Goal: Task Accomplishment & Management: Complete application form

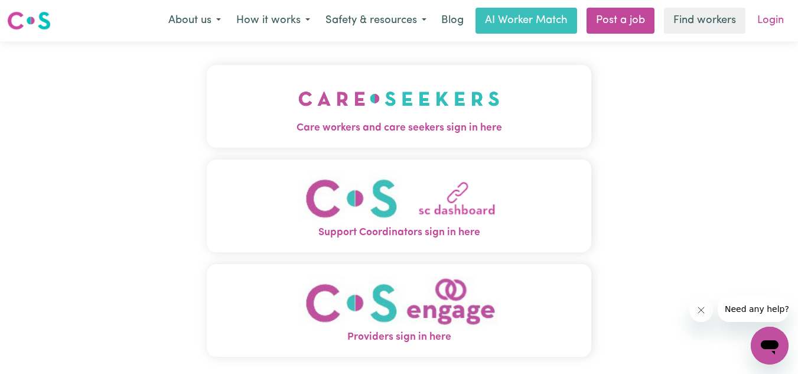
click at [779, 24] on link "Login" at bounding box center [770, 21] width 41 height 26
click at [769, 29] on link "Login" at bounding box center [770, 21] width 41 height 26
click at [451, 99] on img "Care workers and care seekers sign in here" at bounding box center [398, 99] width 201 height 44
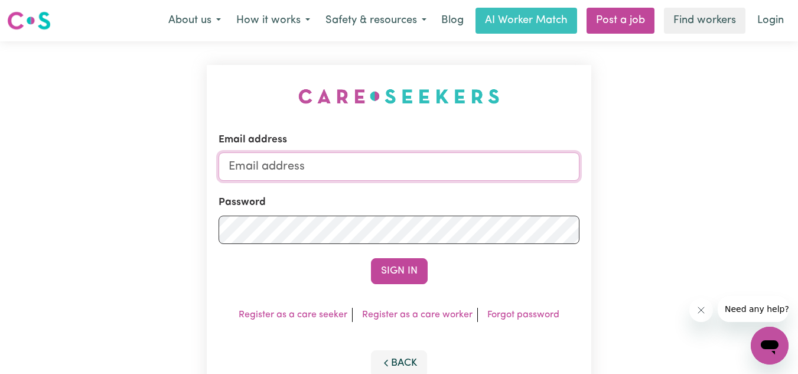
click at [323, 170] on input "Email address" at bounding box center [400, 166] width 362 height 28
type input "[EMAIL_ADDRESS][DOMAIN_NAME]"
click at [371, 258] on button "Sign In" at bounding box center [399, 271] width 57 height 26
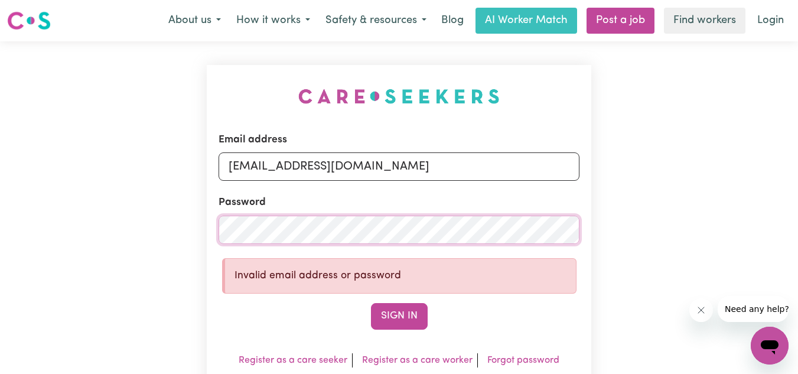
click at [371, 303] on button "Sign In" at bounding box center [399, 316] width 57 height 26
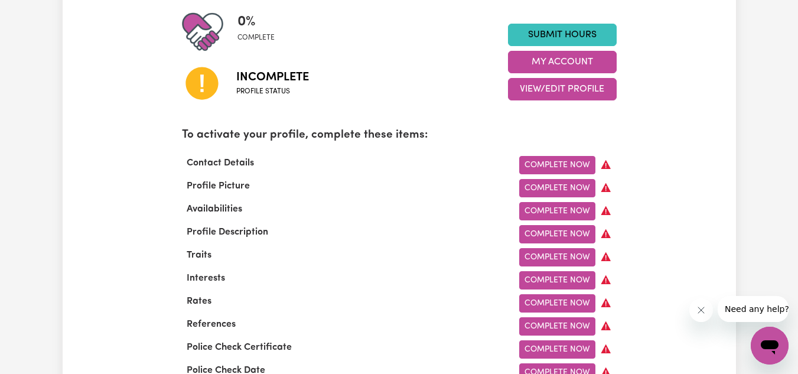
scroll to position [300, 0]
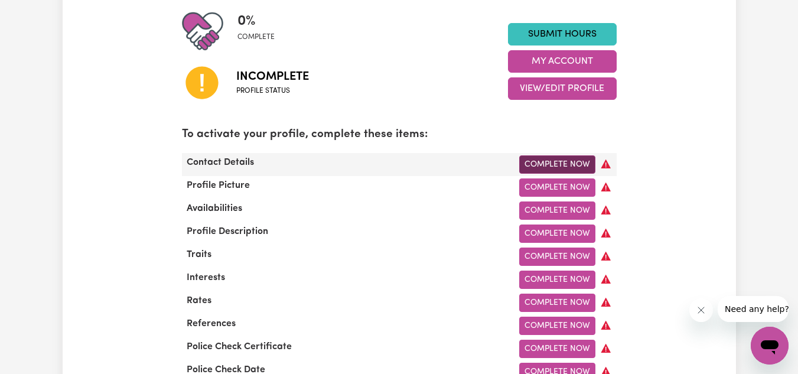
click at [559, 162] on link "Complete Now" at bounding box center [557, 164] width 76 height 18
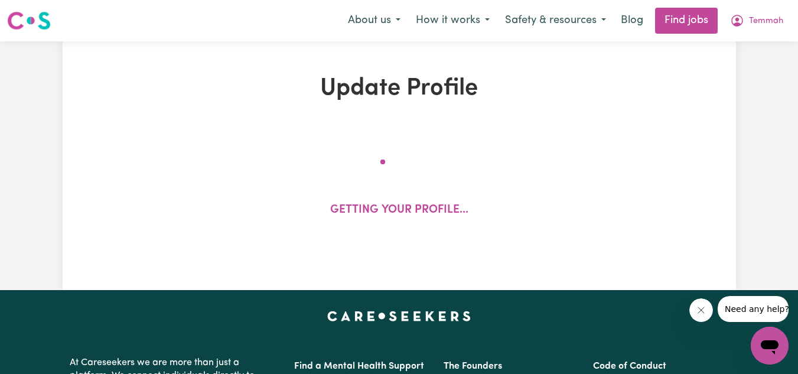
select select "Studying a healthcare related degree or qualification"
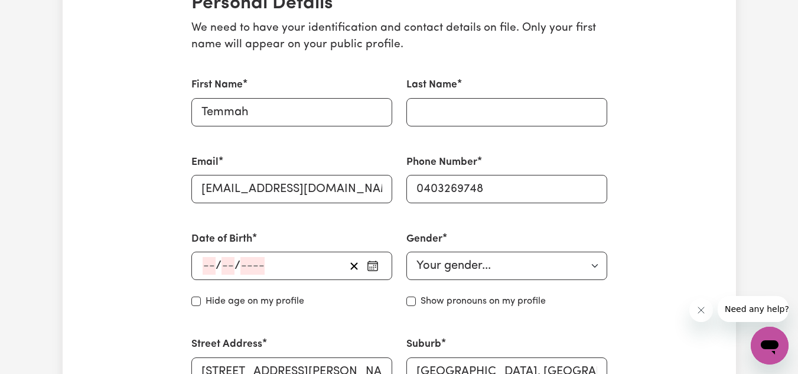
scroll to position [302, 0]
click at [451, 120] on input "Last Name" at bounding box center [507, 111] width 201 height 28
type input "[PERSON_NAME]"
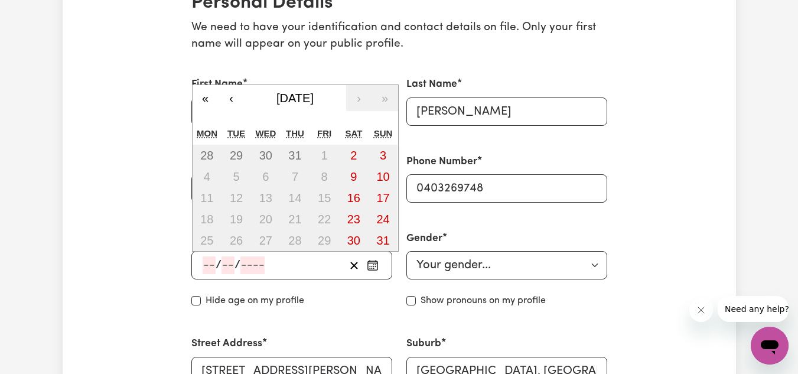
click at [206, 259] on input "number" at bounding box center [209, 265] width 13 height 18
type input "08"
type input "10"
type input "199"
type input "[DATE]"
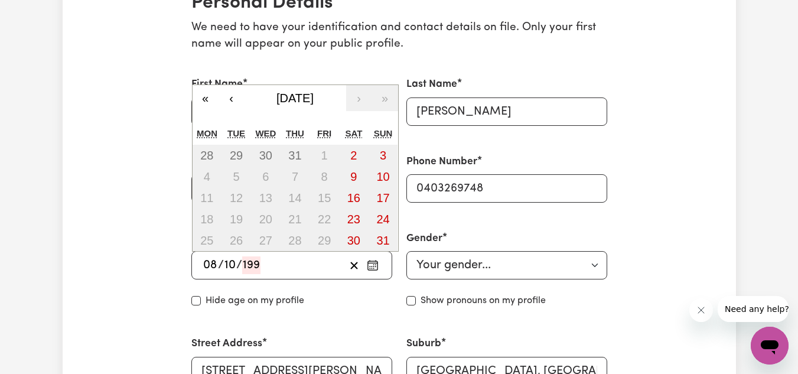
type input "8"
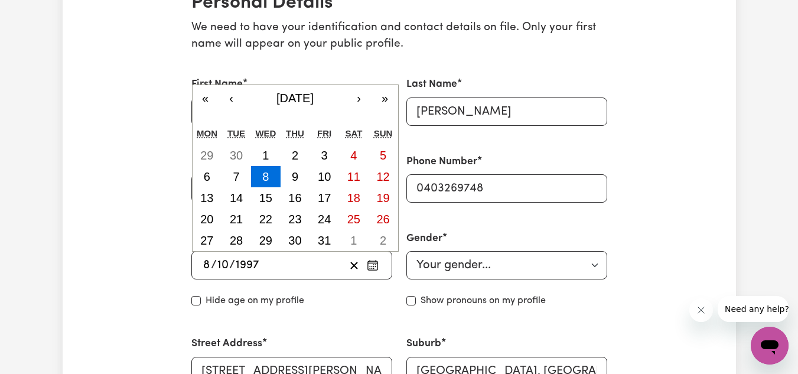
type input "1997"
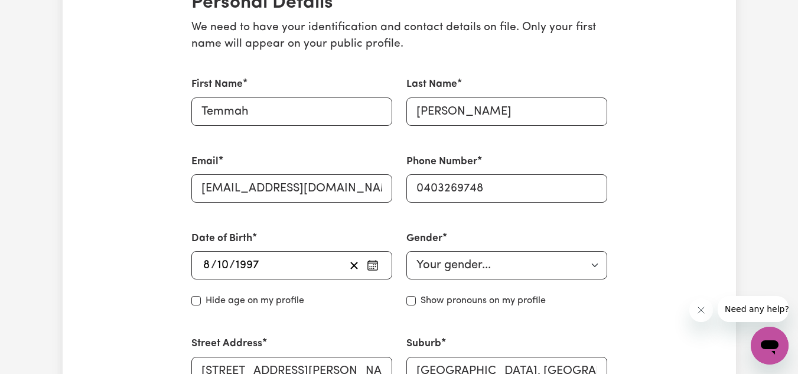
click at [507, 265] on select "Your gender... [DEMOGRAPHIC_DATA] [DEMOGRAPHIC_DATA] [DEMOGRAPHIC_DATA] Other P…" at bounding box center [507, 265] width 201 height 28
select select "[DEMOGRAPHIC_DATA]"
click at [407, 251] on select "Your gender... [DEMOGRAPHIC_DATA] [DEMOGRAPHIC_DATA] [DEMOGRAPHIC_DATA] Other P…" at bounding box center [507, 265] width 201 height 28
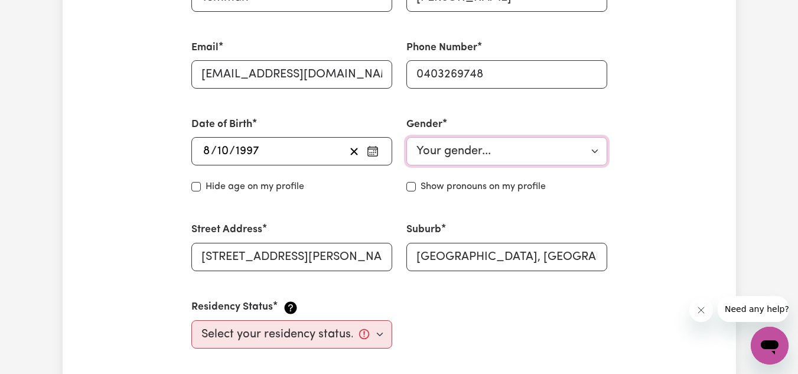
scroll to position [417, 0]
click at [411, 190] on input "Show pronouns on my profile" at bounding box center [411, 185] width 9 height 9
checkbox input "true"
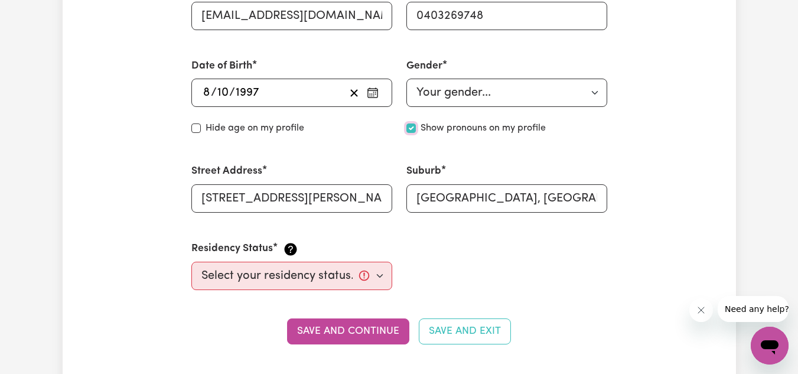
scroll to position [515, 0]
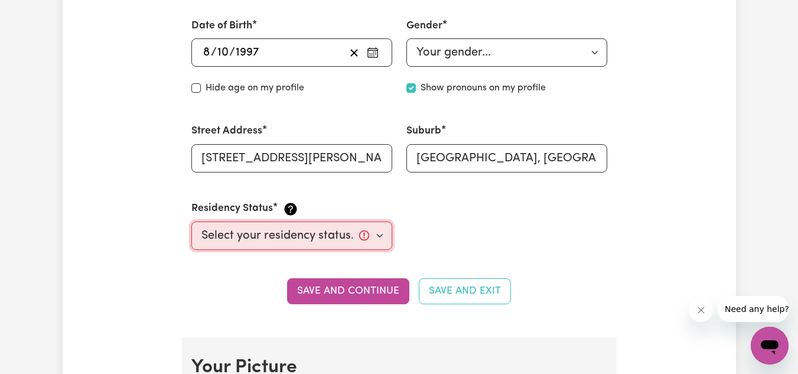
click at [294, 230] on select "Select your residency status... [DEMOGRAPHIC_DATA] citizen Australian PR [DEMOG…" at bounding box center [291, 236] width 201 height 28
select select "[DEMOGRAPHIC_DATA] Citizen"
click at [191, 222] on select "Select your residency status... [DEMOGRAPHIC_DATA] citizen Australian PR [DEMOG…" at bounding box center [291, 236] width 201 height 28
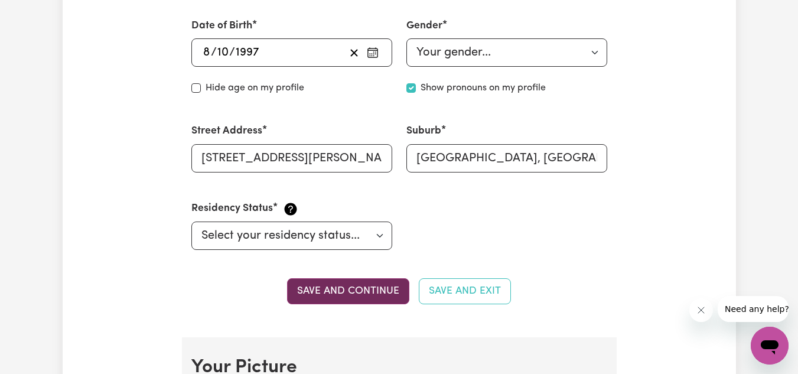
click at [341, 293] on button "Save and continue" at bounding box center [348, 291] width 122 height 26
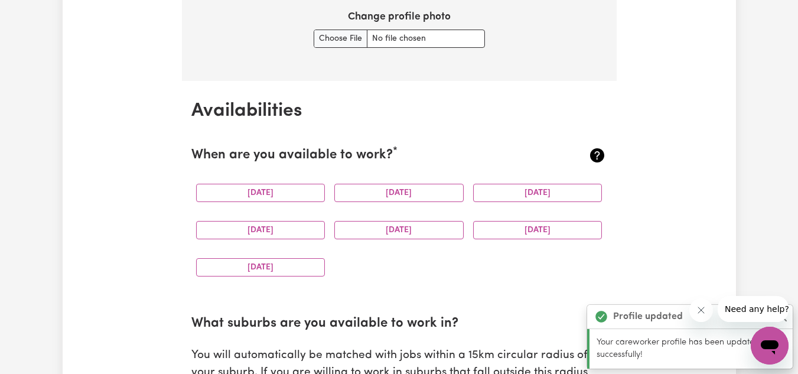
scroll to position [1027, 0]
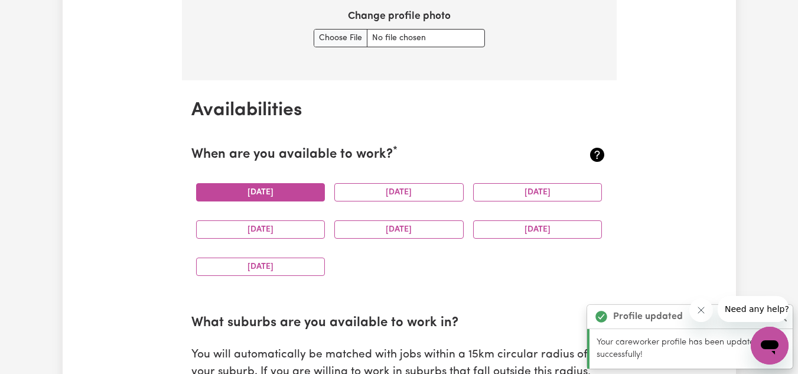
click at [292, 197] on button "[DATE]" at bounding box center [260, 192] width 129 height 18
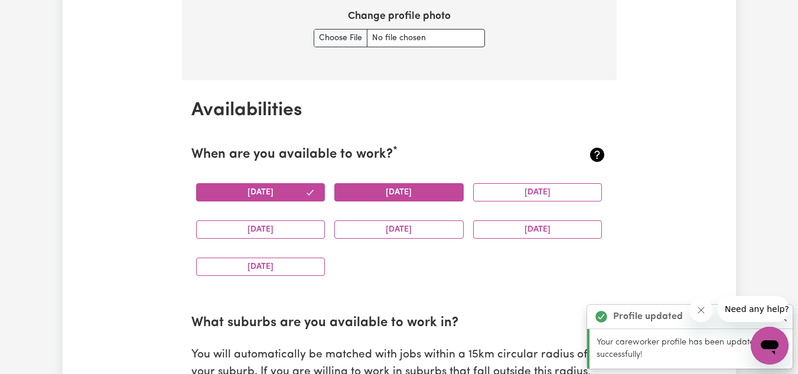
click at [374, 194] on button "[DATE]" at bounding box center [398, 192] width 129 height 18
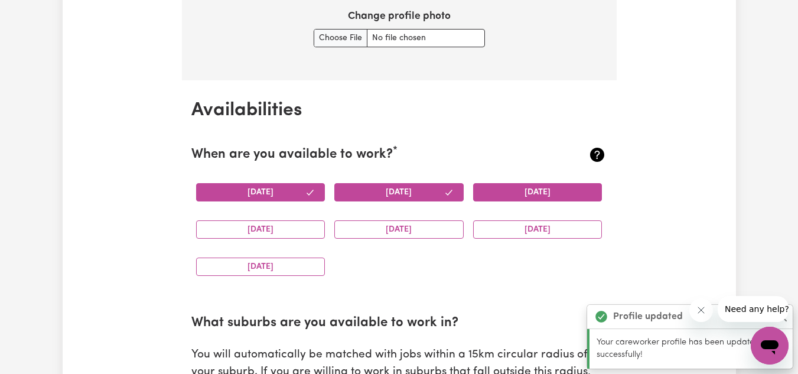
click at [506, 193] on button "[DATE]" at bounding box center [537, 192] width 129 height 18
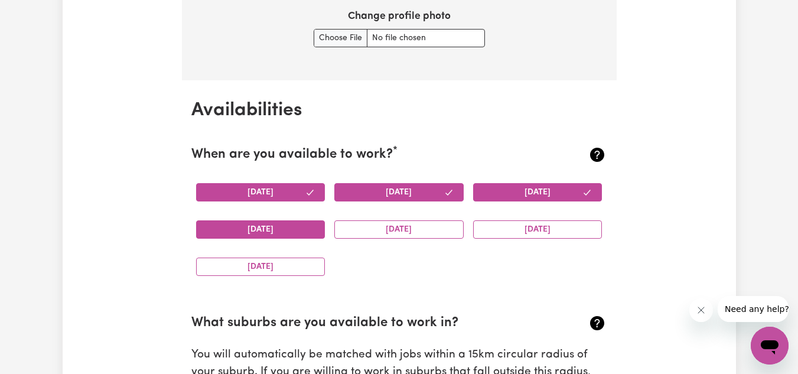
click at [272, 224] on button "[DATE]" at bounding box center [260, 229] width 129 height 18
click at [351, 229] on button "[DATE]" at bounding box center [398, 229] width 129 height 18
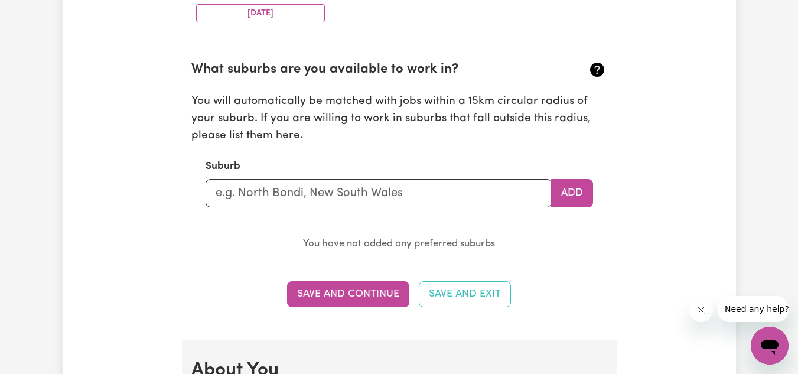
scroll to position [1281, 0]
click at [286, 191] on input "text" at bounding box center [379, 192] width 346 height 28
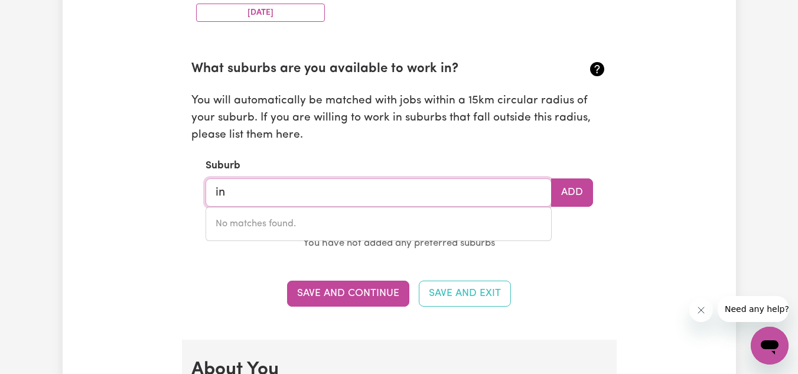
type input "i"
type input "lewish"
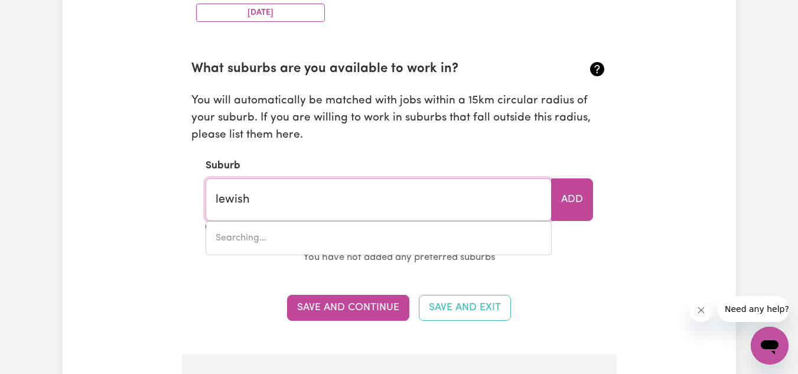
type input "lewishAM, [GEOGRAPHIC_DATA], 2049"
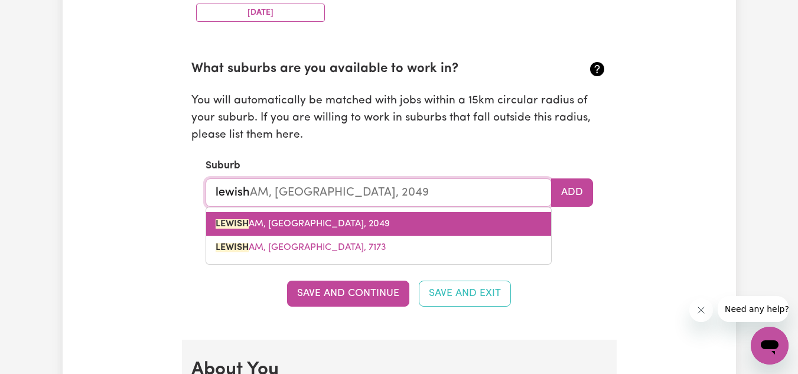
click at [293, 222] on span "LEWISH AM, [GEOGRAPHIC_DATA], 2049" at bounding box center [303, 223] width 174 height 9
type input "[GEOGRAPHIC_DATA], [GEOGRAPHIC_DATA], 2049"
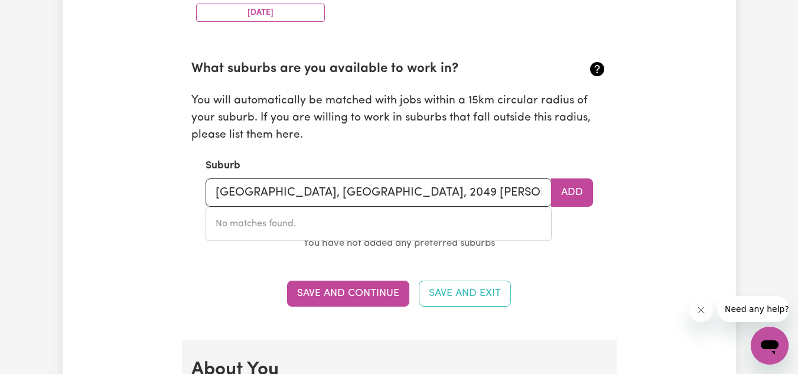
click at [561, 261] on section "Availabilities When are you available to work? * [DATE] [DATE] [DATE] [DATE] [D…" at bounding box center [399, 82] width 435 height 513
click at [450, 192] on input "[GEOGRAPHIC_DATA], [GEOGRAPHIC_DATA], 2049 [PERSON_NAME]" at bounding box center [379, 192] width 346 height 28
type input "[GEOGRAPHIC_DATA], [GEOGRAPHIC_DATA], 2049"
click at [580, 279] on section "Availabilities When are you available to work? * [DATE] [DATE] [DATE] [DATE] [D…" at bounding box center [399, 82] width 435 height 513
click at [581, 190] on button "Add" at bounding box center [572, 192] width 42 height 28
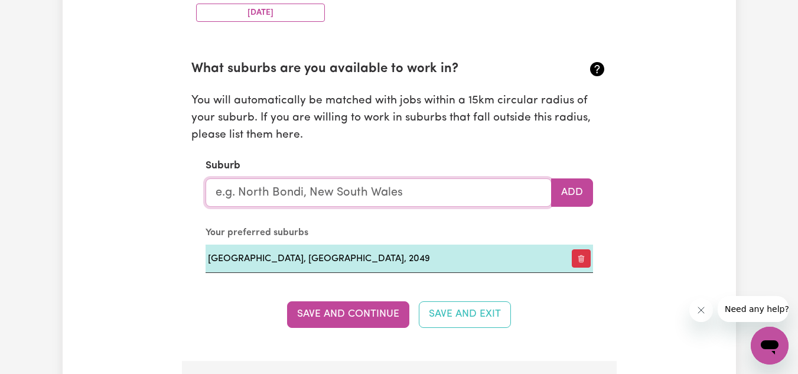
click at [375, 199] on input "text" at bounding box center [379, 192] width 346 height 28
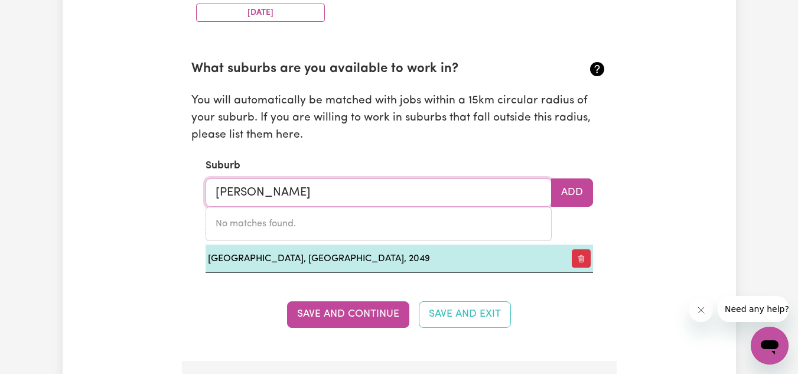
type input "[PERSON_NAME]"
type input "[GEOGRAPHIC_DATA], [GEOGRAPHIC_DATA], 5422"
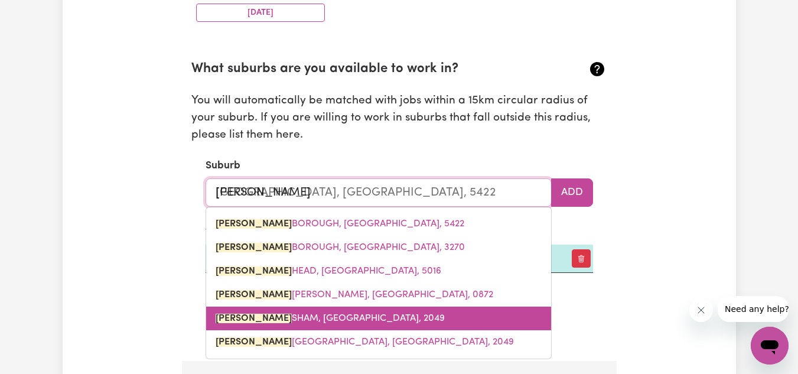
click at [316, 317] on span "[PERSON_NAME], [GEOGRAPHIC_DATA], 2049" at bounding box center [330, 318] width 229 height 9
type input "[GEOGRAPHIC_DATA], [GEOGRAPHIC_DATA], 2049"
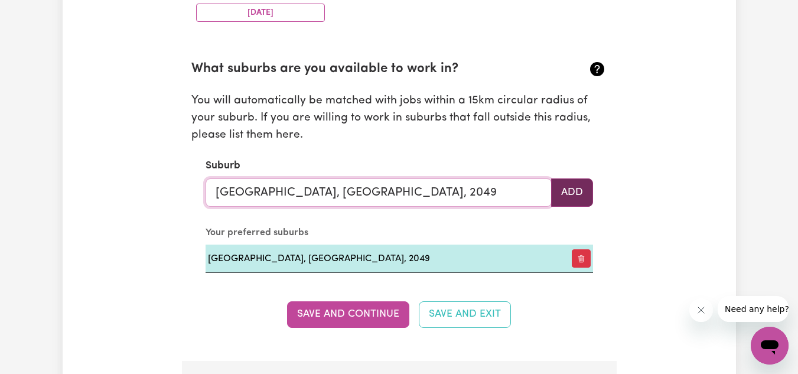
type input "[GEOGRAPHIC_DATA], [GEOGRAPHIC_DATA], 2049"
click at [576, 193] on button "Add" at bounding box center [572, 192] width 42 height 28
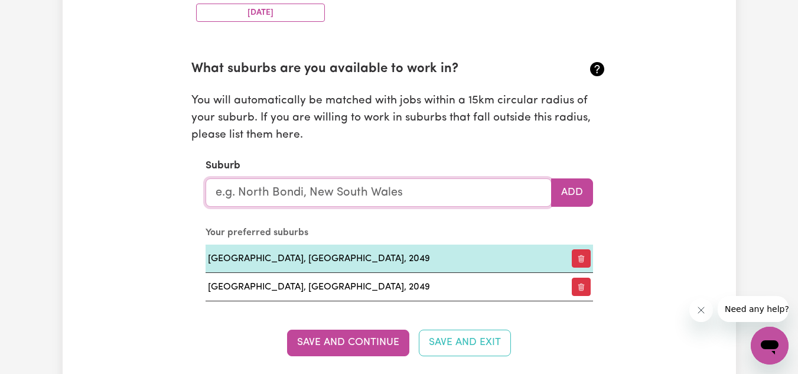
click at [388, 186] on input "text" at bounding box center [379, 192] width 346 height 28
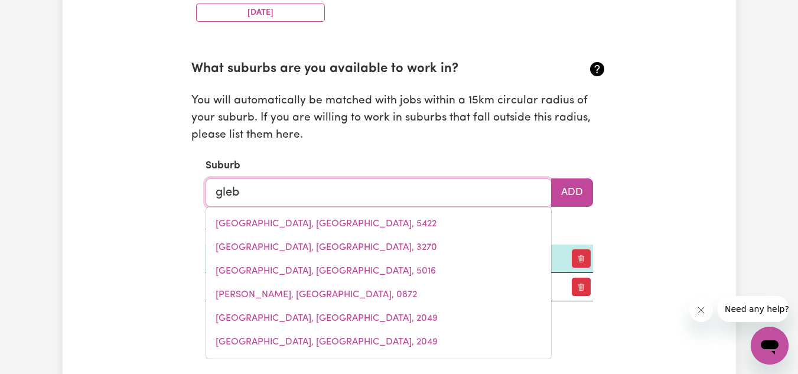
type input "glebe"
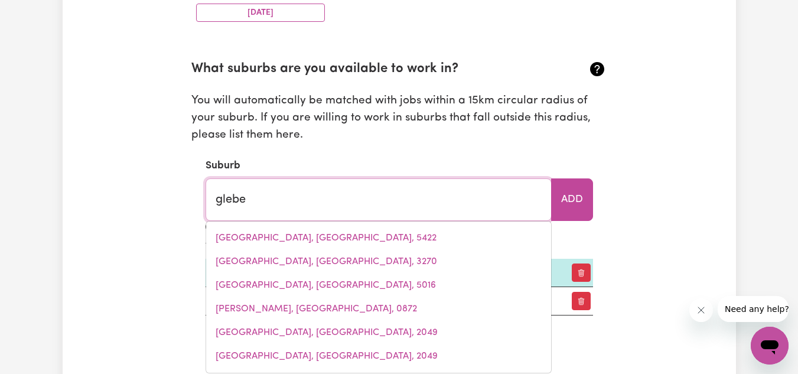
type input "glebe, [GEOGRAPHIC_DATA], 2037"
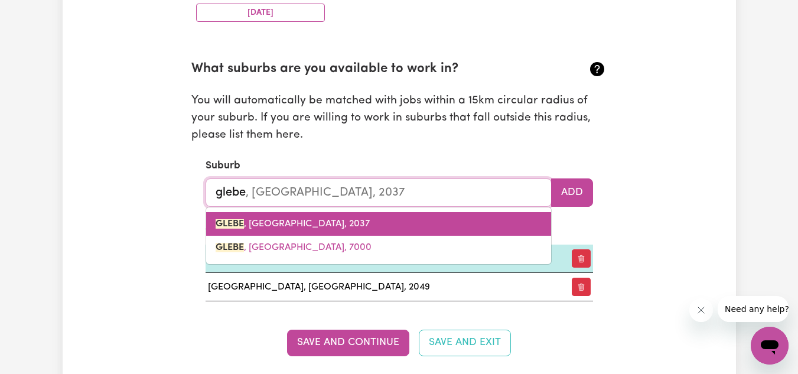
click at [338, 219] on span "[GEOGRAPHIC_DATA] , [GEOGRAPHIC_DATA], 2037" at bounding box center [293, 223] width 154 height 9
type input "[GEOGRAPHIC_DATA], [GEOGRAPHIC_DATA], 2037"
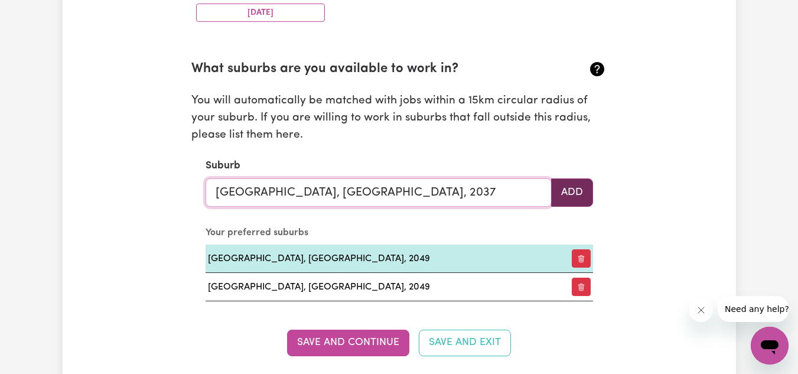
type input "[GEOGRAPHIC_DATA], [GEOGRAPHIC_DATA], 2037"
click at [587, 194] on button "Add" at bounding box center [572, 192] width 42 height 28
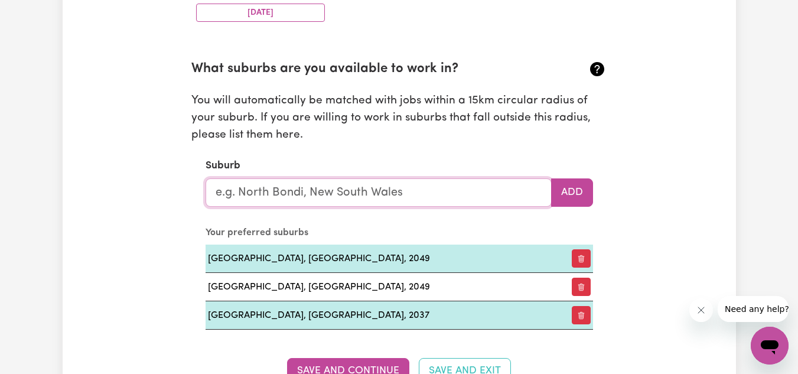
click at [433, 194] on input "text" at bounding box center [379, 192] width 346 height 28
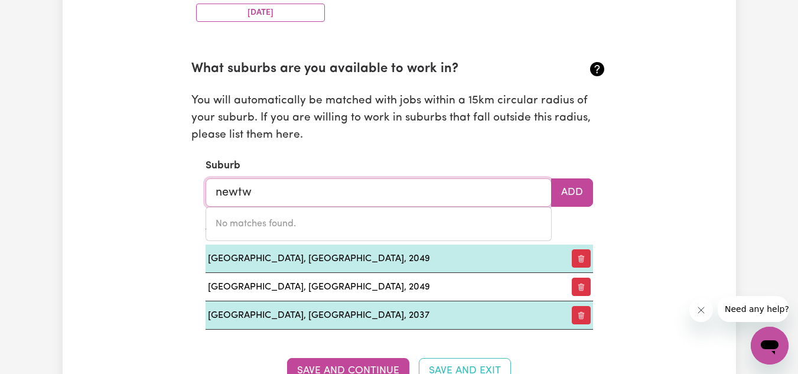
type input "newt"
type input "[PERSON_NAME], [GEOGRAPHIC_DATA], 5074"
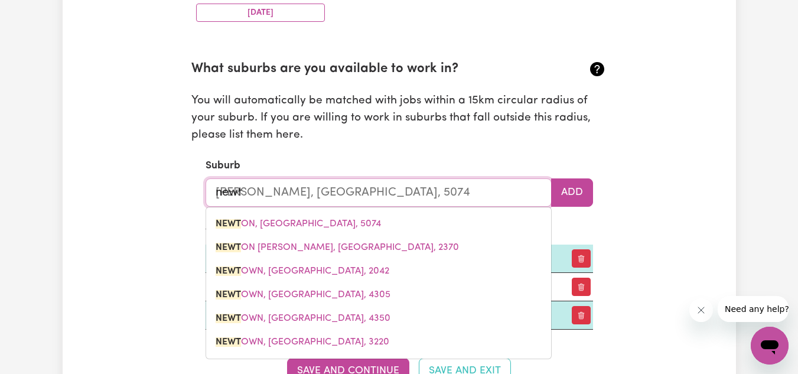
type input "newto"
type input "[PERSON_NAME], [GEOGRAPHIC_DATA], 5074"
type input "newtow"
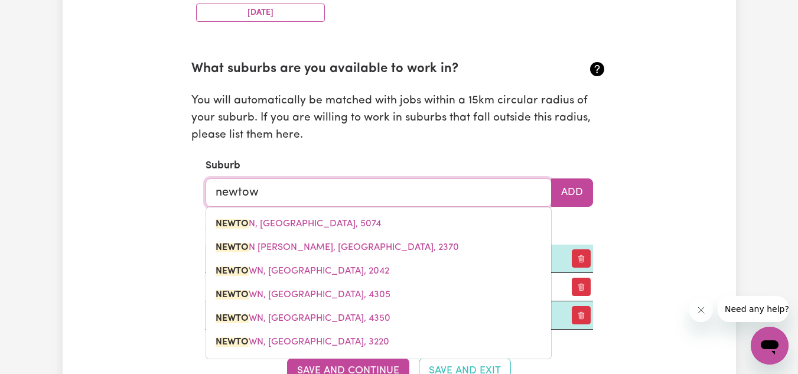
type input "newtown"
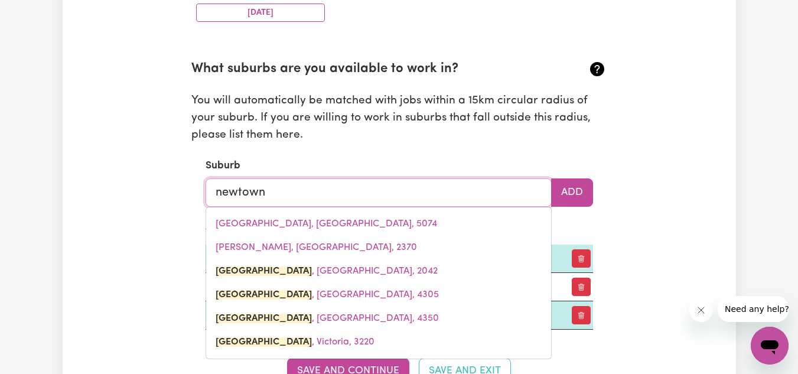
type input "[GEOGRAPHIC_DATA], [GEOGRAPHIC_DATA], 2042"
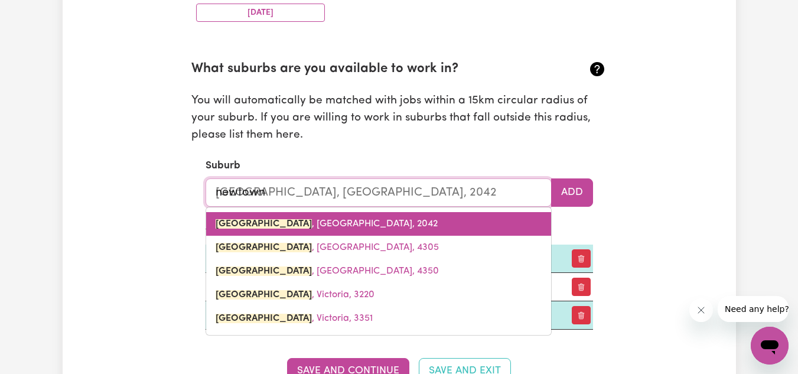
click at [371, 220] on link "[GEOGRAPHIC_DATA] , [GEOGRAPHIC_DATA], 2042" at bounding box center [378, 224] width 345 height 24
type input "[GEOGRAPHIC_DATA], [GEOGRAPHIC_DATA], 2042"
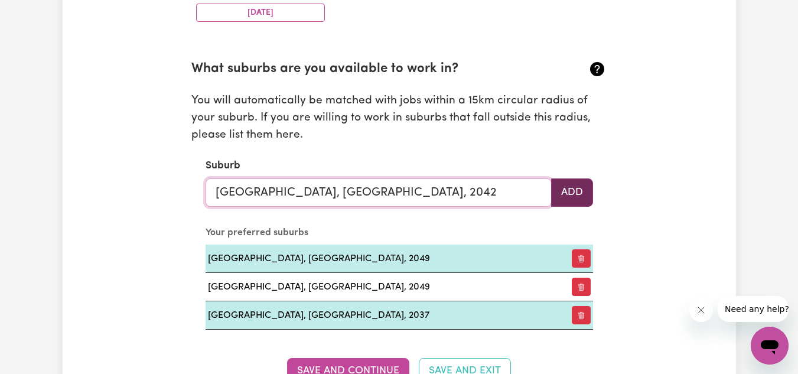
type input "[GEOGRAPHIC_DATA], [GEOGRAPHIC_DATA], 2042"
click at [566, 195] on button "Add" at bounding box center [572, 192] width 42 height 28
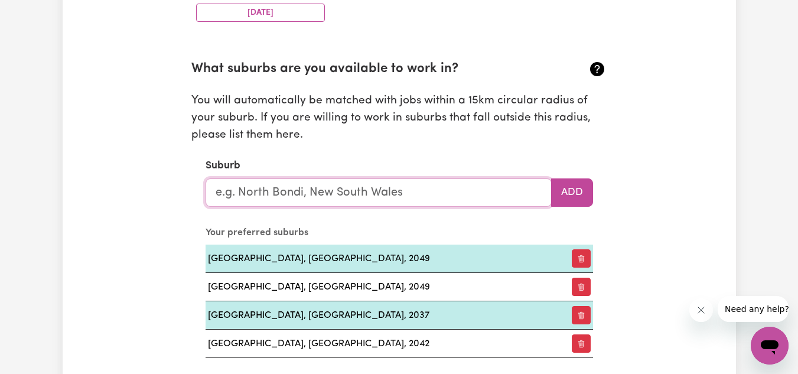
click at [370, 193] on input "text" at bounding box center [379, 192] width 346 height 28
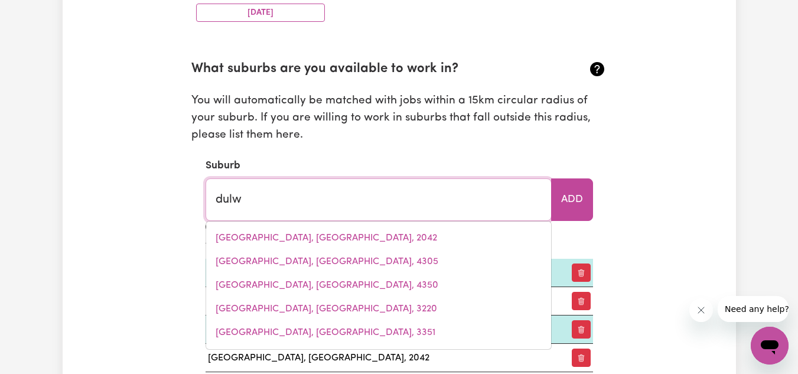
type input "dulwi"
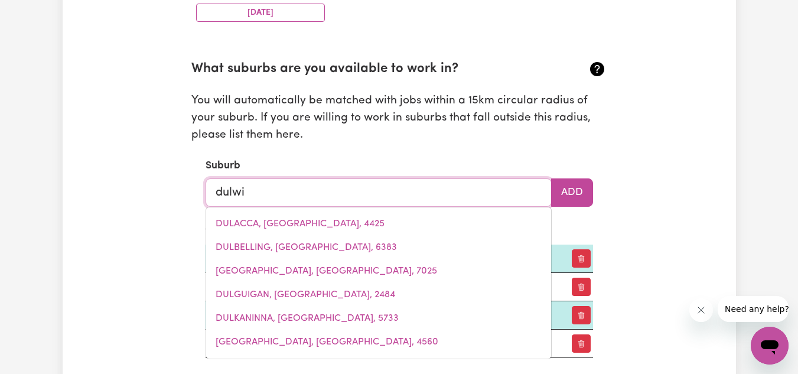
type input "dulwiCH, [GEOGRAPHIC_DATA], 5065"
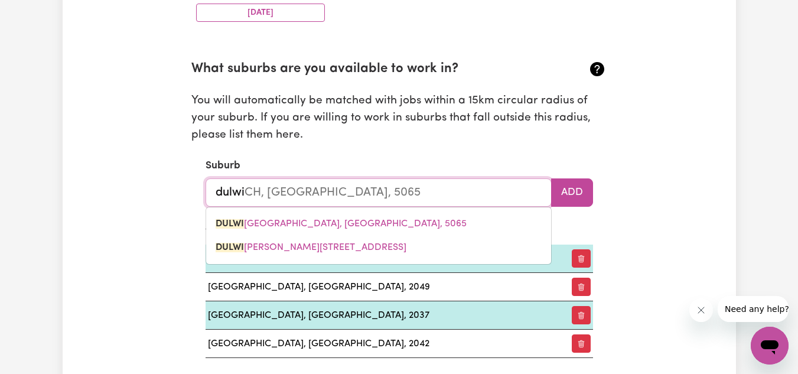
type input "dulwih"
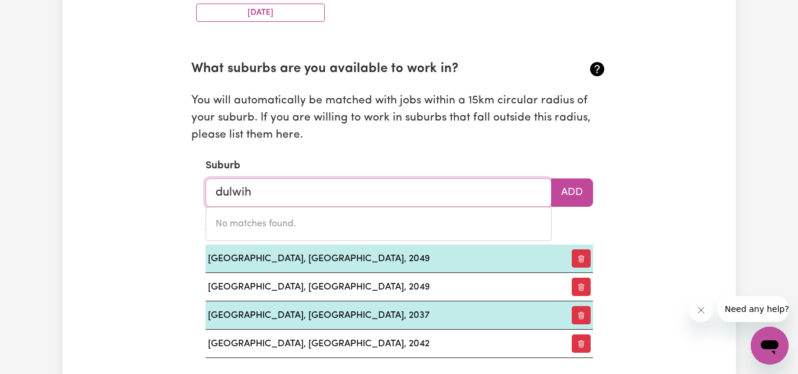
type input "dulwi"
type input "dulwiCH, [GEOGRAPHIC_DATA], 5065"
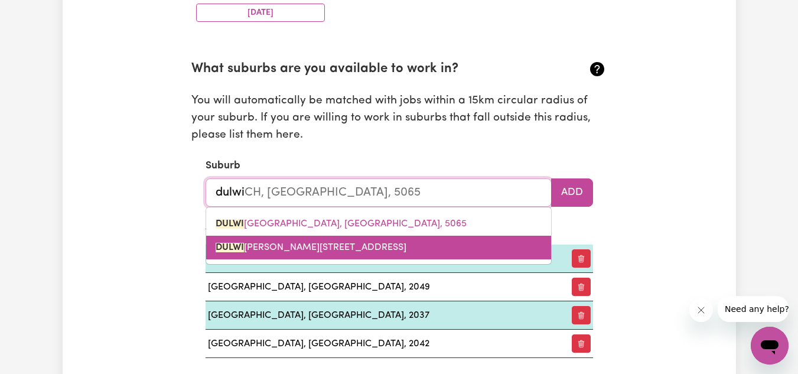
click at [308, 248] on span "[GEOGRAPHIC_DATA][PERSON_NAME], [GEOGRAPHIC_DATA], 2203" at bounding box center [311, 247] width 191 height 9
type input "[GEOGRAPHIC_DATA], [GEOGRAPHIC_DATA], 2203"
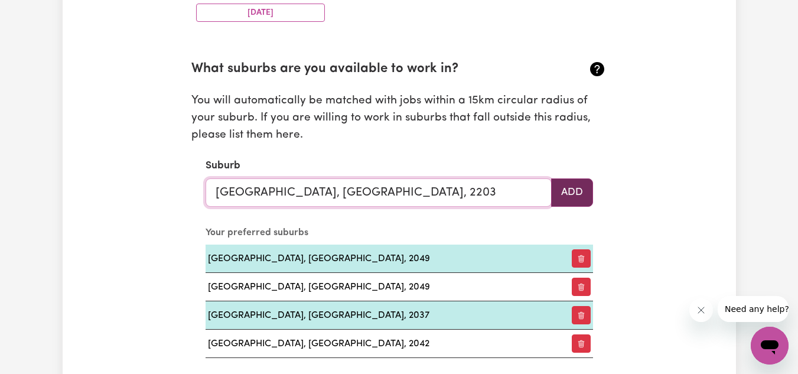
type input "[GEOGRAPHIC_DATA], [GEOGRAPHIC_DATA], 2203"
click at [586, 189] on button "Add" at bounding box center [572, 192] width 42 height 28
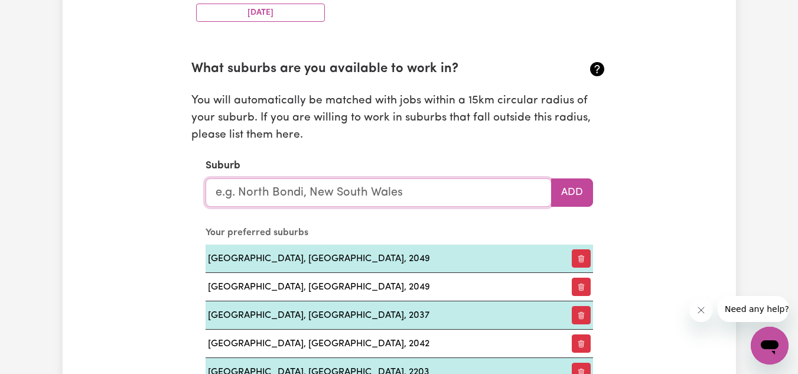
click at [406, 199] on input "text" at bounding box center [379, 192] width 346 height 28
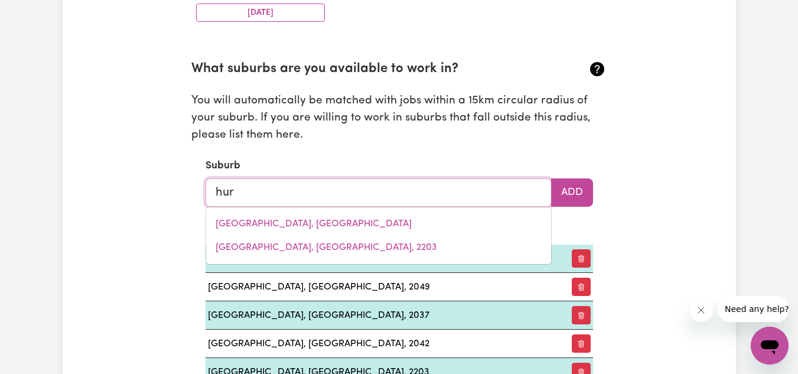
type input "hurl"
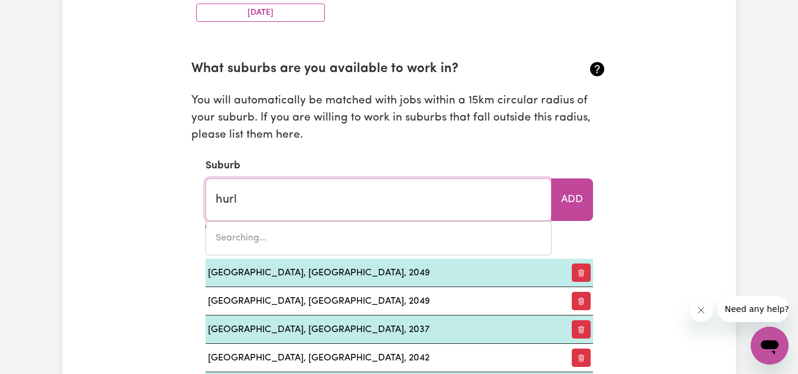
type input "[GEOGRAPHIC_DATA], [GEOGRAPHIC_DATA], 2193"
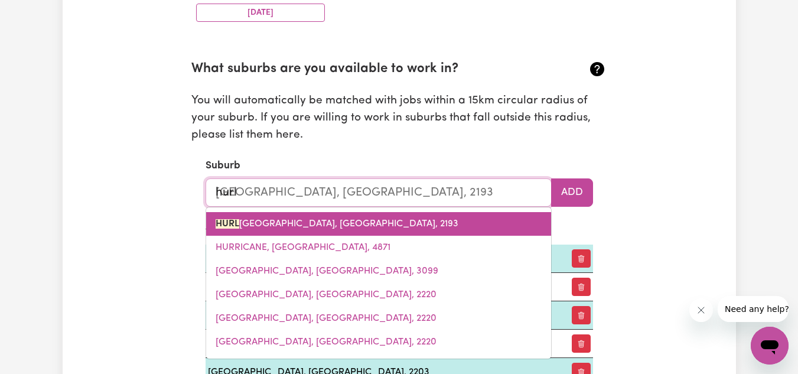
click at [373, 219] on span "[PERSON_NAME][GEOGRAPHIC_DATA], [GEOGRAPHIC_DATA], 2193" at bounding box center [337, 223] width 243 height 9
type input "[GEOGRAPHIC_DATA], [GEOGRAPHIC_DATA], 2193"
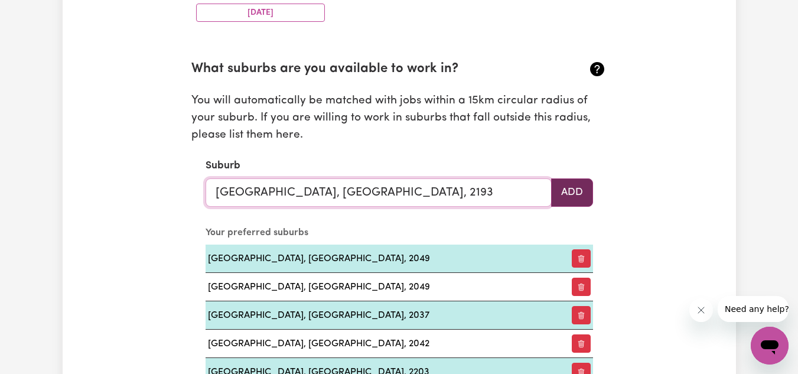
type input "[GEOGRAPHIC_DATA], [GEOGRAPHIC_DATA], 2193"
click at [580, 186] on button "Add" at bounding box center [572, 192] width 42 height 28
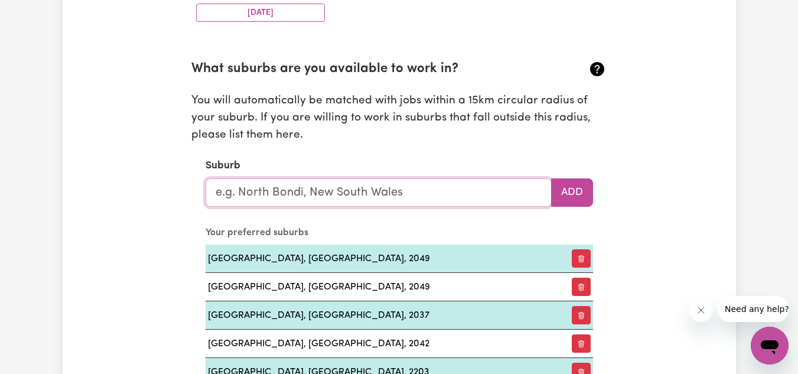
click at [417, 197] on input "text" at bounding box center [379, 192] width 346 height 28
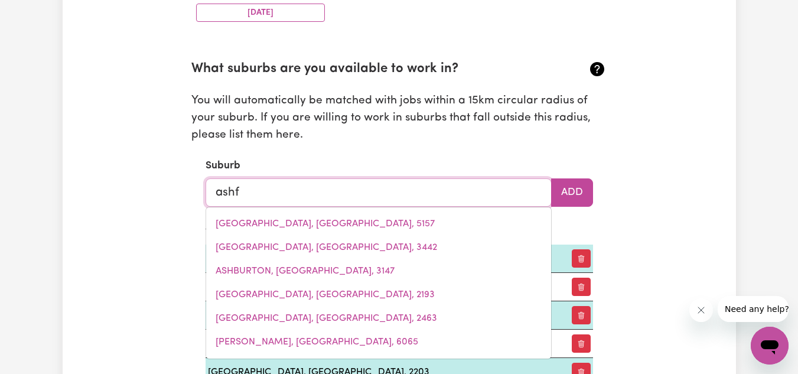
type input "ashfi"
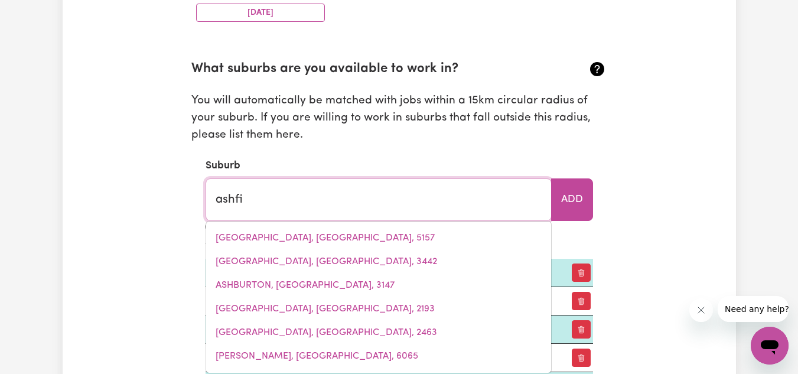
type input "ashfiELD, [GEOGRAPHIC_DATA], 2131"
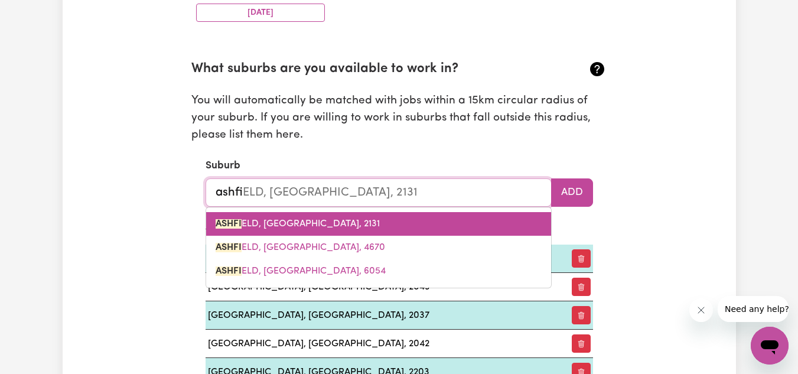
click at [369, 217] on link "ASHFI ELD, [GEOGRAPHIC_DATA], 2131" at bounding box center [378, 224] width 345 height 24
type input "[GEOGRAPHIC_DATA], [GEOGRAPHIC_DATA], 2131"
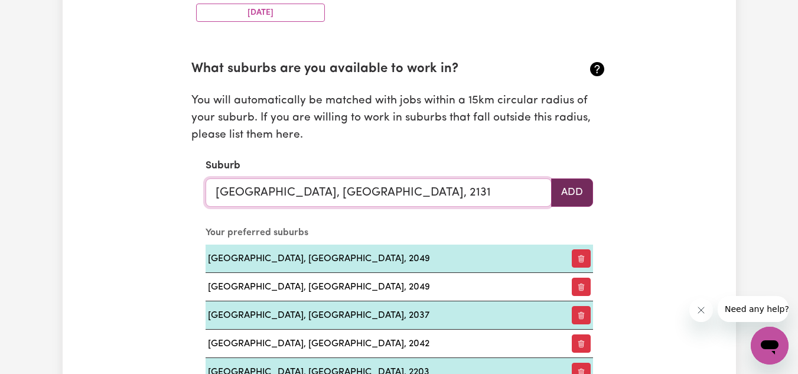
type input "[GEOGRAPHIC_DATA], [GEOGRAPHIC_DATA], 2131"
click at [571, 194] on button "Add" at bounding box center [572, 192] width 42 height 28
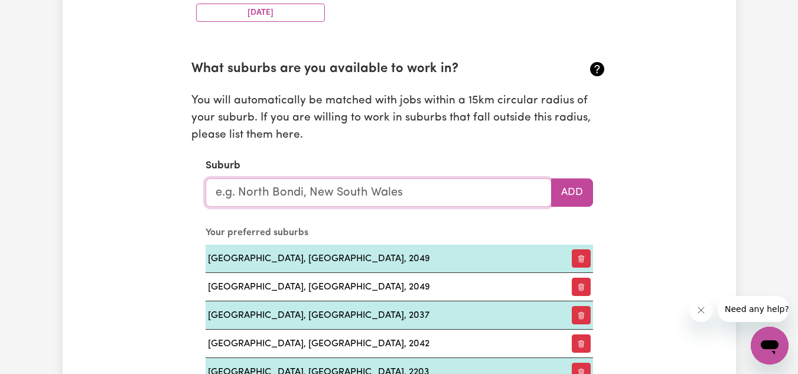
click at [435, 191] on input "text" at bounding box center [379, 192] width 346 height 28
type input "lei"
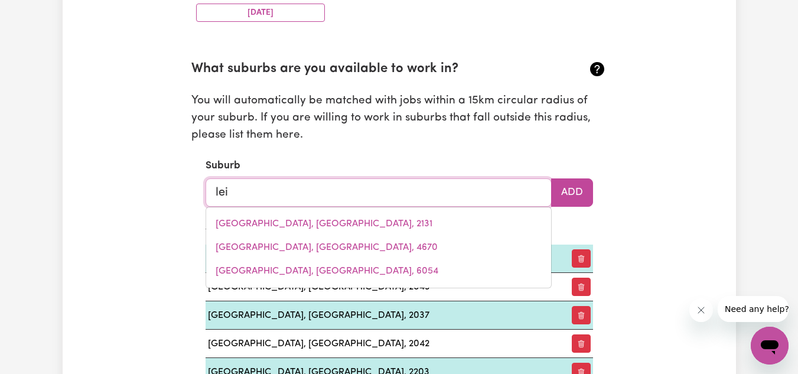
type input "leiCHARDT, Victoria, 3516"
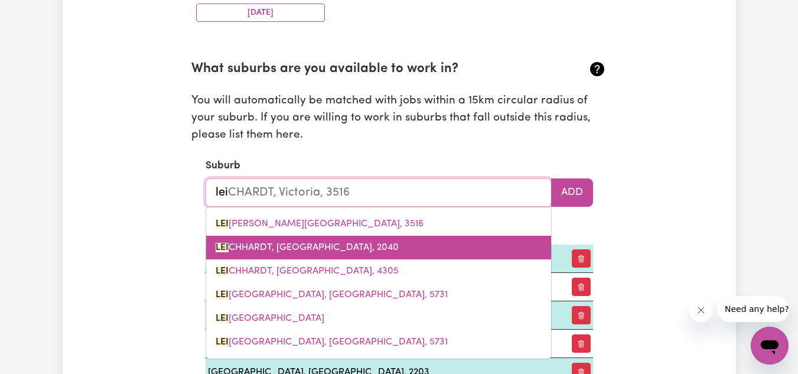
click at [356, 252] on span "LEI CHHARDT, [GEOGRAPHIC_DATA], 2040" at bounding box center [307, 247] width 183 height 9
type input "LEICHHARDT, [GEOGRAPHIC_DATA], 2040"
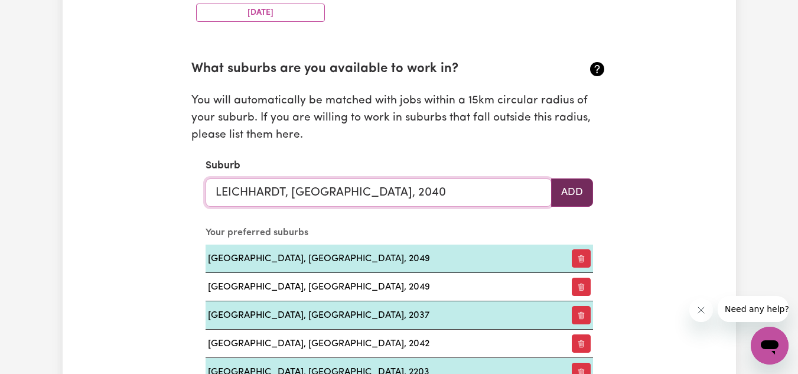
type input "LEICHHARDT, [GEOGRAPHIC_DATA], 2040"
click at [580, 200] on button "Add" at bounding box center [572, 192] width 42 height 28
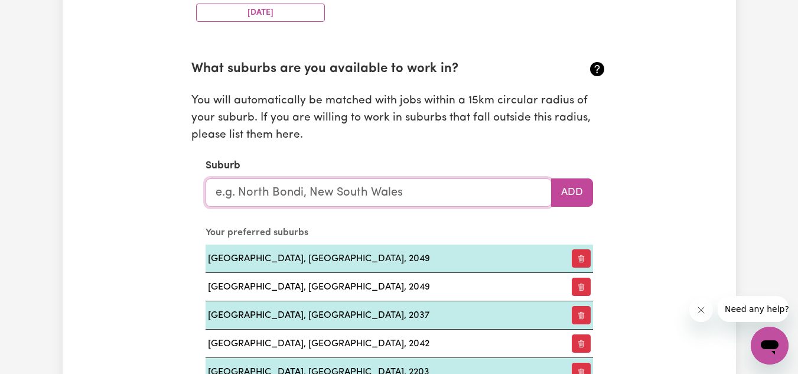
click at [386, 196] on input "text" at bounding box center [379, 192] width 346 height 28
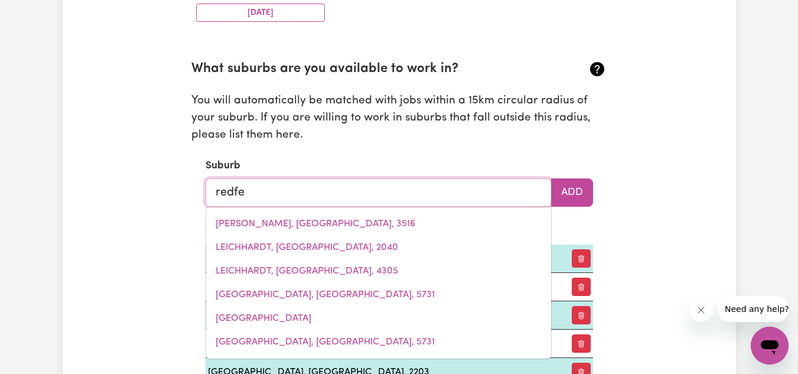
type input "redfer"
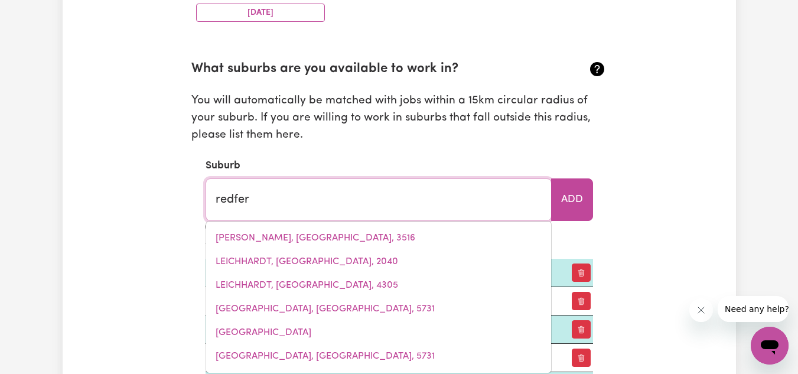
type input "[PERSON_NAME], [GEOGRAPHIC_DATA], 2016"
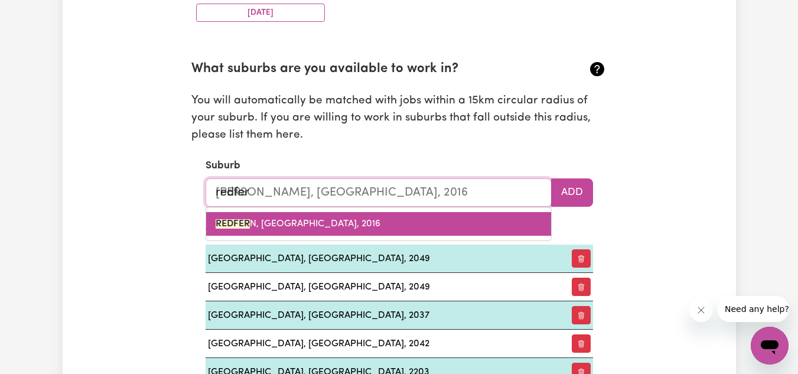
click at [344, 219] on span "REDFER N, [GEOGRAPHIC_DATA], 2016" at bounding box center [298, 223] width 165 height 9
type input "[PERSON_NAME], [GEOGRAPHIC_DATA], 2016"
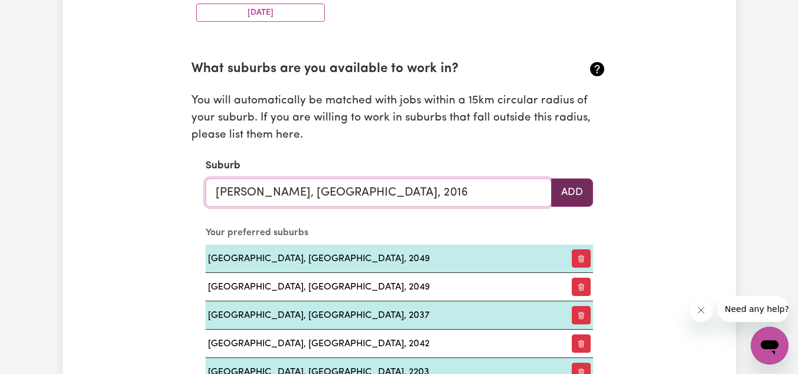
type input "[PERSON_NAME], [GEOGRAPHIC_DATA], 2016"
click at [585, 184] on button "Add" at bounding box center [572, 192] width 42 height 28
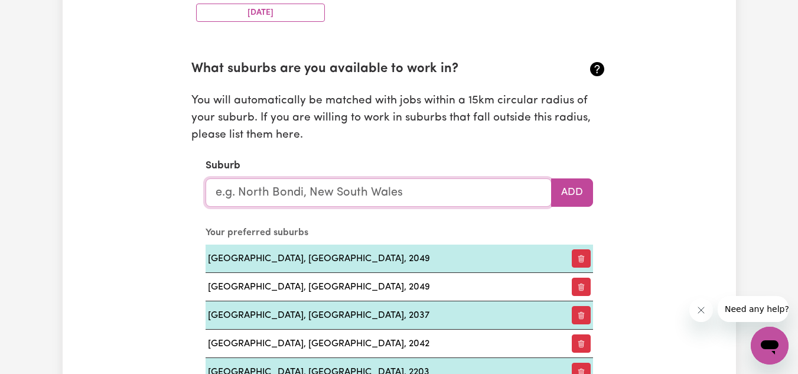
click at [412, 194] on input "text" at bounding box center [379, 192] width 346 height 28
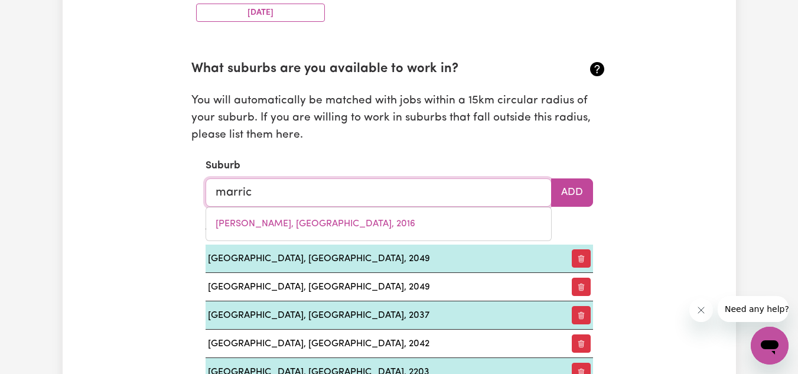
type input "marrick"
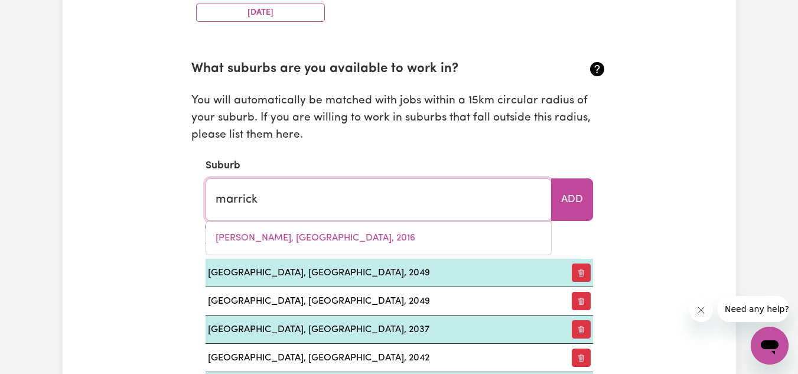
type input "[GEOGRAPHIC_DATA], [GEOGRAPHIC_DATA], 2204"
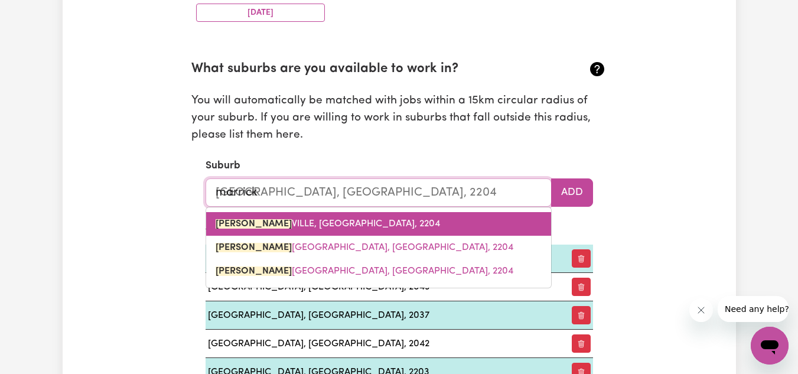
click at [369, 228] on span "[GEOGRAPHIC_DATA], [GEOGRAPHIC_DATA], 2204" at bounding box center [328, 223] width 225 height 9
type input "[GEOGRAPHIC_DATA], [GEOGRAPHIC_DATA], 2204"
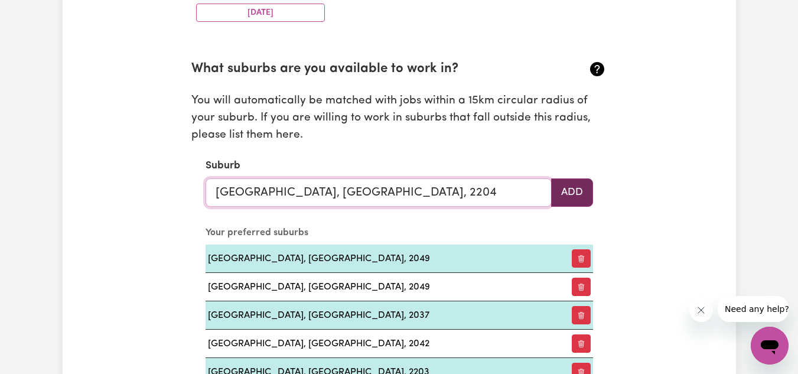
type input "[GEOGRAPHIC_DATA], [GEOGRAPHIC_DATA], 2204"
click at [576, 192] on button "Add" at bounding box center [572, 192] width 42 height 28
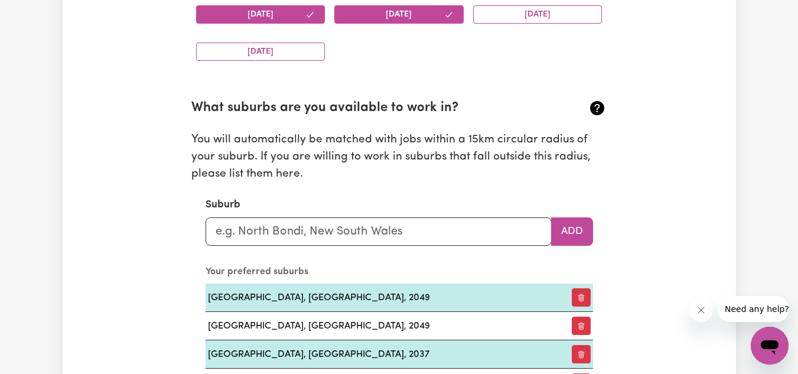
scroll to position [1241, 0]
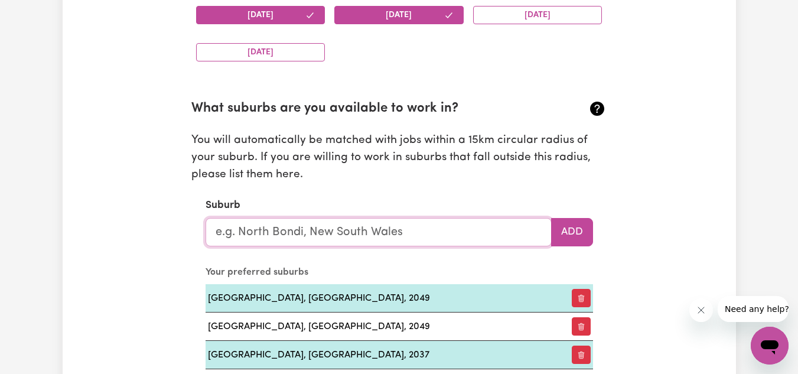
click at [327, 232] on input "text" at bounding box center [379, 232] width 346 height 28
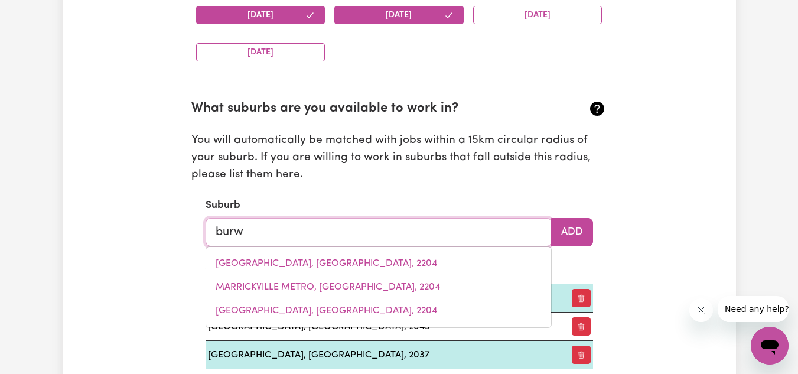
type input "burwo"
type input "burwoOD, [GEOGRAPHIC_DATA], 2134"
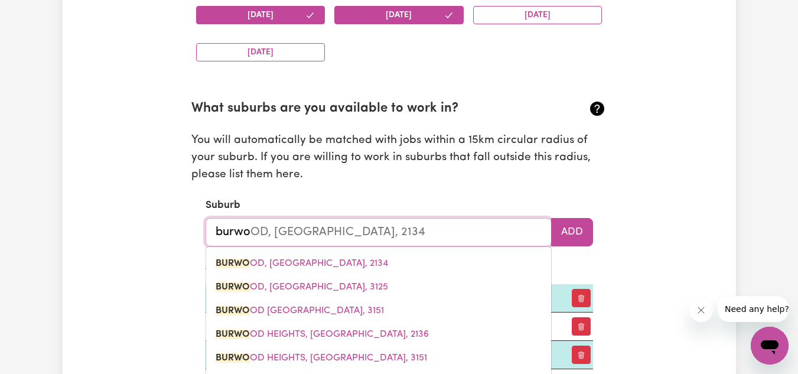
type input "burwoo"
type input "burwooD, [GEOGRAPHIC_DATA], 2134"
type input "burwood"
type input "[GEOGRAPHIC_DATA], [GEOGRAPHIC_DATA], 2134"
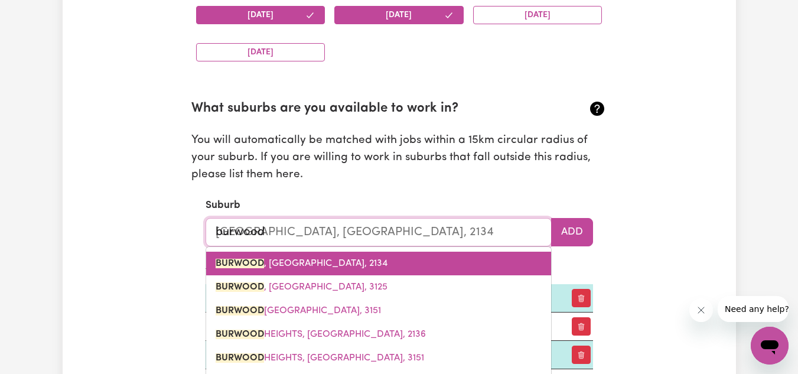
click at [320, 268] on span "[GEOGRAPHIC_DATA] , [GEOGRAPHIC_DATA], 2134" at bounding box center [302, 263] width 172 height 9
type input "[GEOGRAPHIC_DATA], [GEOGRAPHIC_DATA], 2134"
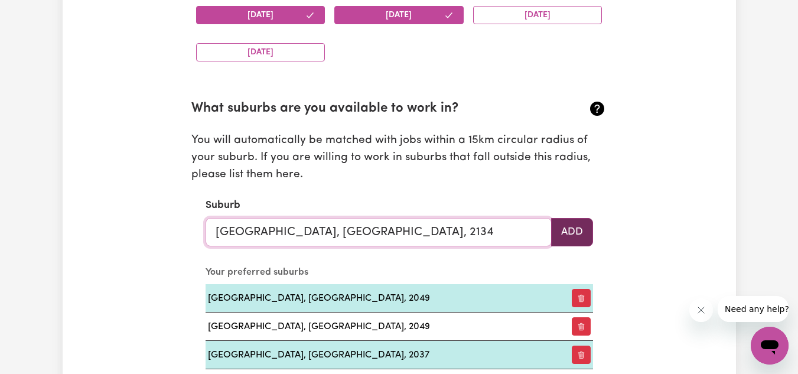
type input "[GEOGRAPHIC_DATA], [GEOGRAPHIC_DATA], 2134"
click at [583, 220] on button "Add" at bounding box center [572, 232] width 42 height 28
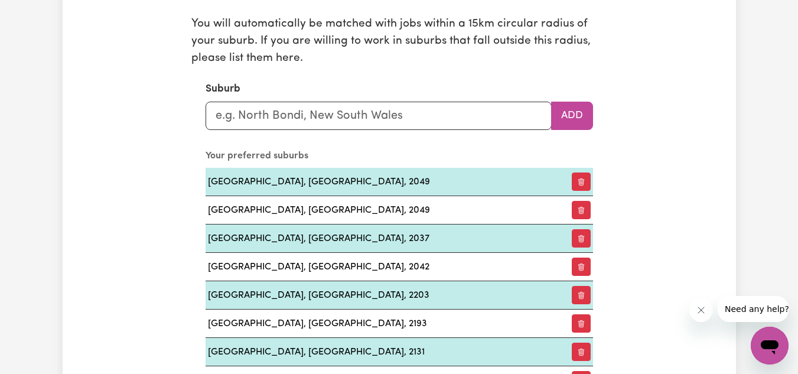
scroll to position [1358, 0]
click at [283, 121] on input "text" at bounding box center [379, 115] width 346 height 28
type input "v"
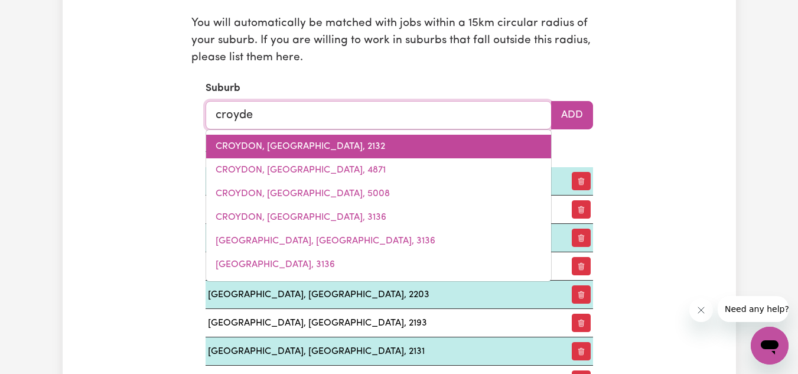
click at [294, 145] on span "CROYDON, [GEOGRAPHIC_DATA], 2132" at bounding box center [301, 146] width 170 height 9
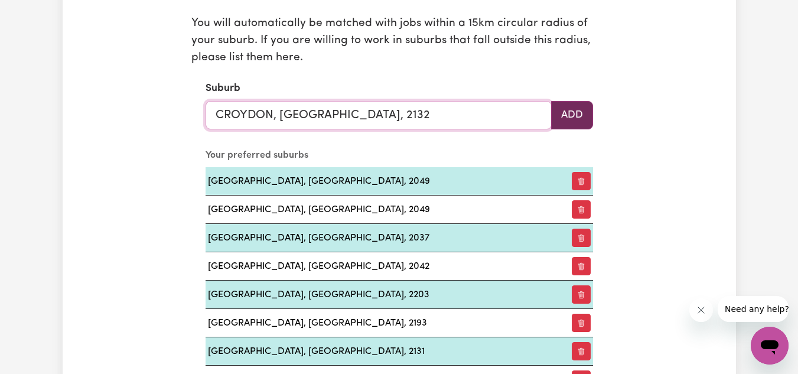
type input "CROYDON, [GEOGRAPHIC_DATA], 2132"
click at [582, 108] on button "Add" at bounding box center [572, 115] width 42 height 28
click at [392, 118] on input "text" at bounding box center [379, 115] width 346 height 28
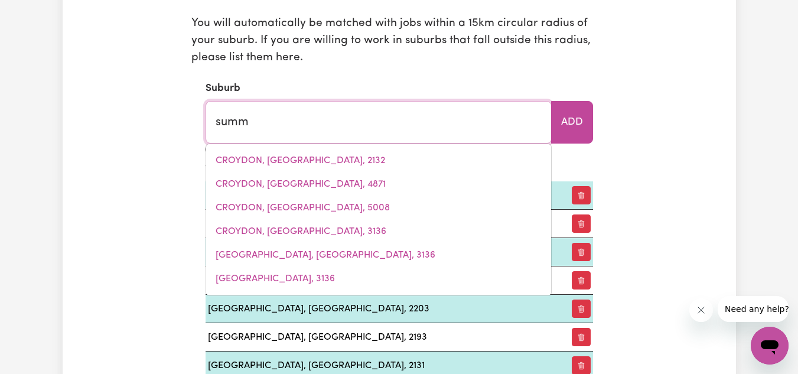
type input "summe"
type input "[GEOGRAPHIC_DATA], [GEOGRAPHIC_DATA], 2130"
type input "summer"
type input "[GEOGRAPHIC_DATA], [GEOGRAPHIC_DATA], 2130"
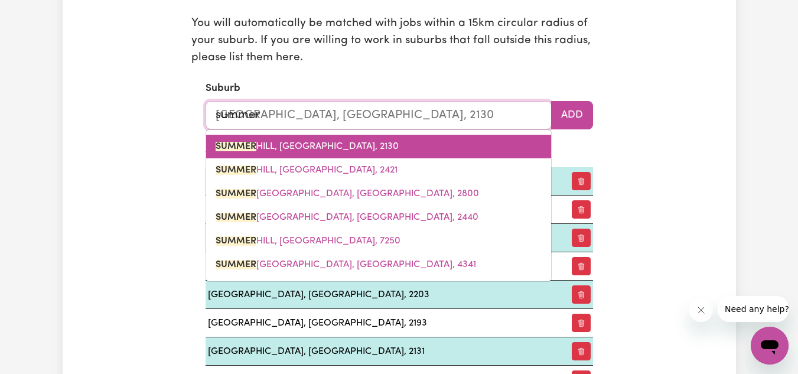
click at [356, 150] on span "[GEOGRAPHIC_DATA], [GEOGRAPHIC_DATA], 2130" at bounding box center [307, 146] width 183 height 9
type input "[GEOGRAPHIC_DATA], [GEOGRAPHIC_DATA], 2130"
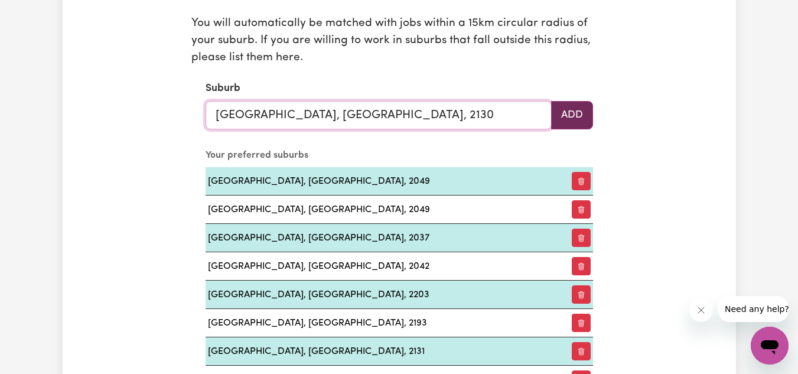
type input "[GEOGRAPHIC_DATA], [GEOGRAPHIC_DATA], 2130"
click at [577, 107] on button "Add" at bounding box center [572, 115] width 42 height 28
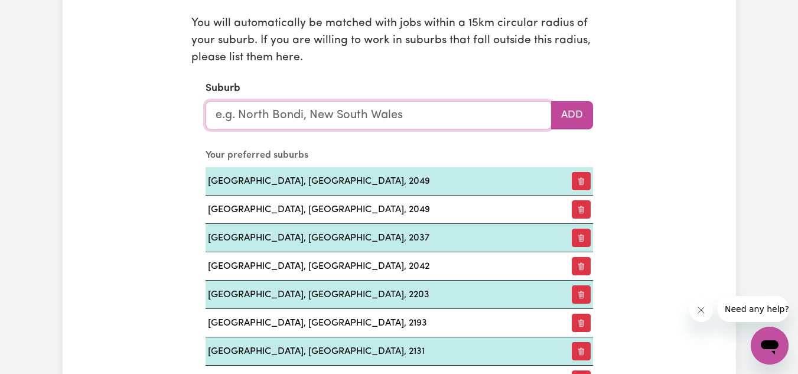
click at [399, 107] on input "text" at bounding box center [379, 115] width 346 height 28
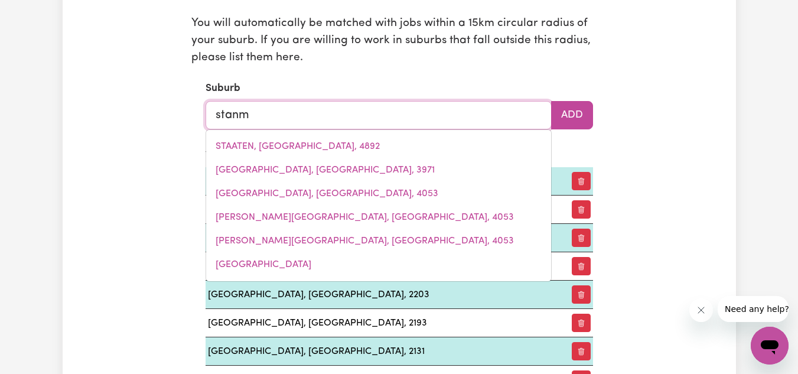
type input "stanmo"
type input "stanmoRE, [GEOGRAPHIC_DATA], 2048"
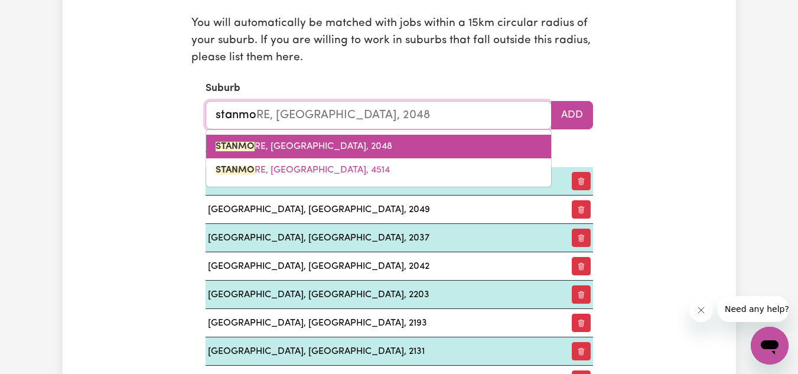
click at [352, 142] on span "STANMO RE, [GEOGRAPHIC_DATA], 2048" at bounding box center [304, 146] width 177 height 9
type input "STANMORE, [GEOGRAPHIC_DATA], 2048"
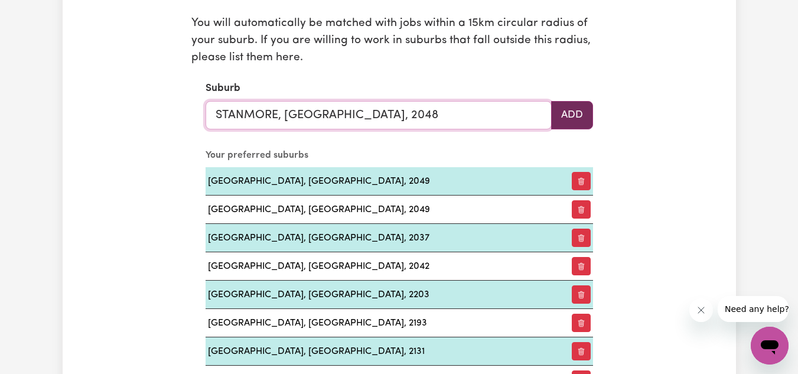
type input "STANMORE, [GEOGRAPHIC_DATA], 2048"
click at [586, 113] on button "Add" at bounding box center [572, 115] width 42 height 28
click at [440, 109] on input "text" at bounding box center [379, 115] width 346 height 28
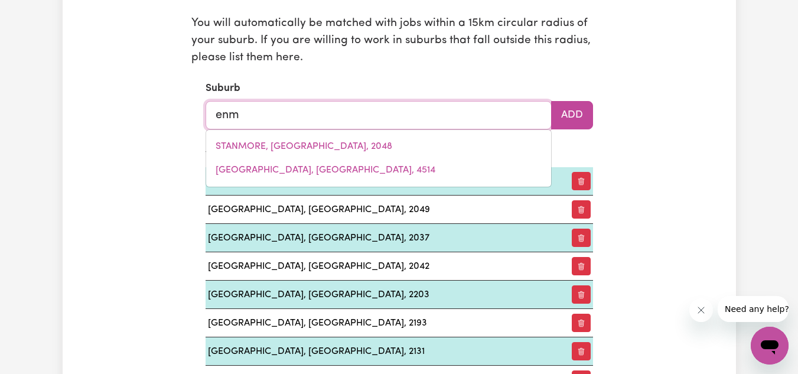
type input "enmo"
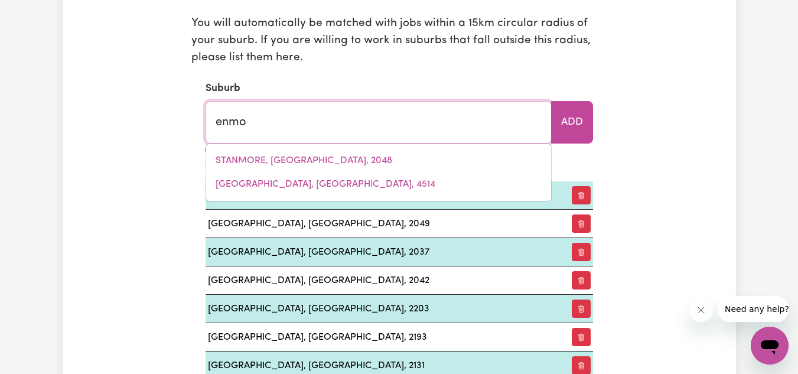
type input "enmoRE, [GEOGRAPHIC_DATA], 2042"
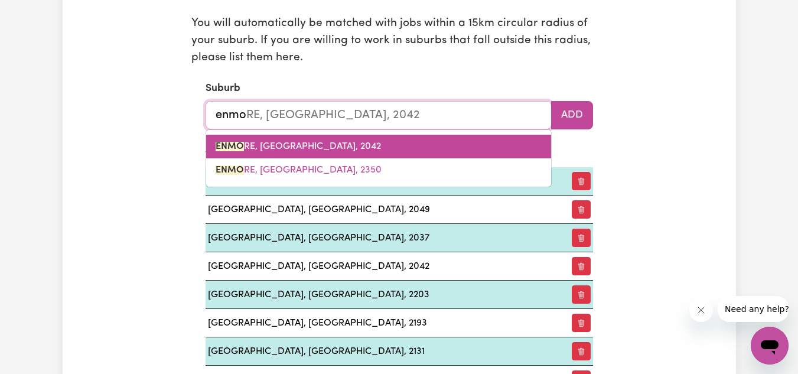
click at [401, 147] on link "ENMO RE, [GEOGRAPHIC_DATA], 2042" at bounding box center [378, 147] width 345 height 24
type input "ENMORE, [GEOGRAPHIC_DATA], 2042"
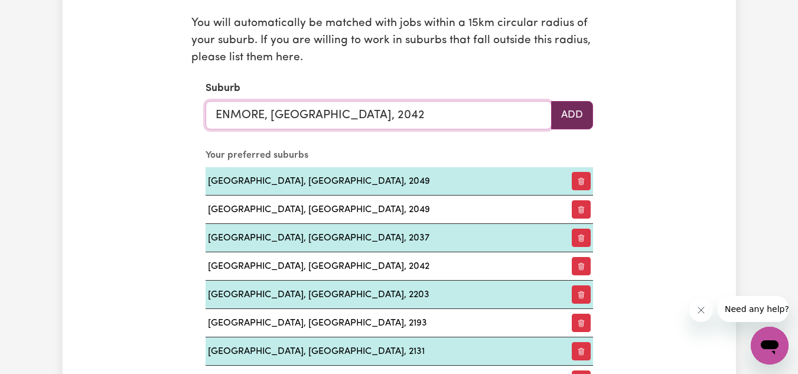
type input "ENMORE, [GEOGRAPHIC_DATA], 2042"
click at [571, 115] on button "Add" at bounding box center [572, 115] width 42 height 28
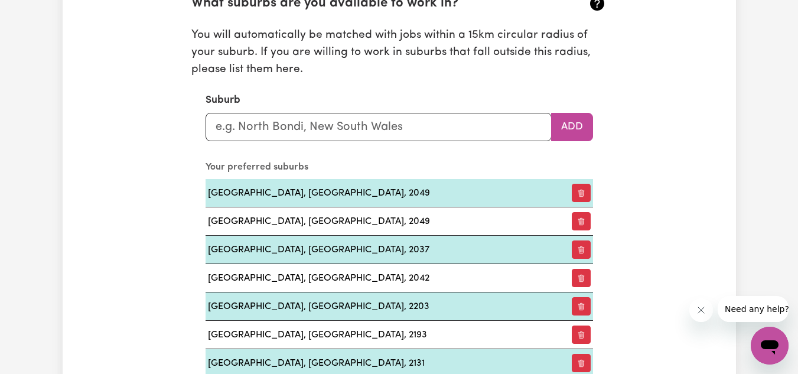
scroll to position [1345, 0]
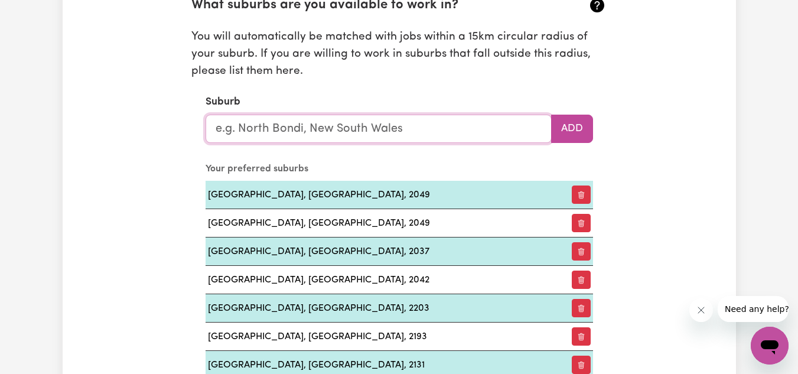
click at [368, 131] on input "text" at bounding box center [379, 129] width 346 height 28
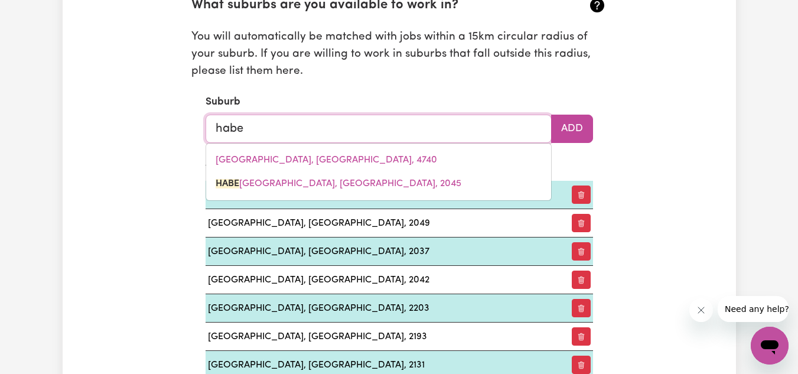
type input "[PERSON_NAME]"
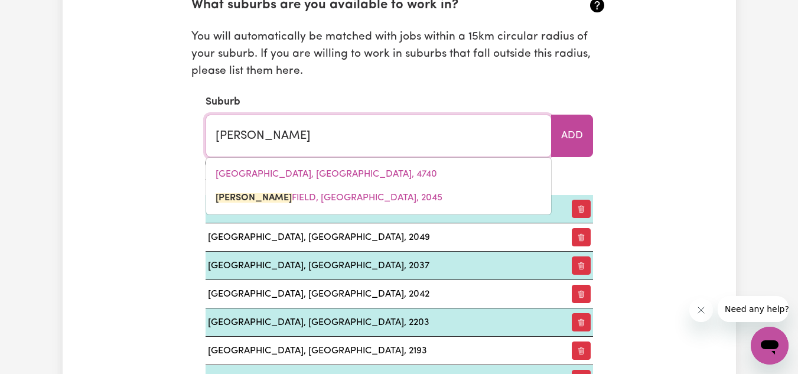
type input "haberFIELD, [GEOGRAPHIC_DATA], 2045"
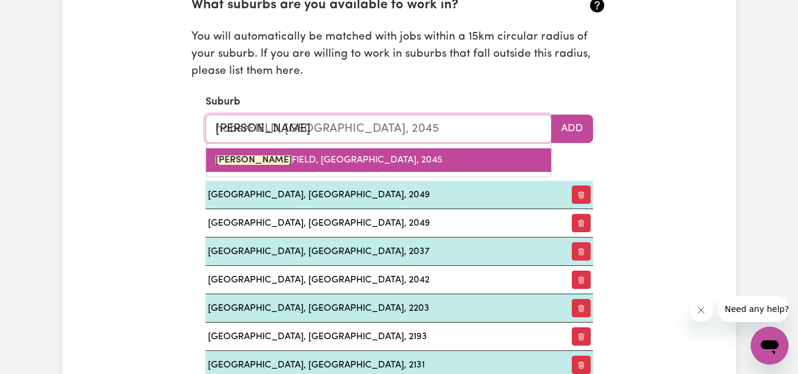
click at [327, 160] on span "[PERSON_NAME][GEOGRAPHIC_DATA], [GEOGRAPHIC_DATA], 2045" at bounding box center [329, 159] width 227 height 9
type input "HABERFIELD, [GEOGRAPHIC_DATA], 2045"
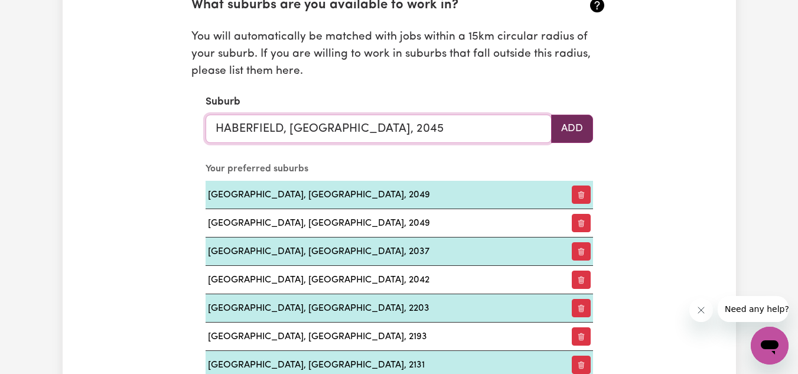
type input "HABERFIELD, [GEOGRAPHIC_DATA], 2045"
click at [567, 129] on button "Add" at bounding box center [572, 129] width 42 height 28
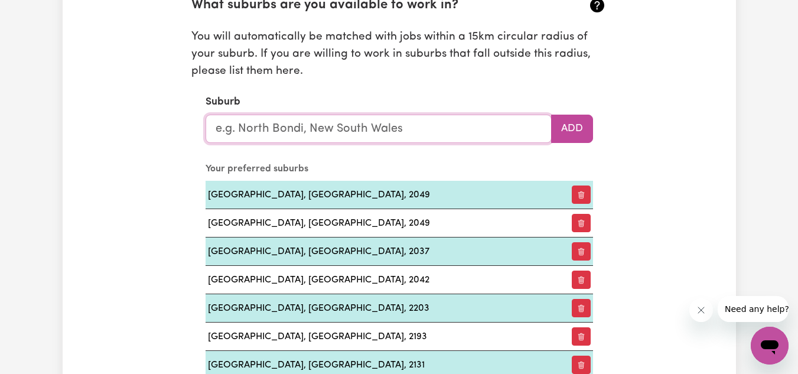
click at [459, 124] on input "text" at bounding box center [379, 129] width 346 height 28
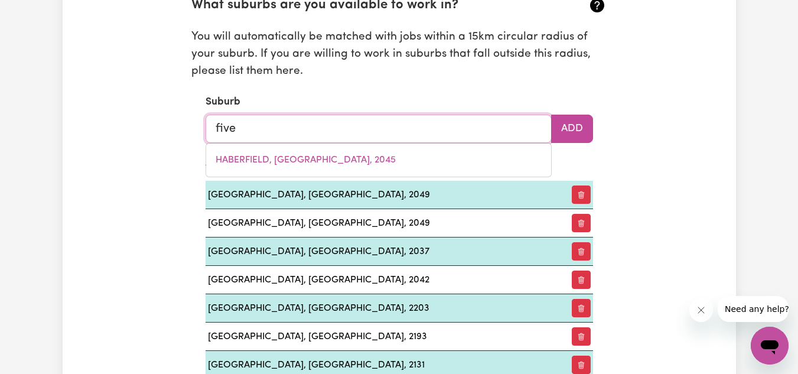
type input "five d"
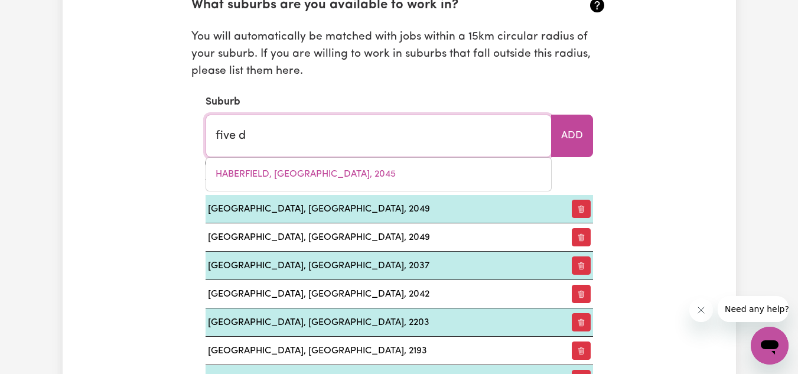
type input "five dOCK, [GEOGRAPHIC_DATA], 2046"
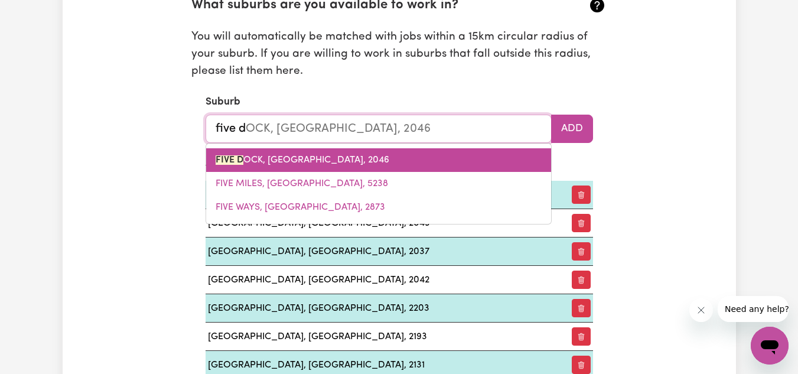
click at [385, 158] on link "FIVE D OCK, [GEOGRAPHIC_DATA], 2046" at bounding box center [378, 160] width 345 height 24
type input "[GEOGRAPHIC_DATA], [GEOGRAPHIC_DATA], 2046"
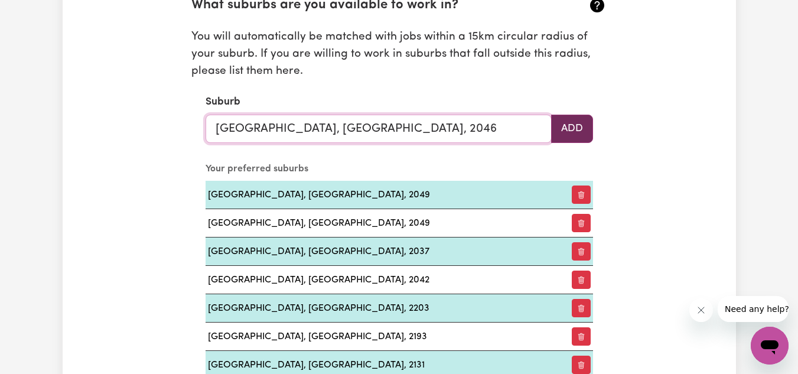
type input "[GEOGRAPHIC_DATA], [GEOGRAPHIC_DATA], 2046"
click at [572, 122] on button "Add" at bounding box center [572, 129] width 42 height 28
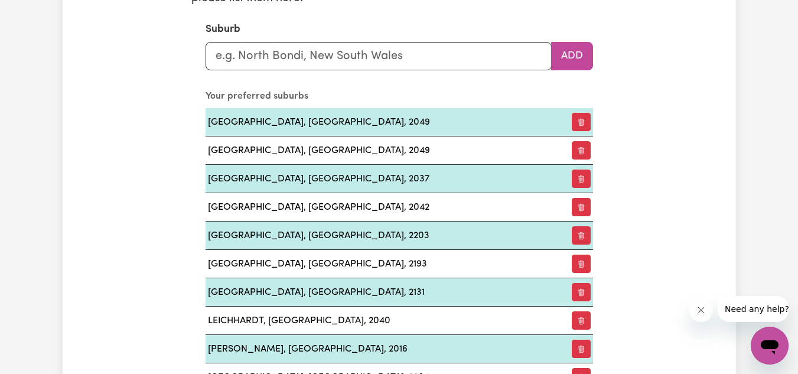
scroll to position [1416, 0]
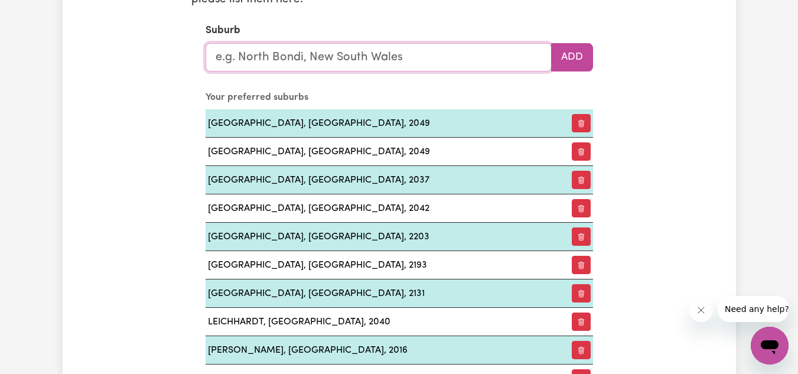
click at [317, 68] on input "text" at bounding box center [379, 57] width 346 height 28
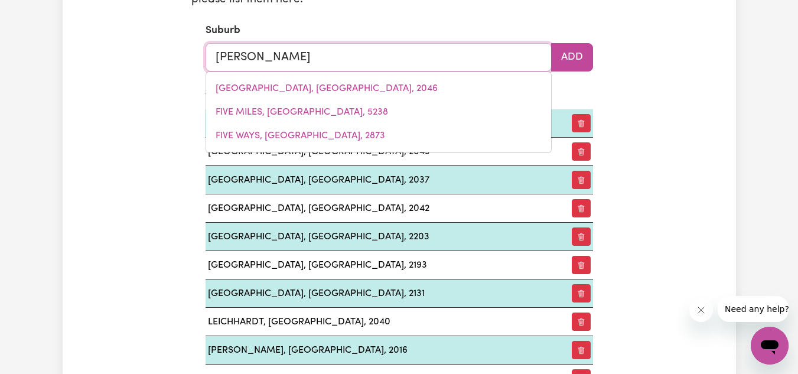
type input "[PERSON_NAME]"
type input "[PERSON_NAME], [GEOGRAPHIC_DATA], 2316"
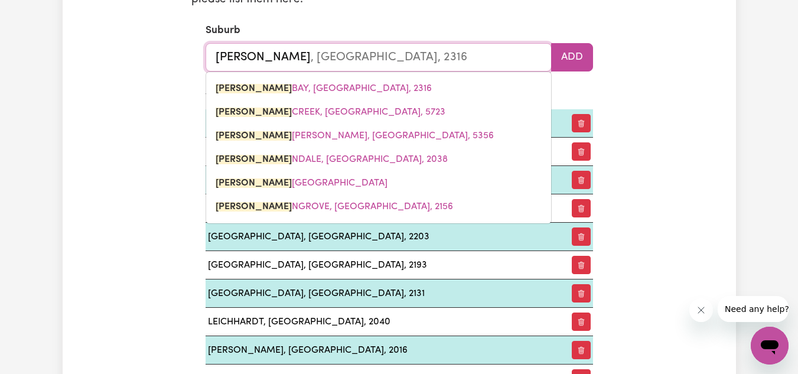
type input "[PERSON_NAME]"
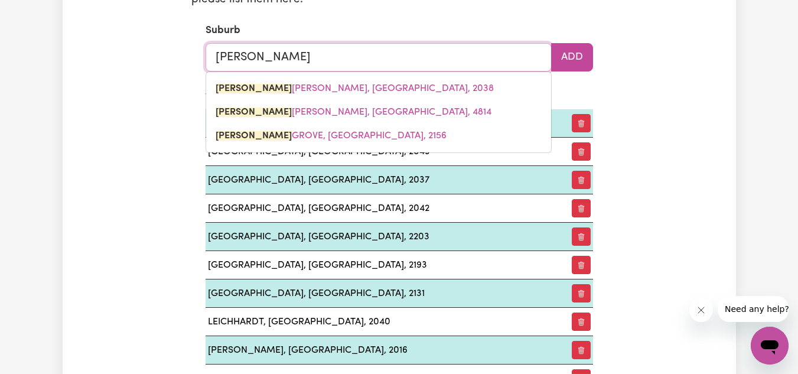
type input "[GEOGRAPHIC_DATA], [GEOGRAPHIC_DATA], 2038"
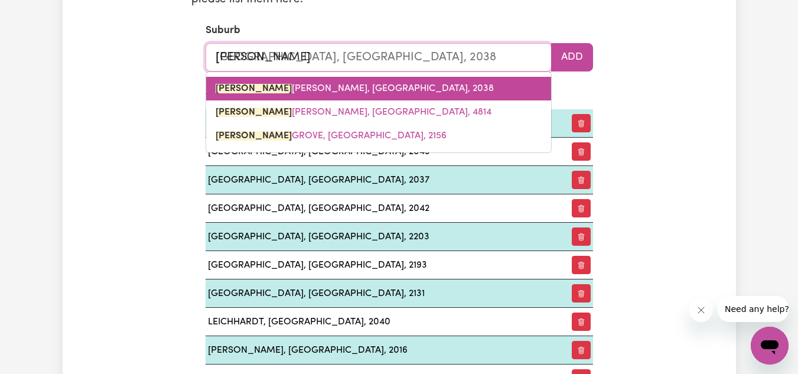
click at [365, 90] on span "[PERSON_NAME], [GEOGRAPHIC_DATA], 2038" at bounding box center [355, 88] width 278 height 9
type input "[GEOGRAPHIC_DATA], [GEOGRAPHIC_DATA], 2038"
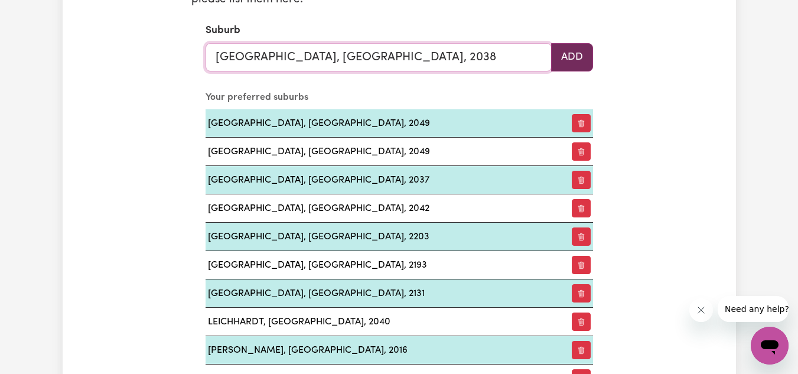
type input "[GEOGRAPHIC_DATA], [GEOGRAPHIC_DATA], 2038"
click at [580, 60] on button "Add" at bounding box center [572, 57] width 42 height 28
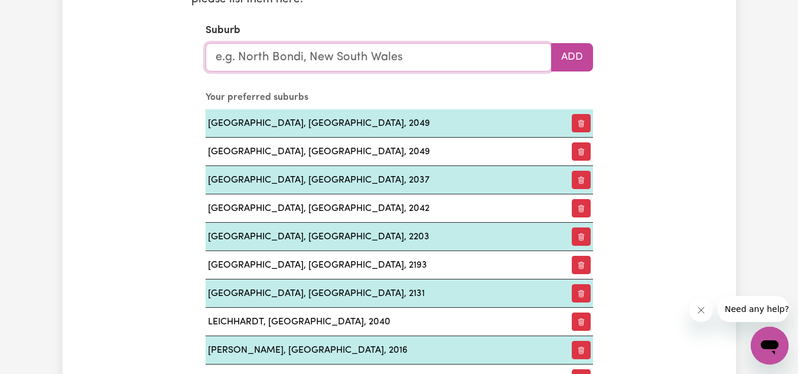
click at [405, 66] on input "text" at bounding box center [379, 57] width 346 height 28
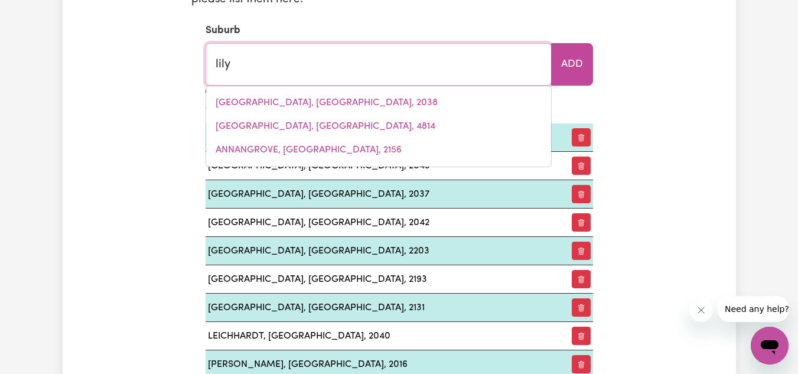
type input "lilyf"
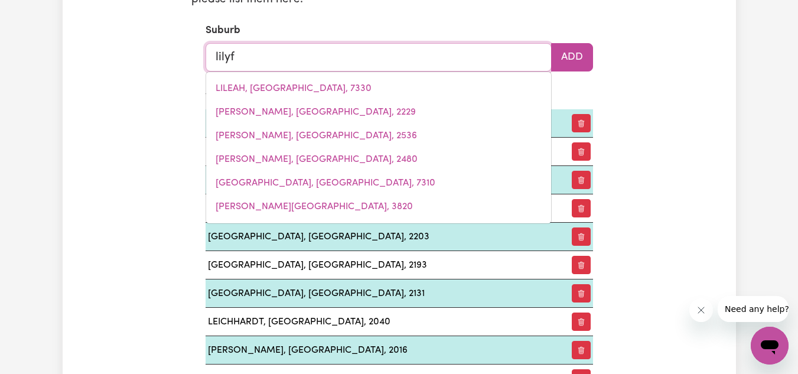
type input "[PERSON_NAME], [GEOGRAPHIC_DATA], 2040"
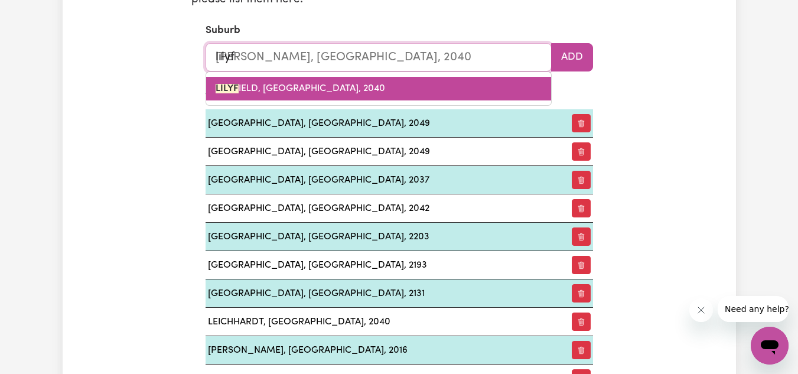
click at [382, 84] on link "LILYF IELD, [GEOGRAPHIC_DATA], 2040" at bounding box center [378, 89] width 345 height 24
type input "[GEOGRAPHIC_DATA], [GEOGRAPHIC_DATA], 2040"
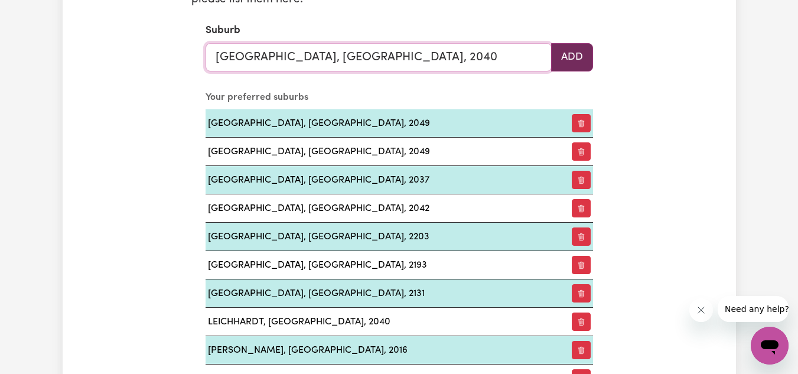
type input "[GEOGRAPHIC_DATA], [GEOGRAPHIC_DATA], 2040"
click at [573, 57] on button "Add" at bounding box center [572, 57] width 42 height 28
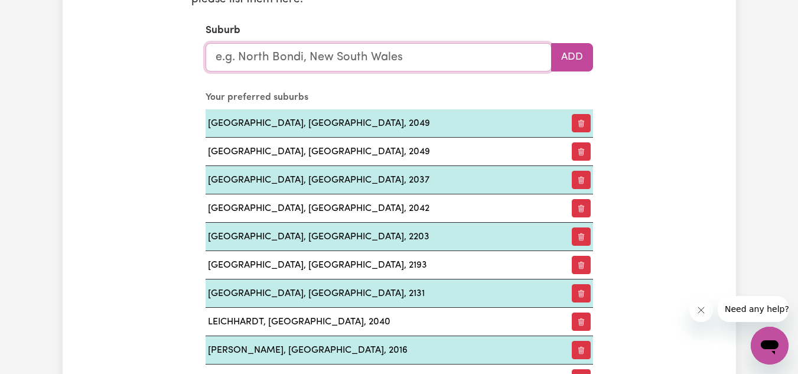
click at [410, 50] on input "text" at bounding box center [379, 57] width 346 height 28
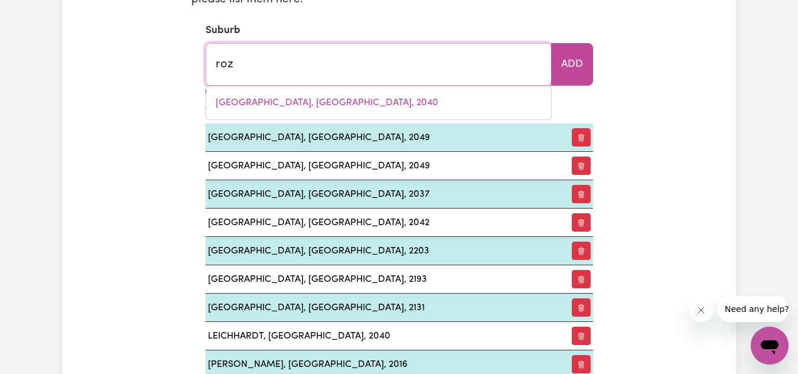
type input "roze"
type input "[PERSON_NAME], [GEOGRAPHIC_DATA], 2039"
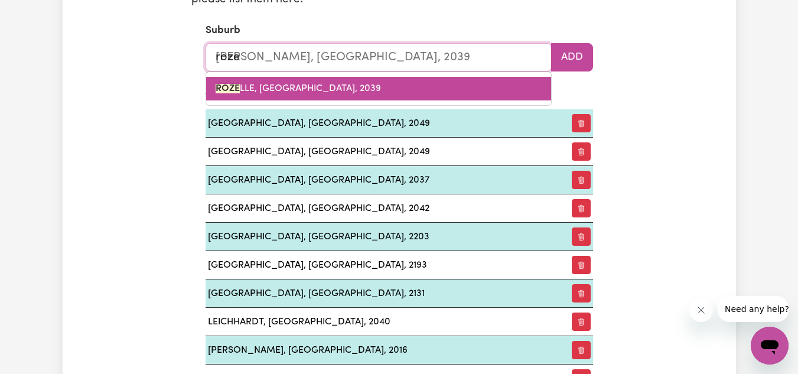
click at [381, 87] on link "ROZE LLE, [GEOGRAPHIC_DATA], 2039" at bounding box center [378, 89] width 345 height 24
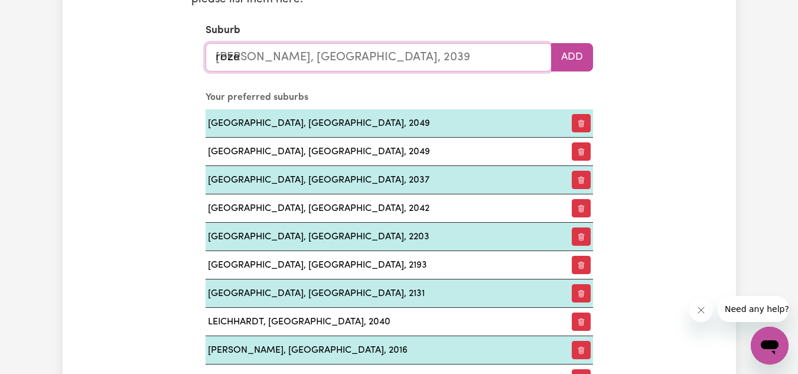
type input "[PERSON_NAME], [GEOGRAPHIC_DATA], 2039"
click at [576, 66] on button "Add" at bounding box center [572, 57] width 42 height 28
click at [451, 57] on input "text" at bounding box center [379, 57] width 346 height 28
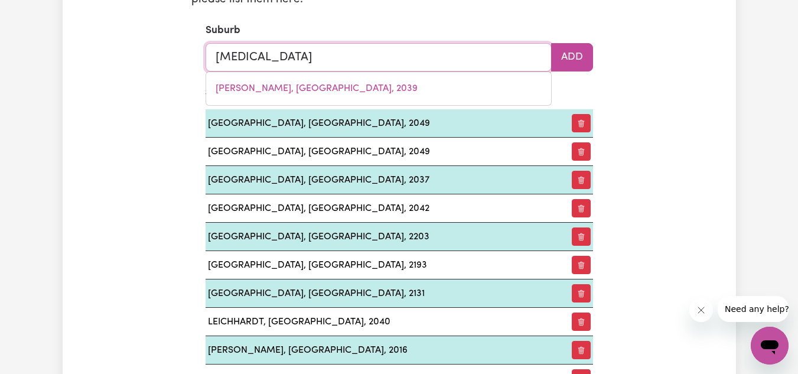
type input "balm"
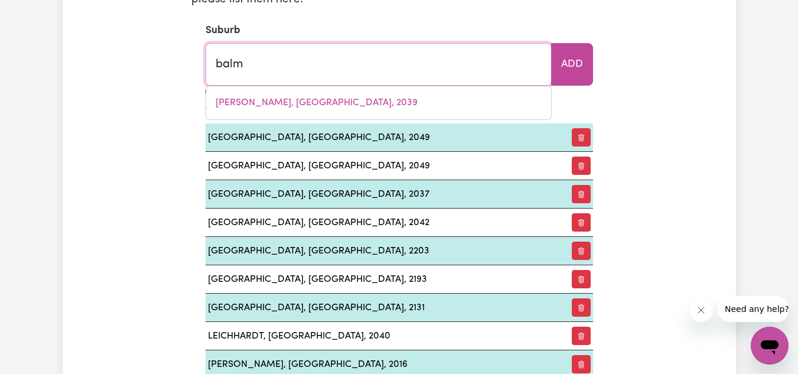
type input "balmAIN, [GEOGRAPHIC_DATA], 2041"
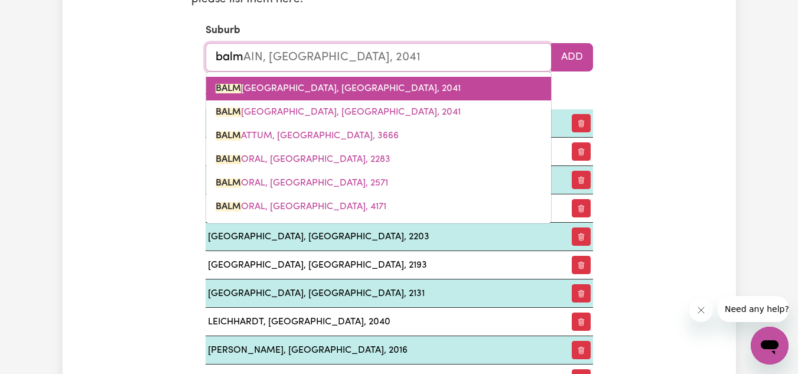
click at [412, 88] on link "BALM AIN, [GEOGRAPHIC_DATA], 2041" at bounding box center [378, 89] width 345 height 24
type input "BALMAIN, [GEOGRAPHIC_DATA], 2041"
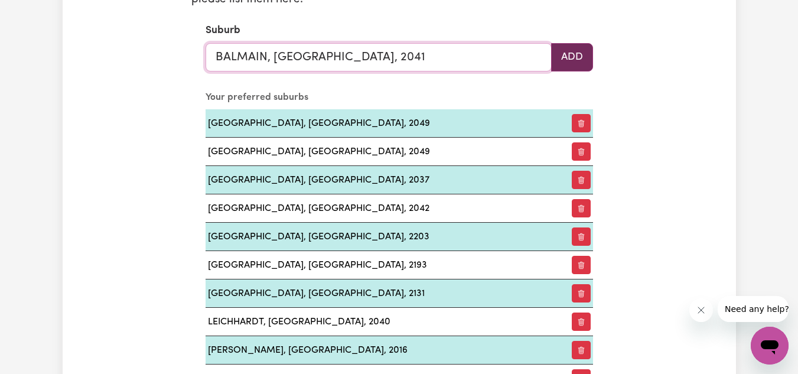
type input "BALMAIN, [GEOGRAPHIC_DATA], 2041"
click at [563, 56] on button "Add" at bounding box center [572, 57] width 42 height 28
click at [347, 55] on input "text" at bounding box center [379, 57] width 346 height 28
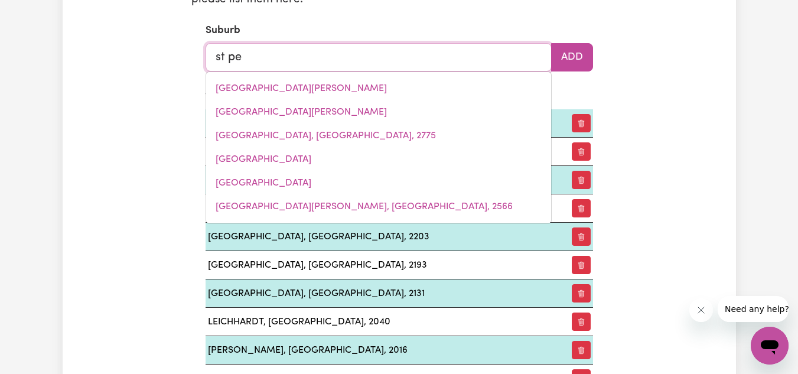
type input "st pet"
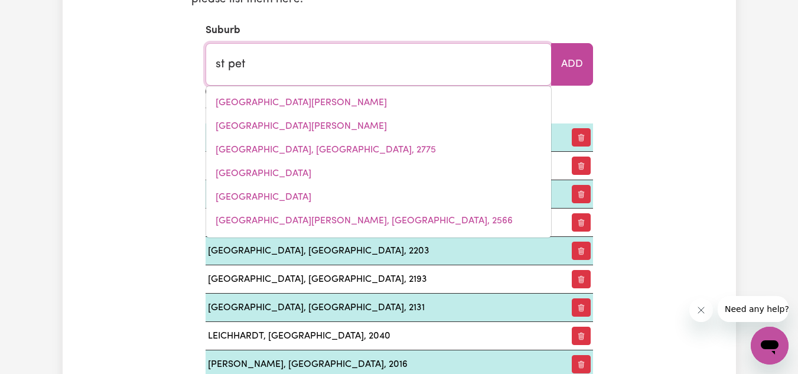
type input "st [PERSON_NAME], [GEOGRAPHIC_DATA], 2044"
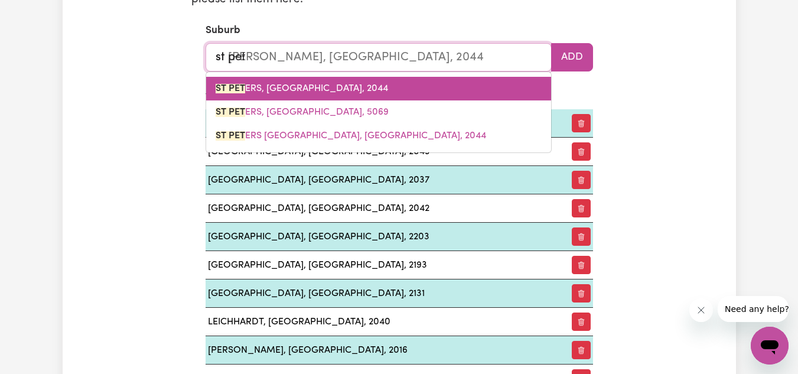
click at [334, 86] on span "[STREET_ADDRESS]" at bounding box center [302, 88] width 173 height 9
type input "[GEOGRAPHIC_DATA][PERSON_NAME], [GEOGRAPHIC_DATA], 2044"
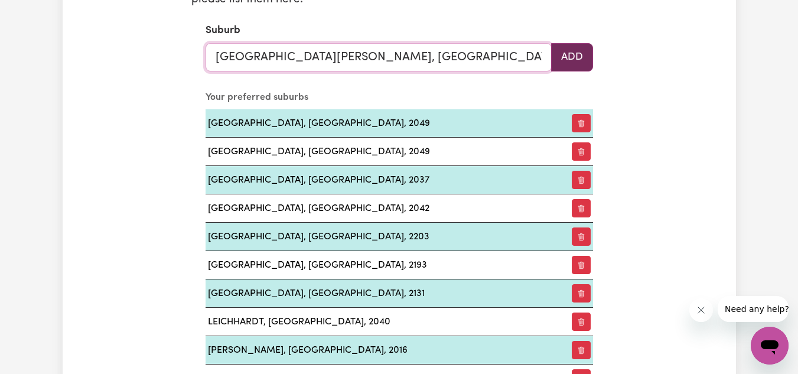
type input "[GEOGRAPHIC_DATA][PERSON_NAME], [GEOGRAPHIC_DATA], 2044"
click at [568, 57] on button "Add" at bounding box center [572, 57] width 42 height 28
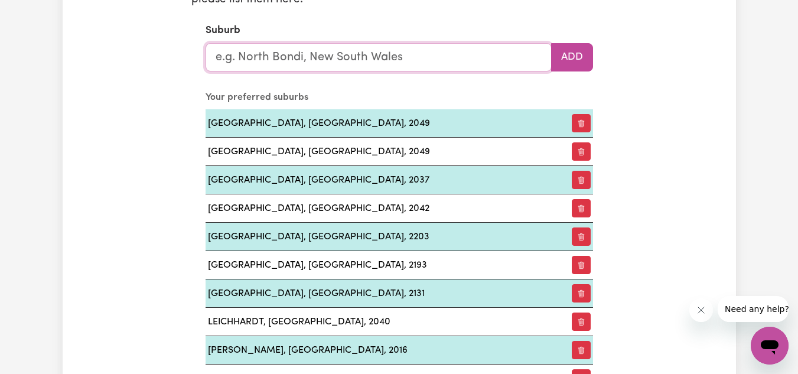
click at [386, 57] on input "text" at bounding box center [379, 57] width 346 height 28
type input "ers"
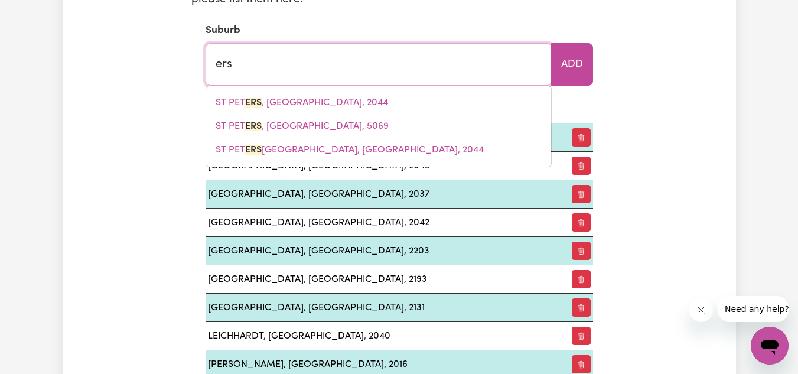
type input "[PERSON_NAME], [GEOGRAPHIC_DATA], 5422"
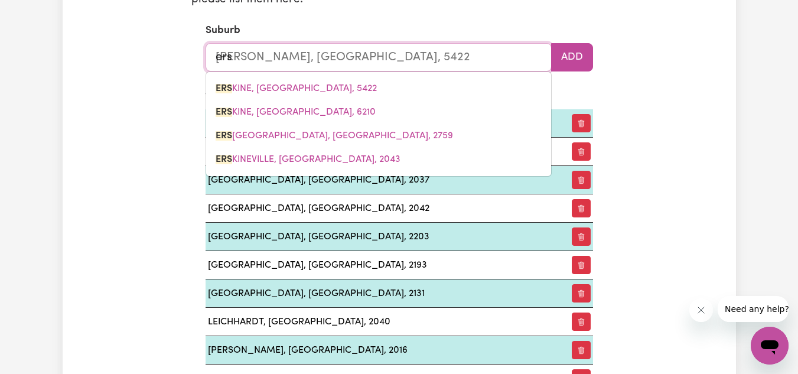
type input "ersk"
type input "[PERSON_NAME], [GEOGRAPHIC_DATA], 5422"
type input "erski"
type input "[PERSON_NAME], [GEOGRAPHIC_DATA], 5422"
type input "[PERSON_NAME]"
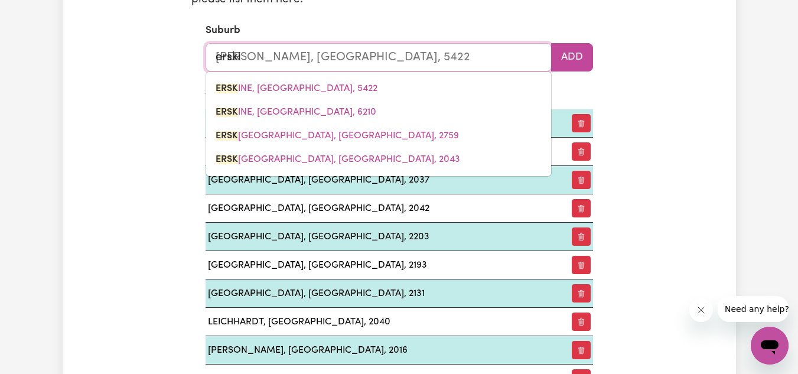
type input "[PERSON_NAME], [GEOGRAPHIC_DATA], 5422"
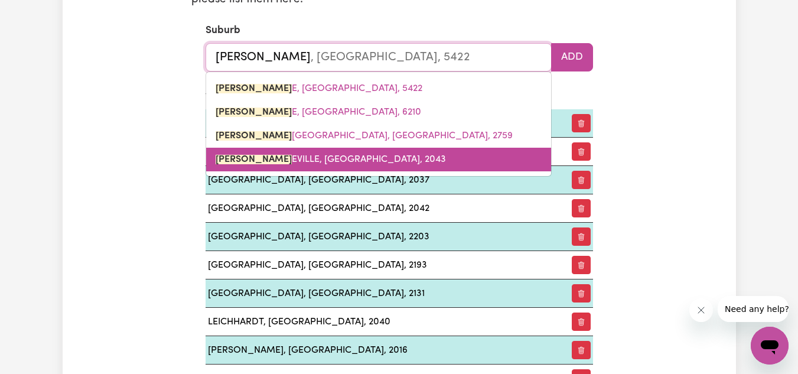
click at [313, 158] on span "[PERSON_NAME], [GEOGRAPHIC_DATA], 2043" at bounding box center [331, 159] width 230 height 9
type input "ERSKINEVILLE, [GEOGRAPHIC_DATA], 2043"
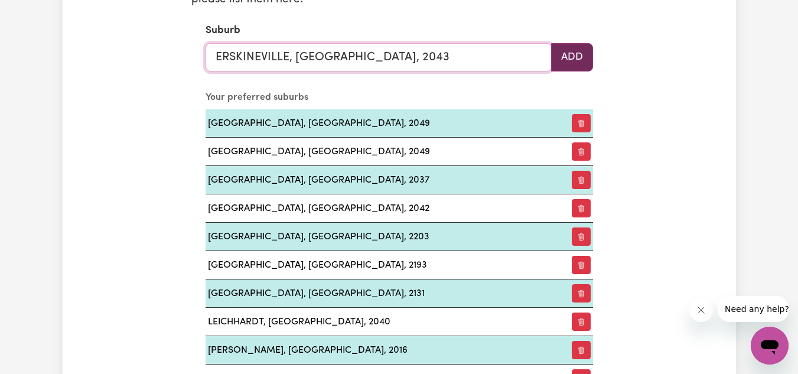
type input "ERSKINEVILLE, [GEOGRAPHIC_DATA], 2043"
click at [567, 53] on button "Add" at bounding box center [572, 57] width 42 height 28
click at [412, 56] on input "text" at bounding box center [379, 57] width 346 height 28
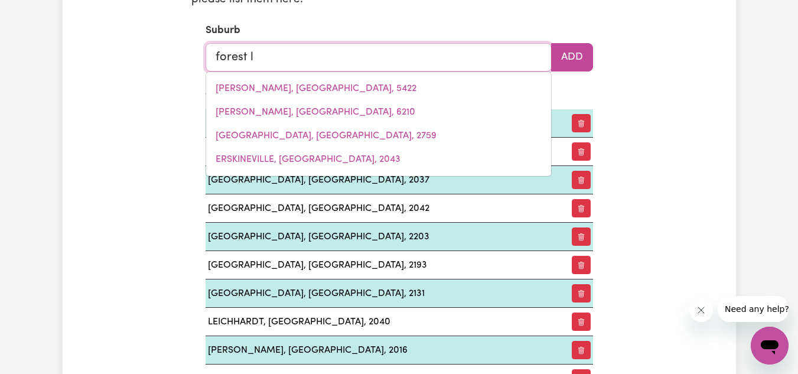
type input "forest lo"
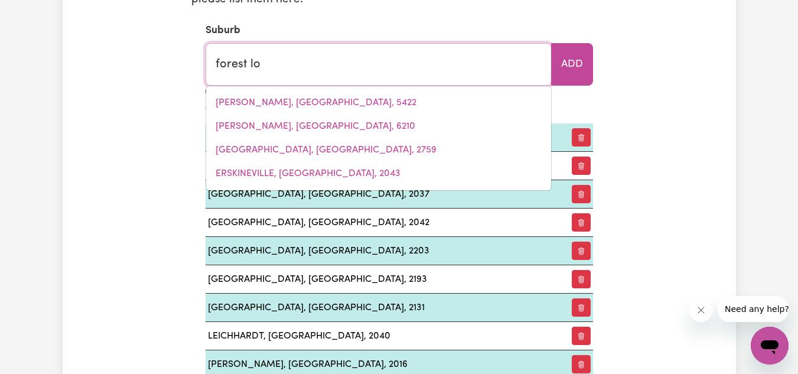
type input "forest loDGE, [GEOGRAPHIC_DATA], 2037"
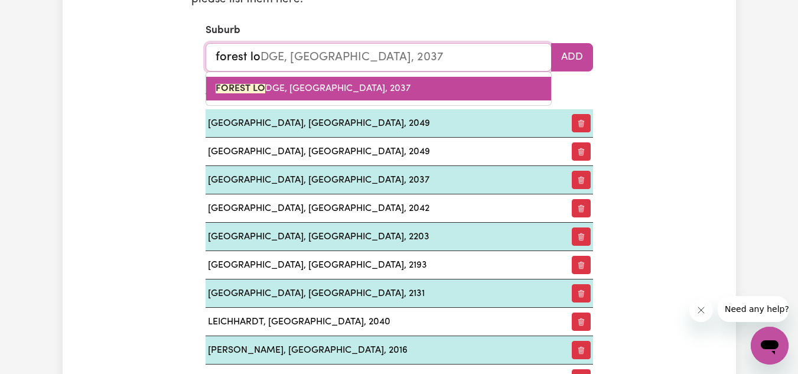
click at [373, 81] on link "FOREST LO DGE, [GEOGRAPHIC_DATA], 2037" at bounding box center [378, 89] width 345 height 24
type input "[GEOGRAPHIC_DATA], [GEOGRAPHIC_DATA], 2037"
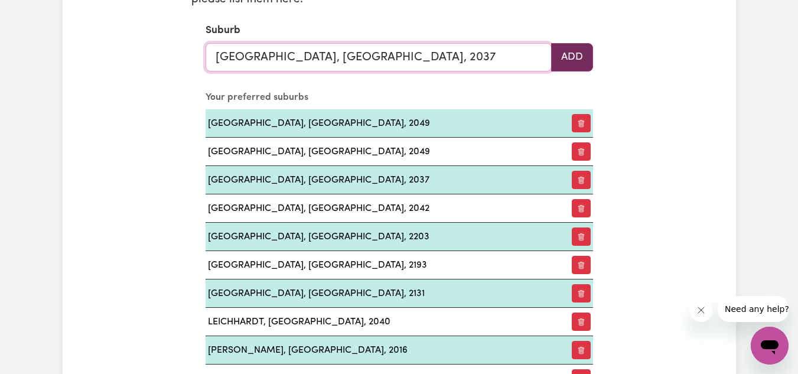
type input "[GEOGRAPHIC_DATA], [GEOGRAPHIC_DATA], 2037"
click at [565, 60] on button "Add" at bounding box center [572, 57] width 42 height 28
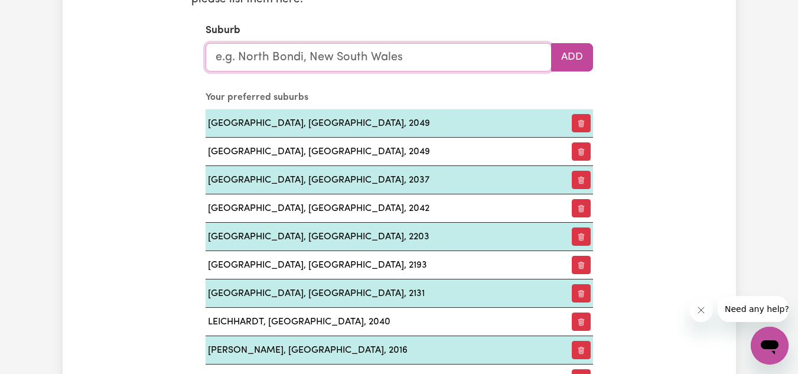
click at [430, 51] on input "text" at bounding box center [379, 57] width 346 height 28
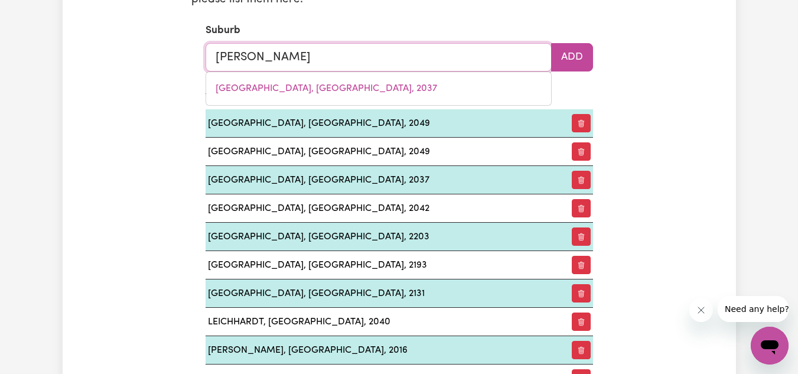
type input "alexa"
type input "[GEOGRAPHIC_DATA], [GEOGRAPHIC_DATA], 6064"
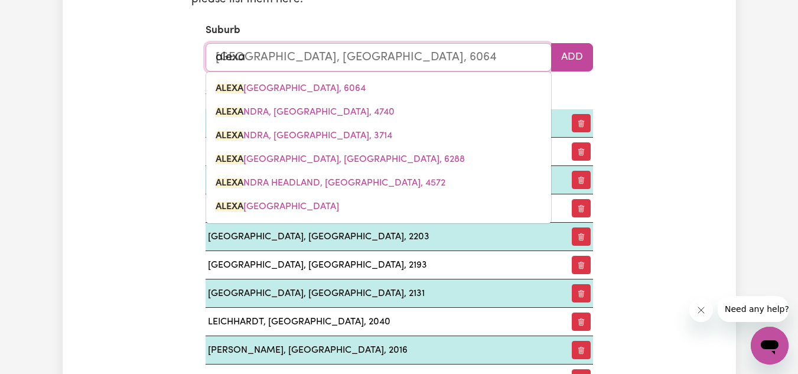
type input "alexan"
type input "[GEOGRAPHIC_DATA], [GEOGRAPHIC_DATA], 6064"
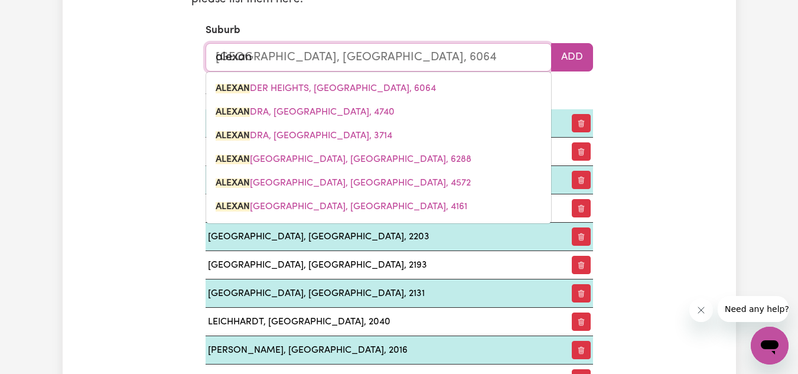
type input "alexand"
type input "[GEOGRAPHIC_DATA], [GEOGRAPHIC_DATA], 6064"
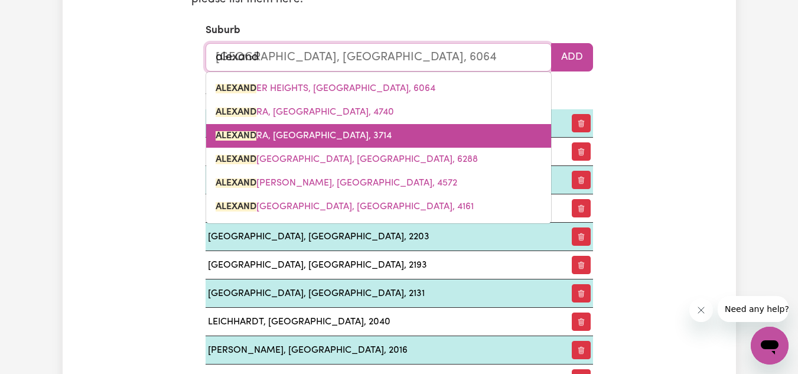
type input "[PERSON_NAME]"
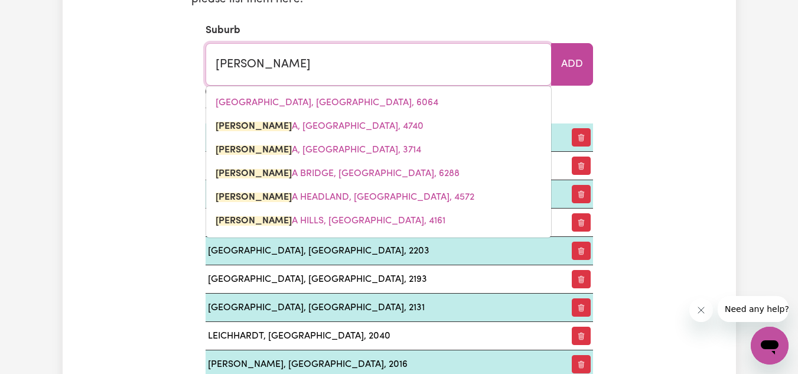
type input "alexandrA, [GEOGRAPHIC_DATA], 4740"
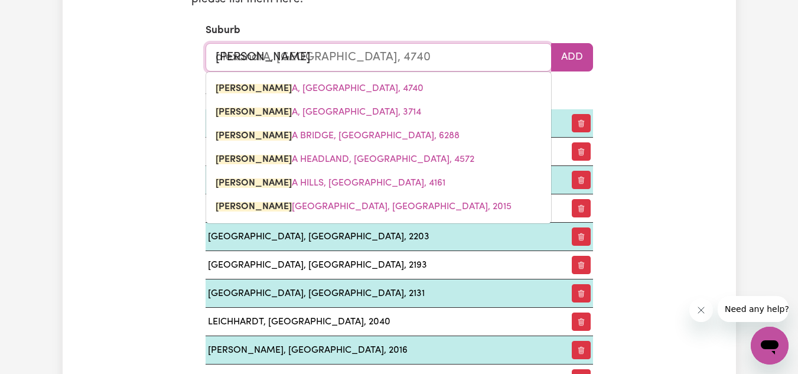
type input "alexandri"
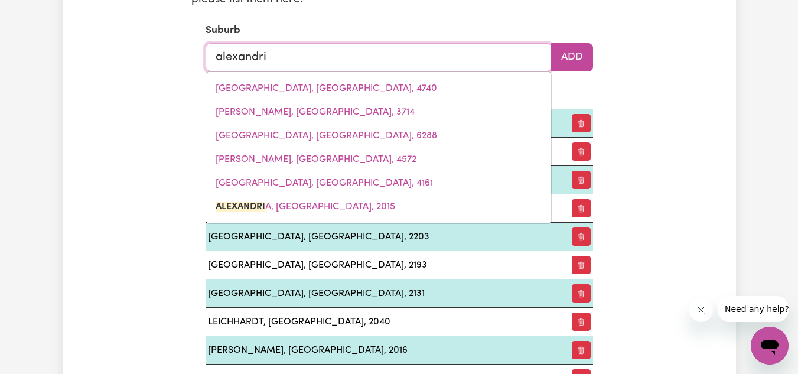
type input "[GEOGRAPHIC_DATA]"
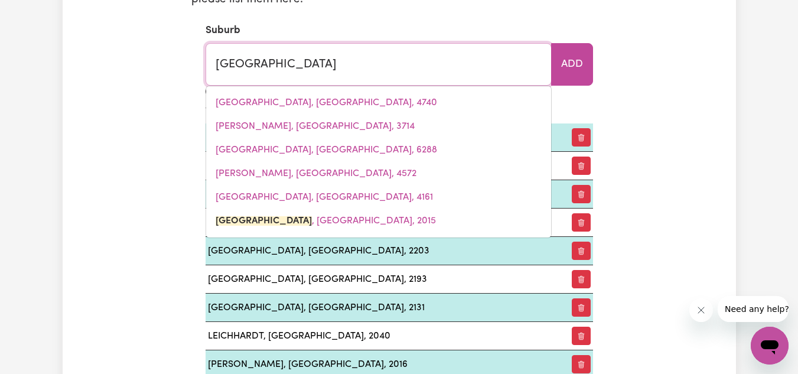
type input "[GEOGRAPHIC_DATA], [GEOGRAPHIC_DATA], 2015"
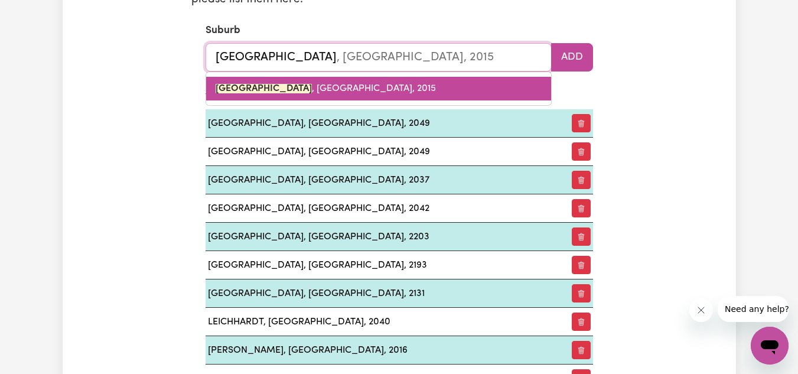
click at [356, 79] on link "[GEOGRAPHIC_DATA] , [GEOGRAPHIC_DATA], 2015" at bounding box center [378, 89] width 345 height 24
type input "[GEOGRAPHIC_DATA], [GEOGRAPHIC_DATA], 2015"
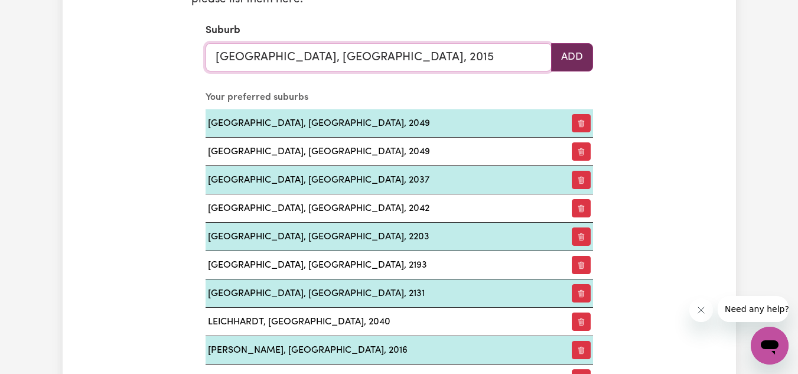
type input "[GEOGRAPHIC_DATA], [GEOGRAPHIC_DATA], 2015"
click at [585, 53] on button "Add" at bounding box center [572, 57] width 42 height 28
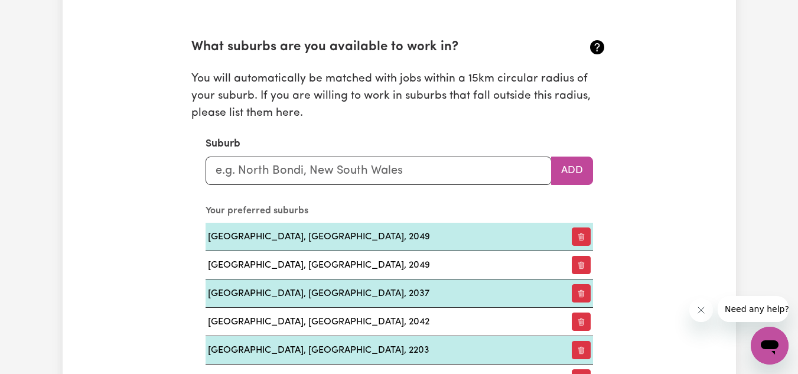
scroll to position [1304, 0]
click at [273, 174] on input "text" at bounding box center [379, 170] width 346 height 28
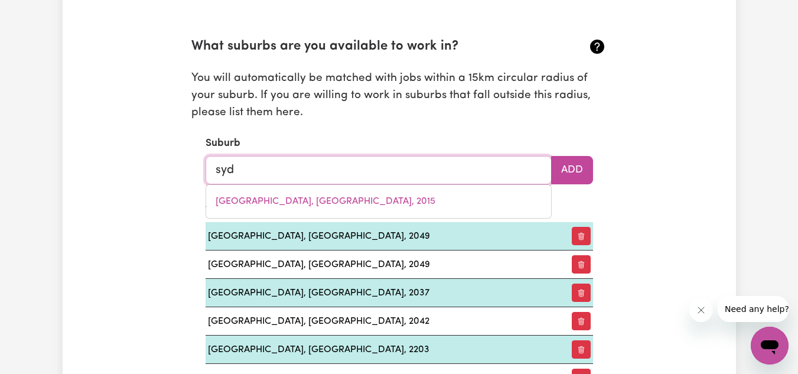
type input "syde"
type input "sydeNHAM, [GEOGRAPHIC_DATA], 2044"
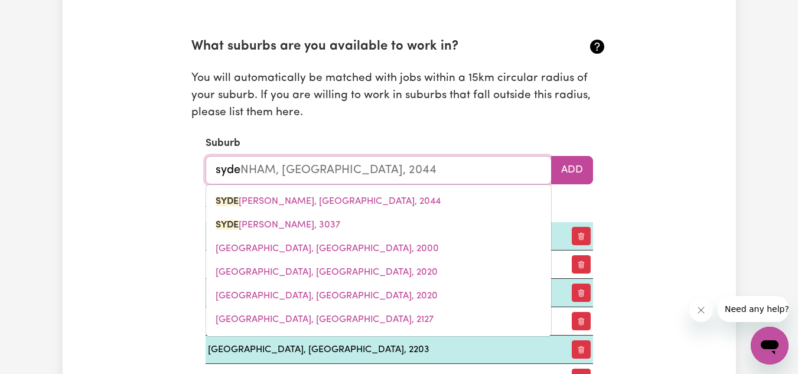
type input "syden"
type input "sydenHAM, [GEOGRAPHIC_DATA], 2044"
type input "sydenh"
type input "sydenhAM, [GEOGRAPHIC_DATA], 2044"
type input "sydenha"
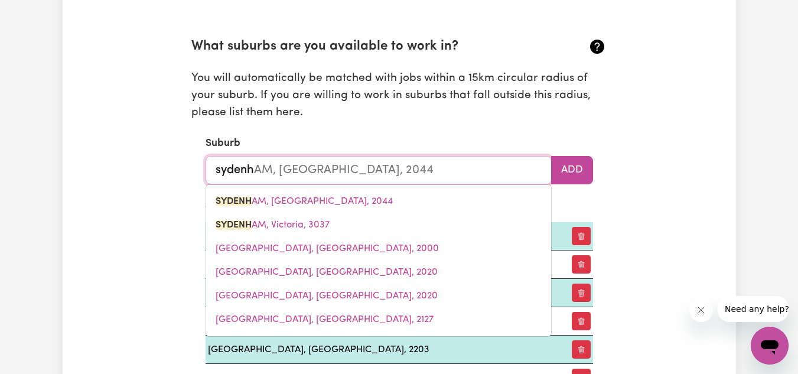
type input "sydenhaM, [GEOGRAPHIC_DATA], 2044"
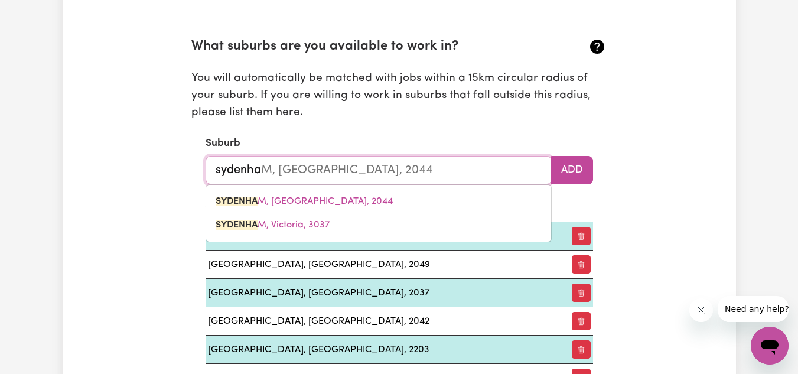
type input "sydenham"
type input "[GEOGRAPHIC_DATA], [GEOGRAPHIC_DATA], 2044"
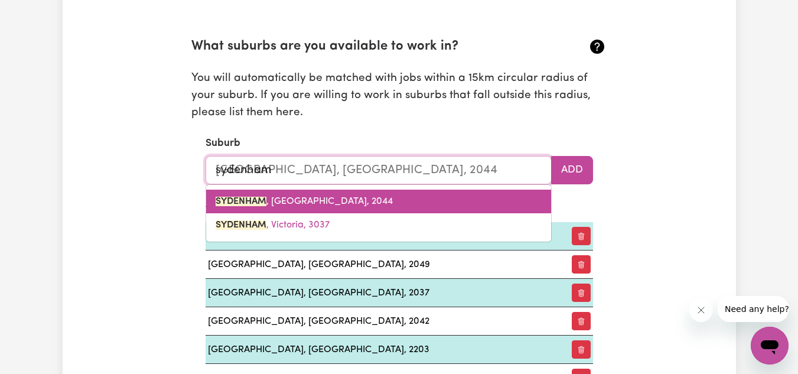
click at [362, 201] on span "SYDENHAM , [GEOGRAPHIC_DATA], 2044" at bounding box center [304, 201] width 177 height 9
type input "SYDENHAM, [GEOGRAPHIC_DATA], 2044"
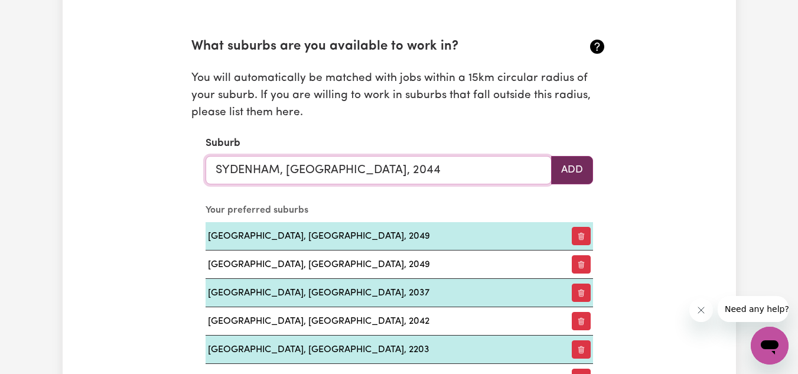
type input "SYDENHAM, [GEOGRAPHIC_DATA], 2044"
click at [573, 167] on button "Add" at bounding box center [572, 170] width 42 height 28
click at [311, 168] on input "text" at bounding box center [379, 170] width 346 height 28
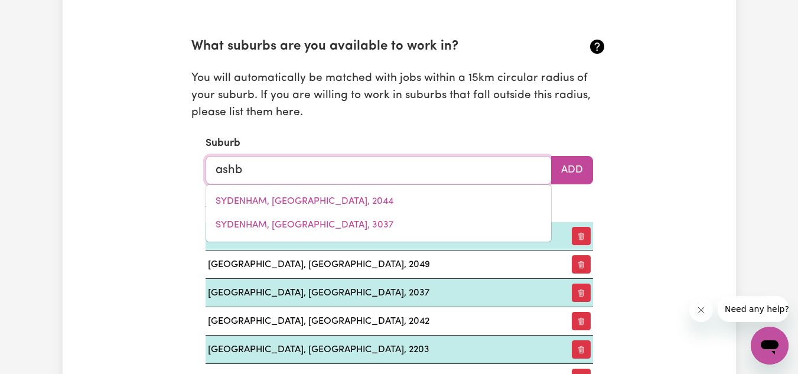
type input "[PERSON_NAME]"
type input "ashbuRTON, [GEOGRAPHIC_DATA], 3147"
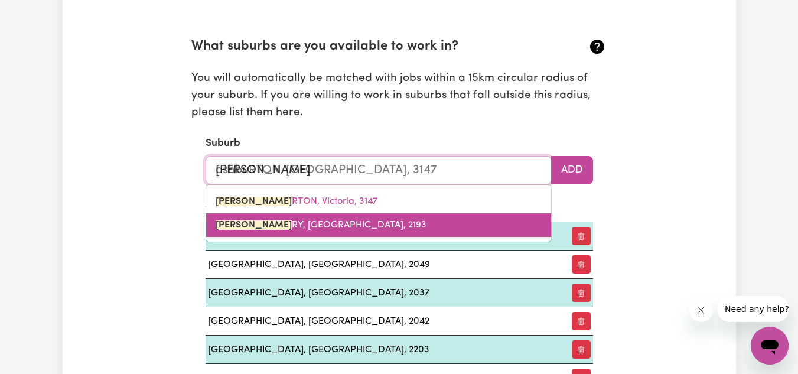
click at [297, 220] on span "[PERSON_NAME][GEOGRAPHIC_DATA], [GEOGRAPHIC_DATA], 2193" at bounding box center [321, 224] width 211 height 9
type input "[GEOGRAPHIC_DATA], [GEOGRAPHIC_DATA], 2193"
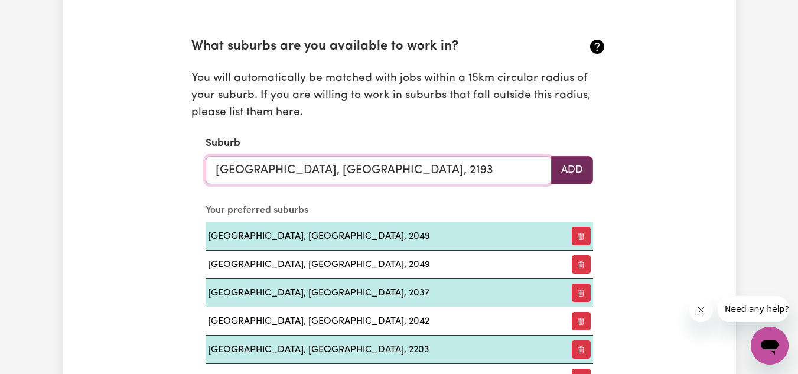
type input "[GEOGRAPHIC_DATA], [GEOGRAPHIC_DATA], 2193"
click at [577, 169] on button "Add" at bounding box center [572, 170] width 42 height 28
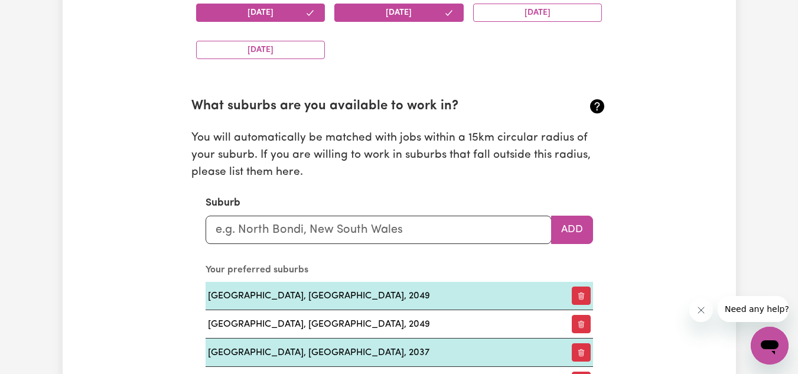
scroll to position [1243, 0]
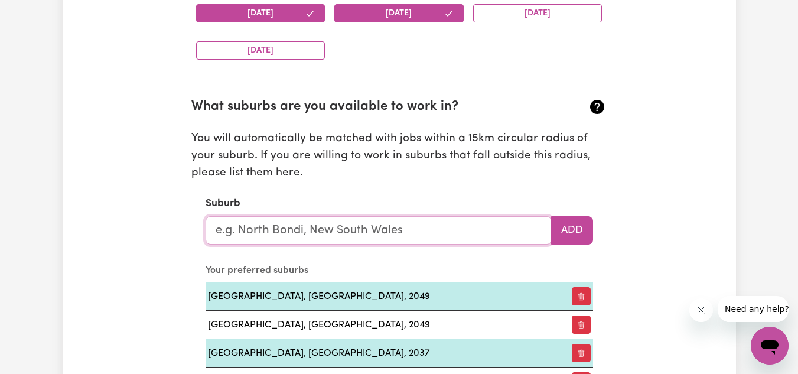
click at [349, 226] on input "text" at bounding box center [379, 230] width 346 height 28
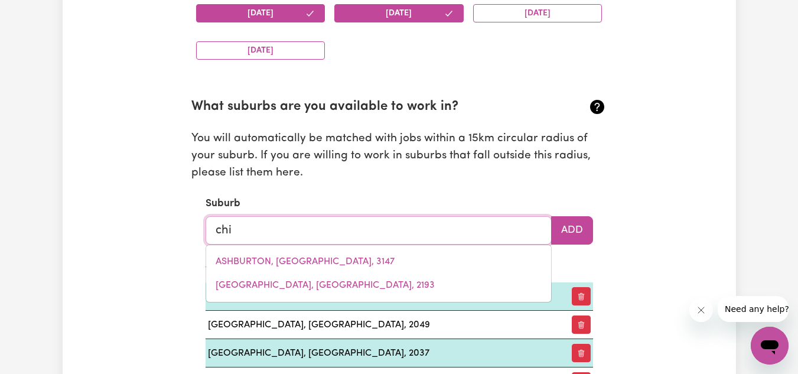
type input "chip"
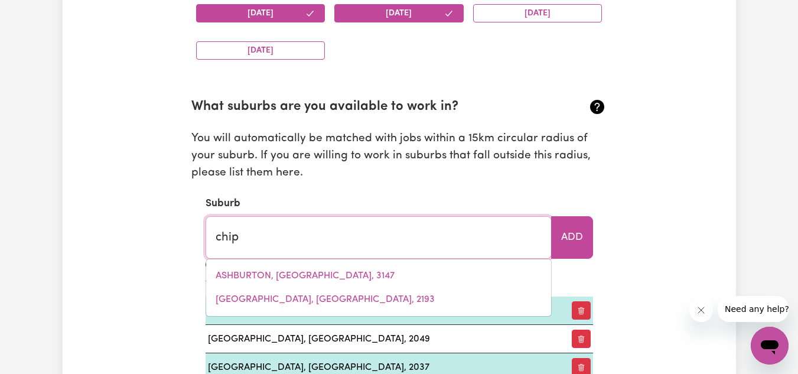
type input "chipPENDALE, [GEOGRAPHIC_DATA], 2008"
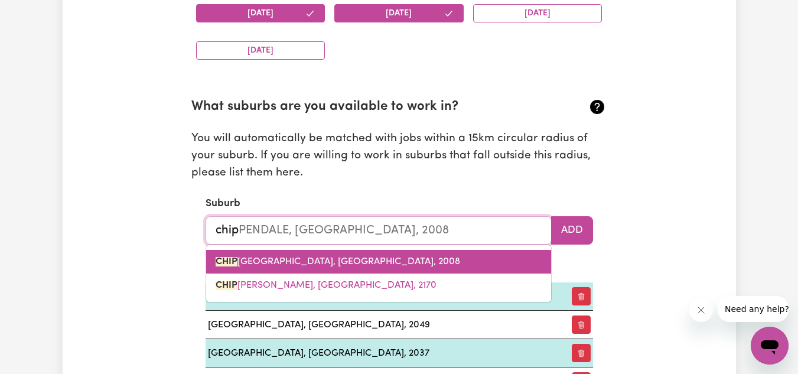
click at [345, 262] on span "CHIP PENDALE, [GEOGRAPHIC_DATA], 2008" at bounding box center [338, 261] width 245 height 9
type input "CHIPPENDALE, [GEOGRAPHIC_DATA], 2008"
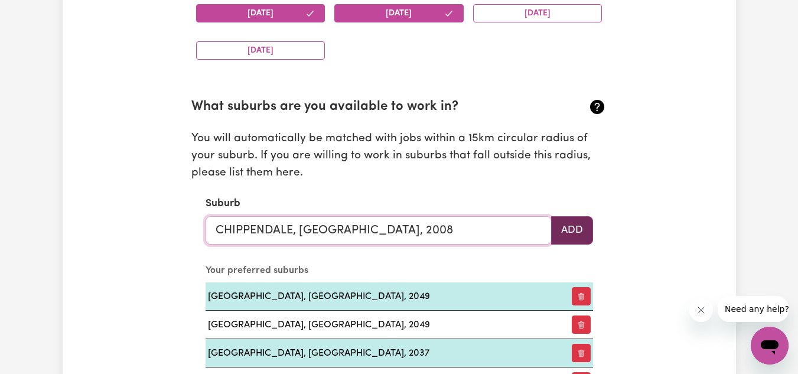
type input "CHIPPENDALE, [GEOGRAPHIC_DATA], 2008"
click at [572, 236] on button "Add" at bounding box center [572, 230] width 42 height 28
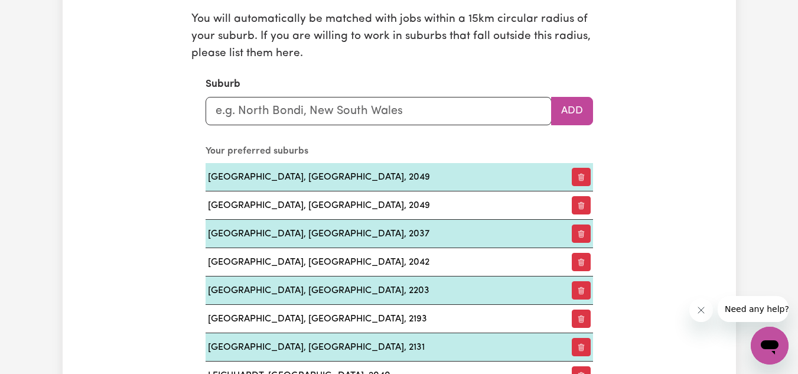
scroll to position [1364, 0]
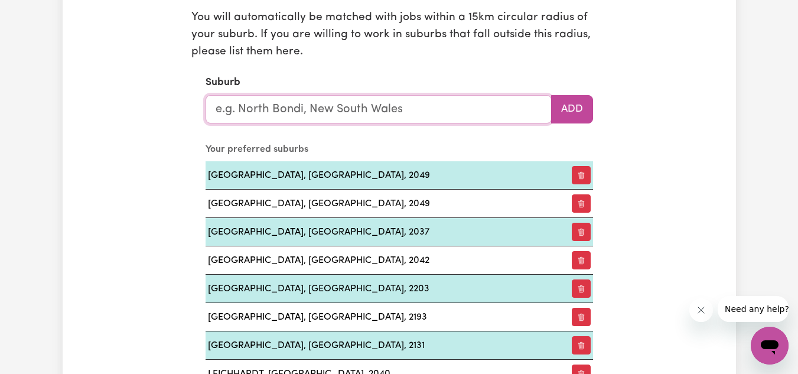
click at [342, 95] on input "text" at bounding box center [379, 109] width 346 height 28
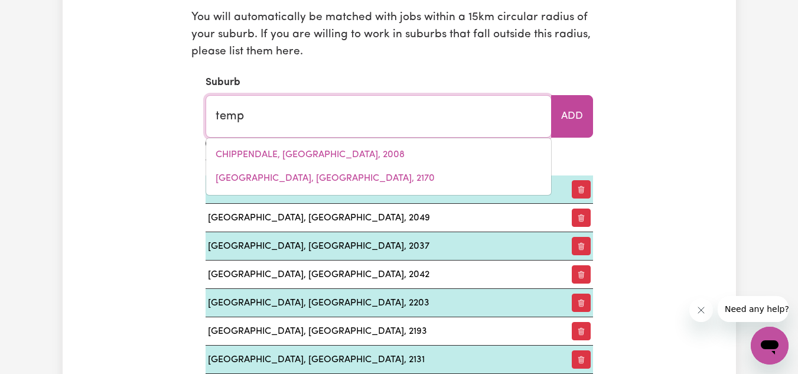
type input "tempe"
type input "tempe, [GEOGRAPHIC_DATA], 2044"
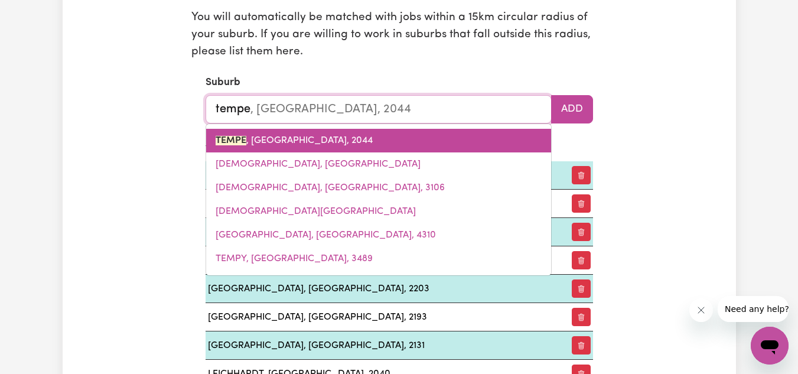
click at [337, 134] on link "TEMPE , [GEOGRAPHIC_DATA], 2044" at bounding box center [378, 141] width 345 height 24
type input "TEMPE, [GEOGRAPHIC_DATA], 2044"
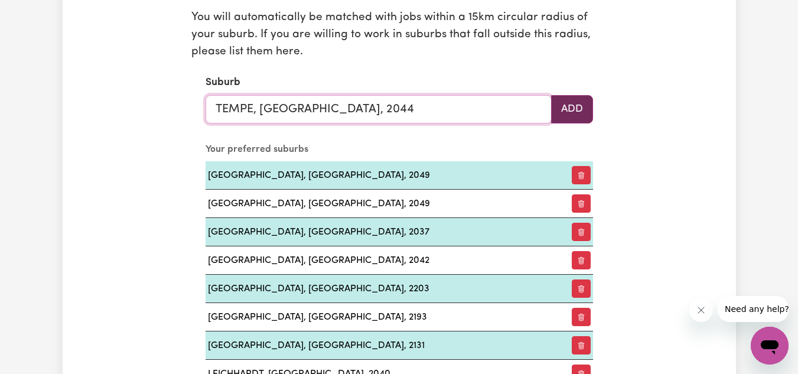
type input "TEMPE, [GEOGRAPHIC_DATA], 2044"
click at [571, 109] on button "Add" at bounding box center [572, 109] width 42 height 28
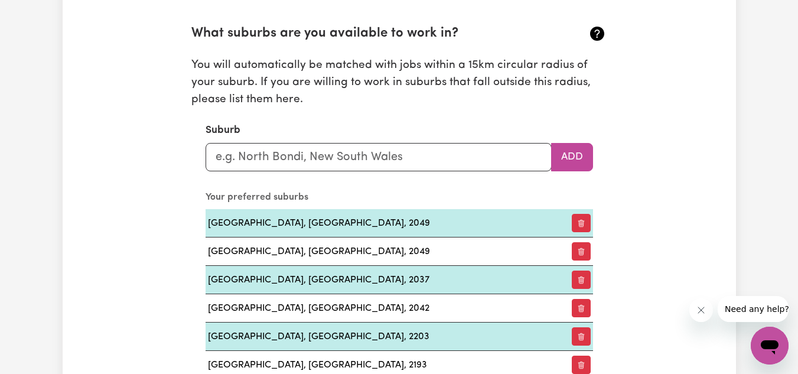
scroll to position [1333, 0]
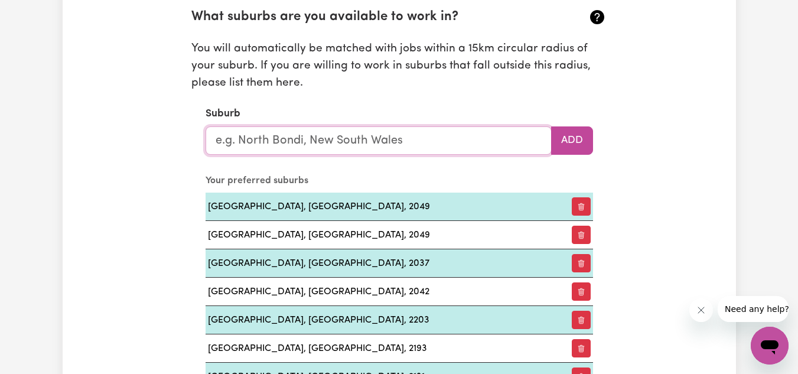
click at [362, 145] on input "text" at bounding box center [379, 140] width 346 height 28
type input "ear"
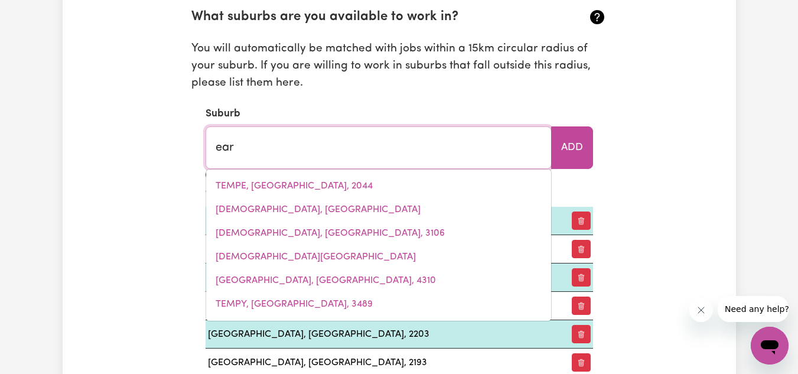
type input "earLSTON, [GEOGRAPHIC_DATA], 3669"
type input "[PERSON_NAME]"
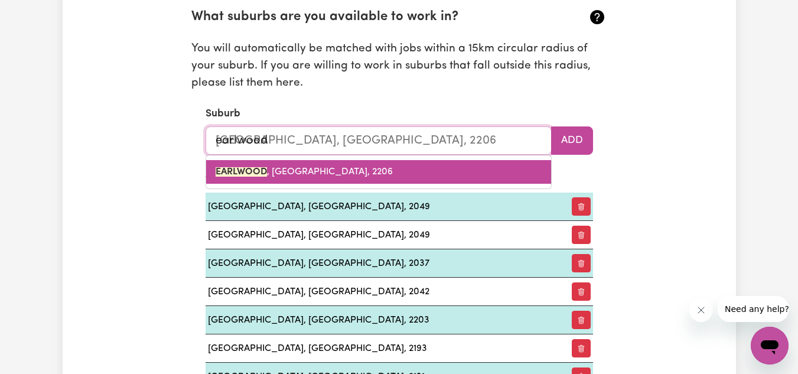
click at [336, 168] on span "[GEOGRAPHIC_DATA] , [GEOGRAPHIC_DATA], 2206" at bounding box center [304, 171] width 177 height 9
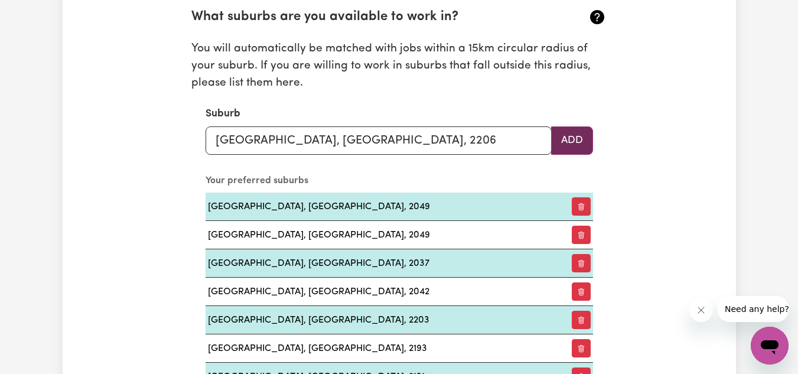
click at [581, 138] on button "Add" at bounding box center [572, 140] width 42 height 28
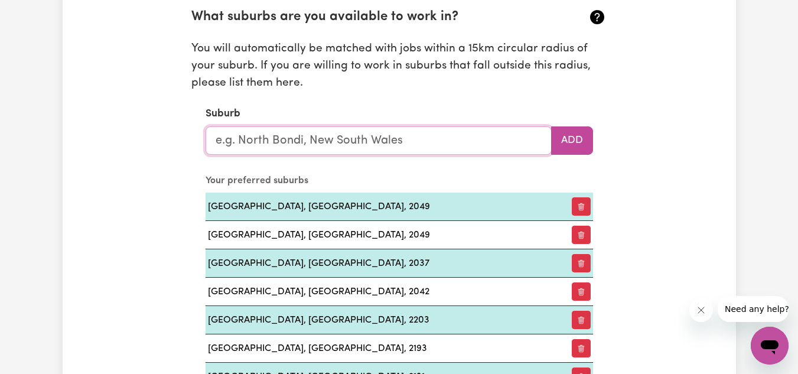
click at [336, 135] on input "text" at bounding box center [379, 140] width 346 height 28
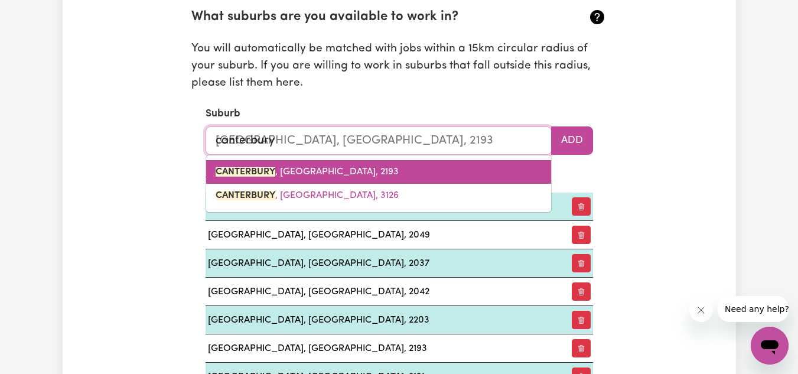
click at [344, 174] on span "[GEOGRAPHIC_DATA] , [GEOGRAPHIC_DATA], 2193" at bounding box center [307, 171] width 183 height 9
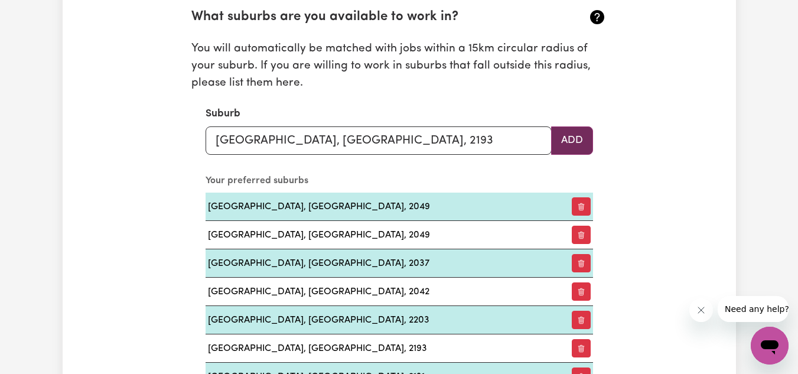
click at [575, 145] on button "Add" at bounding box center [572, 140] width 42 height 28
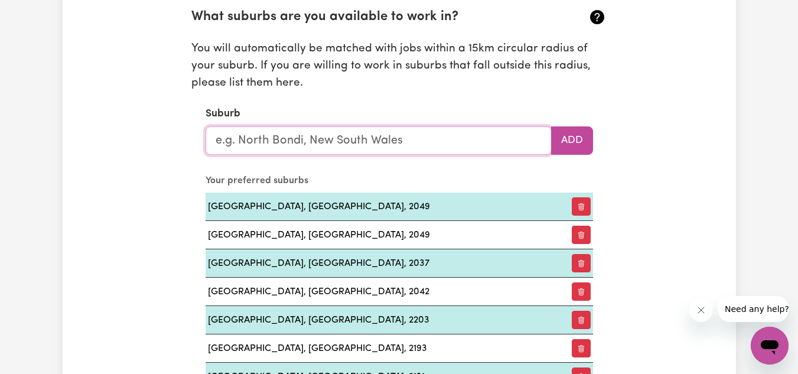
click at [351, 134] on input "text" at bounding box center [379, 140] width 346 height 28
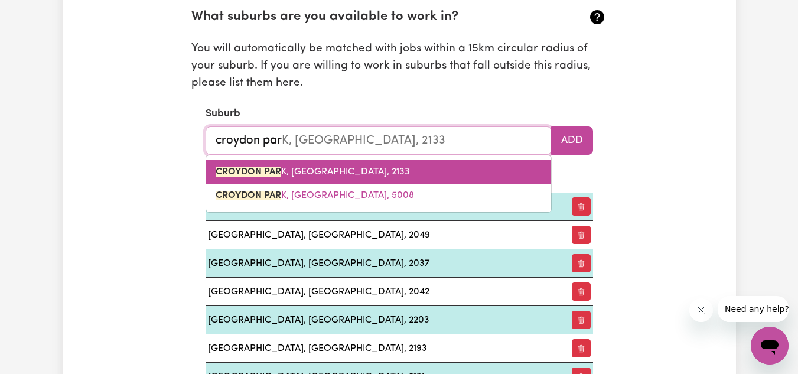
click at [355, 173] on span "CROYDON PAR K, [GEOGRAPHIC_DATA], 2133" at bounding box center [313, 171] width 194 height 9
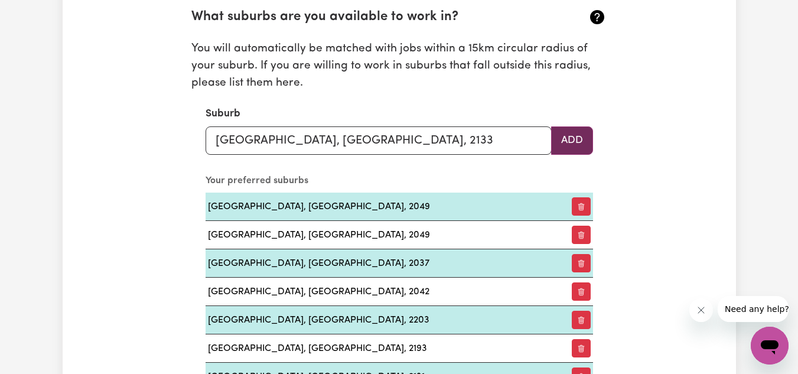
click at [577, 140] on button "Add" at bounding box center [572, 140] width 42 height 28
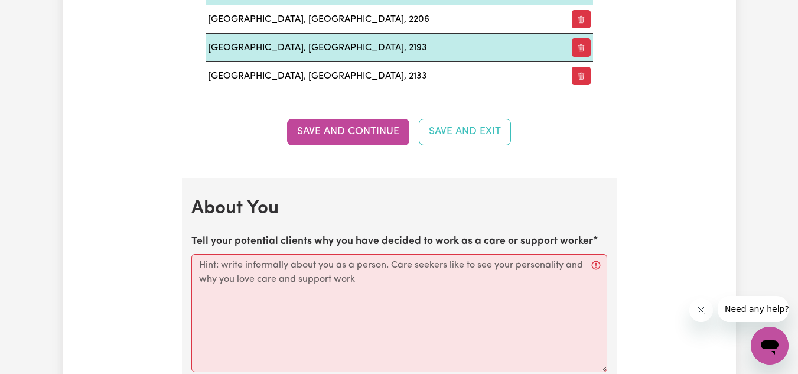
scroll to position [2344, 0]
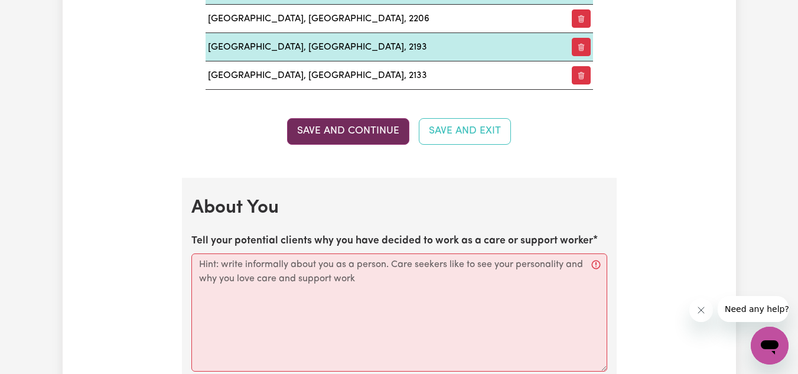
click at [378, 125] on button "Save and Continue" at bounding box center [348, 131] width 122 height 26
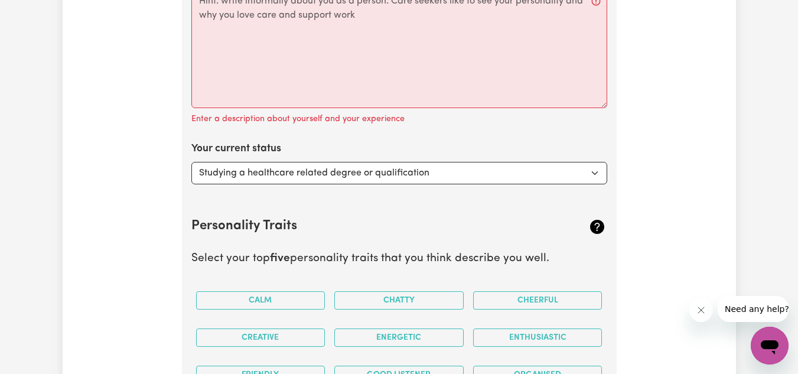
scroll to position [2608, 0]
click at [443, 171] on select "Select... Studying a healthcare related degree or qualification Studying a non-…" at bounding box center [399, 172] width 416 height 22
click at [191, 161] on select "Select... Studying a healthcare related degree or qualification Studying a non-…" at bounding box center [399, 172] width 416 height 22
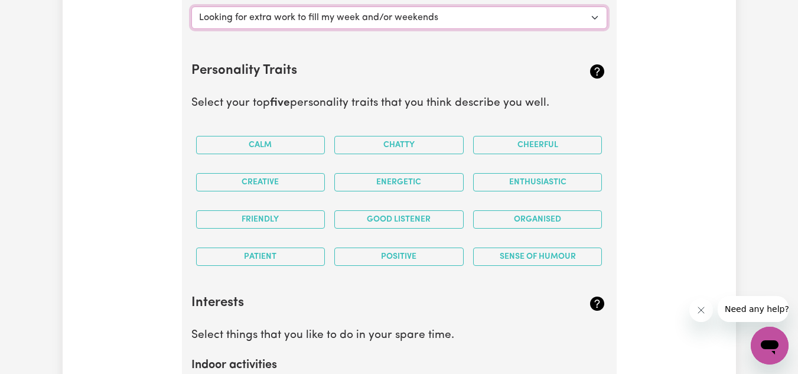
scroll to position [2763, 0]
click at [272, 222] on button "Friendly" at bounding box center [260, 219] width 129 height 18
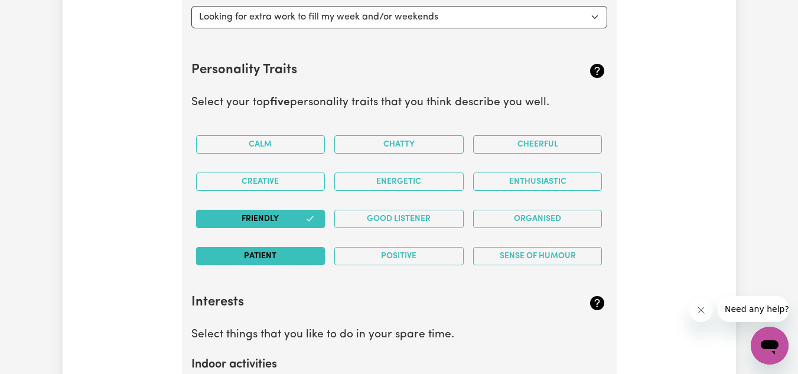
click at [280, 257] on button "Patient" at bounding box center [260, 256] width 129 height 18
click at [396, 262] on button "Positive" at bounding box center [398, 256] width 129 height 18
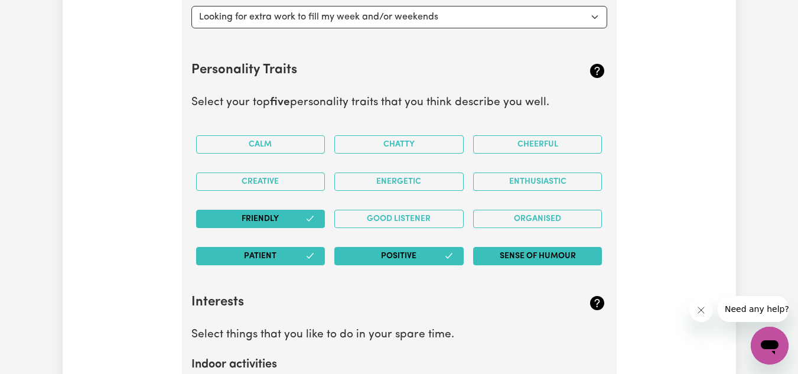
click at [560, 256] on button "Sense of Humour" at bounding box center [537, 256] width 129 height 18
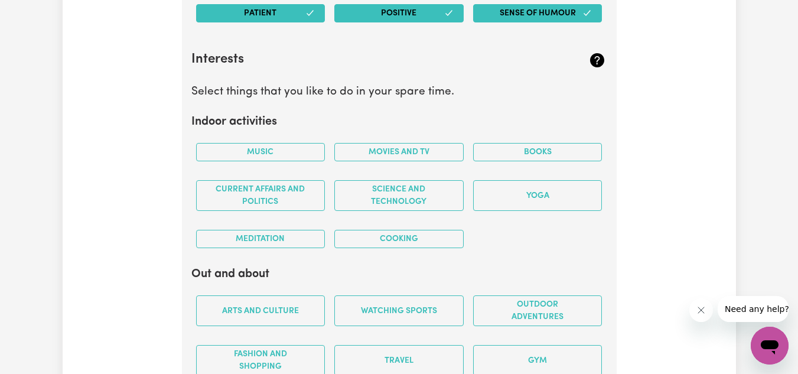
scroll to position [3007, 0]
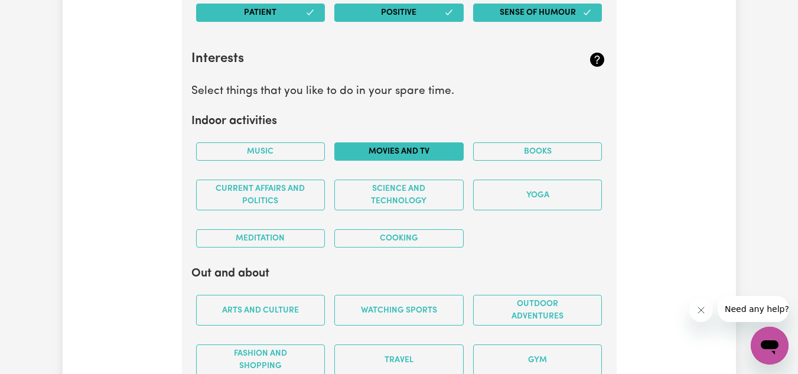
click at [428, 148] on button "Movies and TV" at bounding box center [398, 151] width 129 height 18
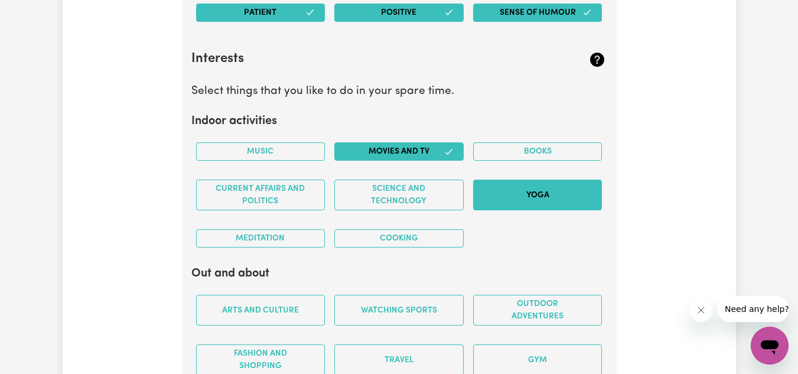
click at [503, 184] on button "Yoga" at bounding box center [537, 195] width 129 height 31
click at [431, 244] on button "Cooking" at bounding box center [398, 238] width 129 height 18
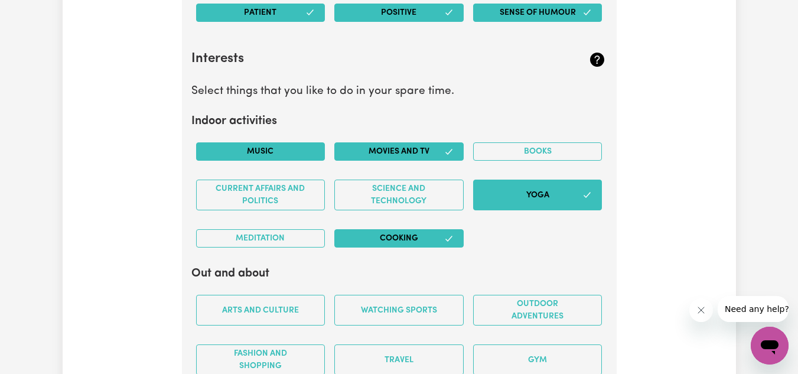
click at [261, 155] on button "Music" at bounding box center [260, 151] width 129 height 18
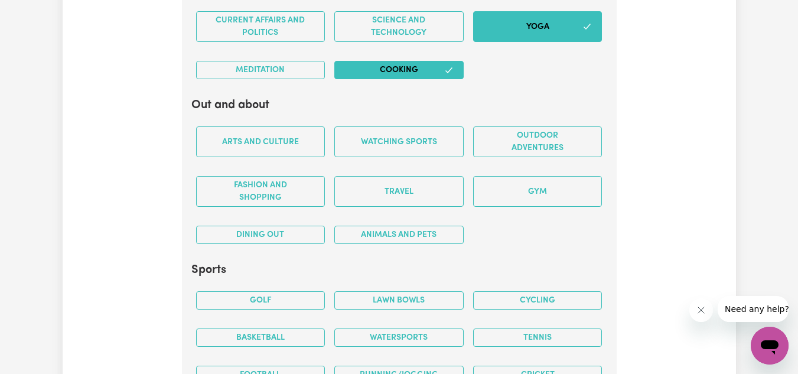
scroll to position [3177, 0]
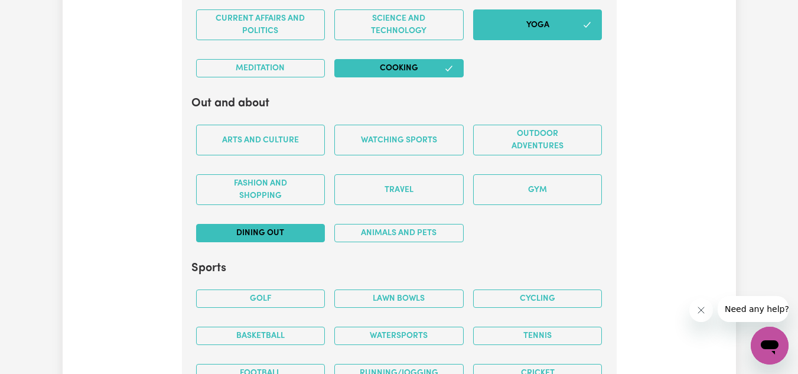
click at [288, 232] on button "Dining out" at bounding box center [260, 233] width 129 height 18
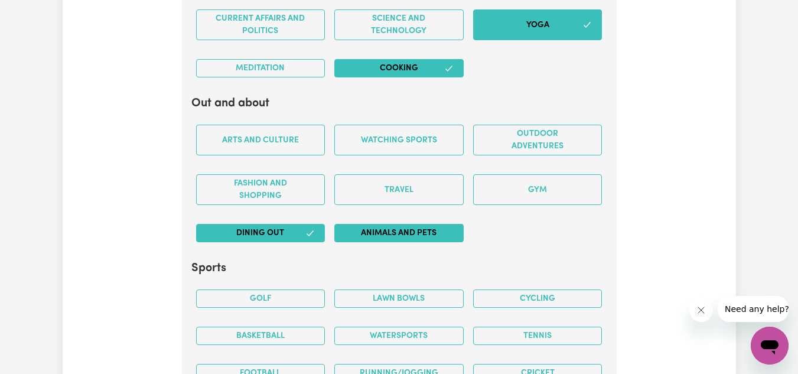
click at [382, 233] on button "Animals and pets" at bounding box center [398, 233] width 129 height 18
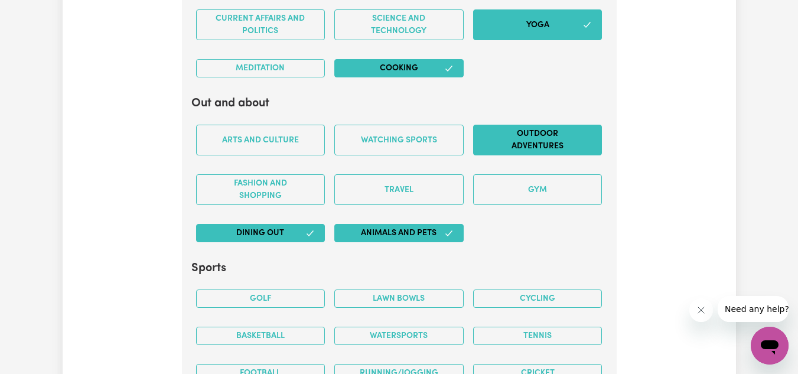
click at [506, 141] on button "Outdoor adventures" at bounding box center [537, 140] width 129 height 31
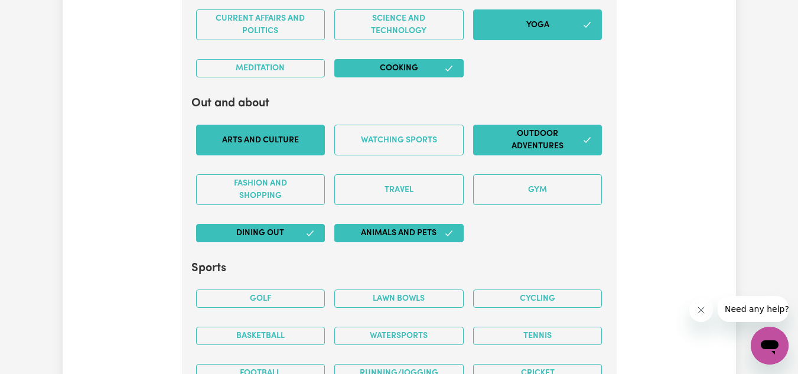
click at [261, 139] on button "Arts and Culture" at bounding box center [260, 140] width 129 height 31
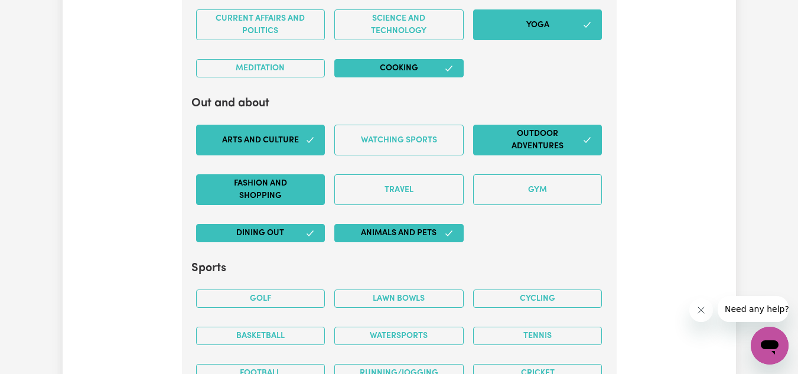
click at [269, 181] on button "Fashion and shopping" at bounding box center [260, 189] width 129 height 31
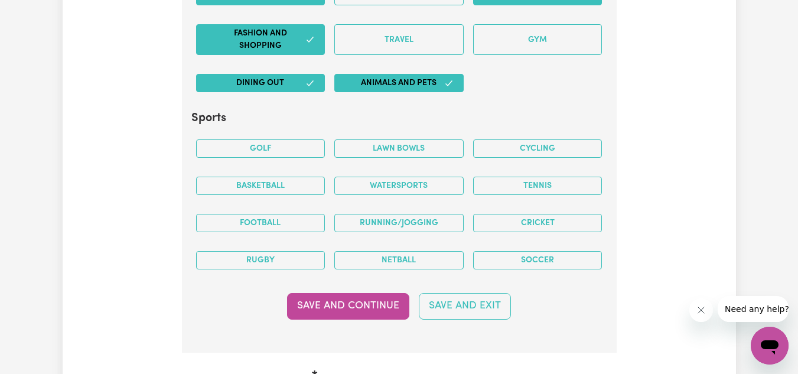
scroll to position [3332, 0]
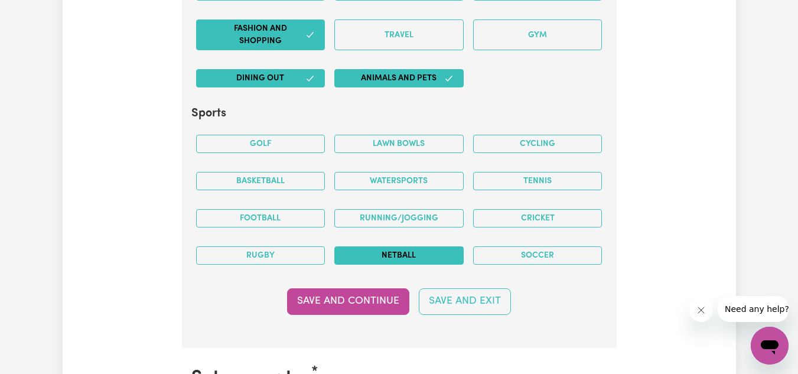
click at [374, 248] on button "Netball" at bounding box center [398, 255] width 129 height 18
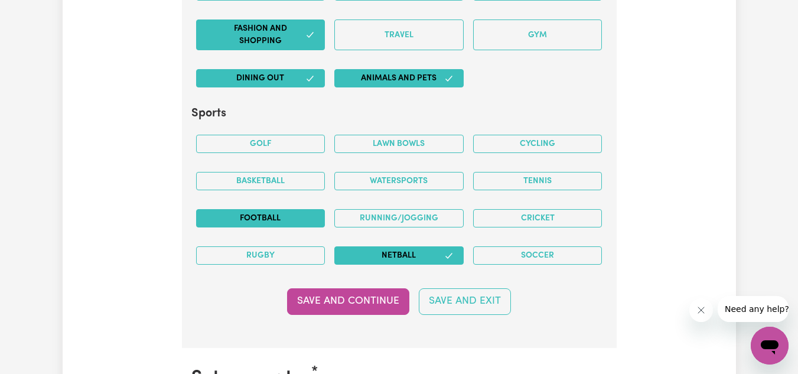
click at [294, 216] on button "Football" at bounding box center [260, 218] width 129 height 18
click at [368, 219] on button "Running/Jogging" at bounding box center [398, 218] width 129 height 18
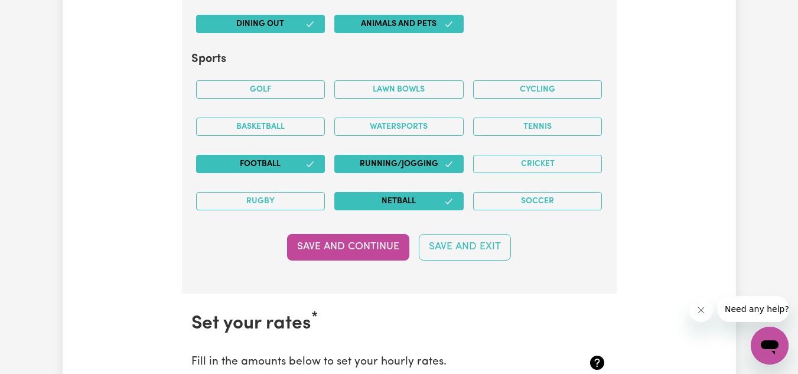
scroll to position [3386, 0]
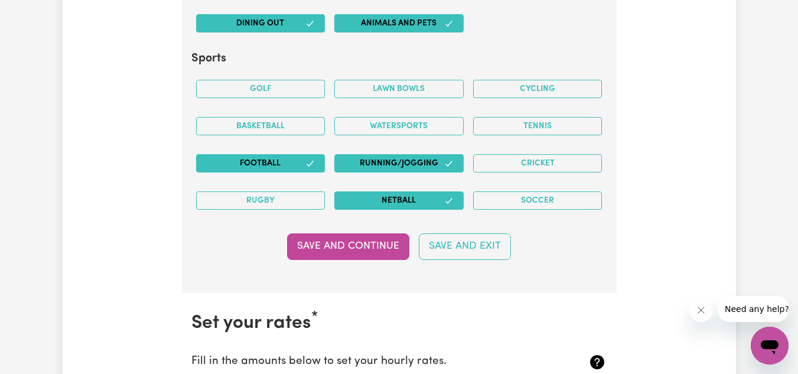
click at [310, 162] on icon "button" at bounding box center [309, 163] width 9 height 9
click at [376, 205] on button "Netball" at bounding box center [398, 200] width 129 height 18
click at [369, 199] on button "Netball" at bounding box center [398, 200] width 129 height 18
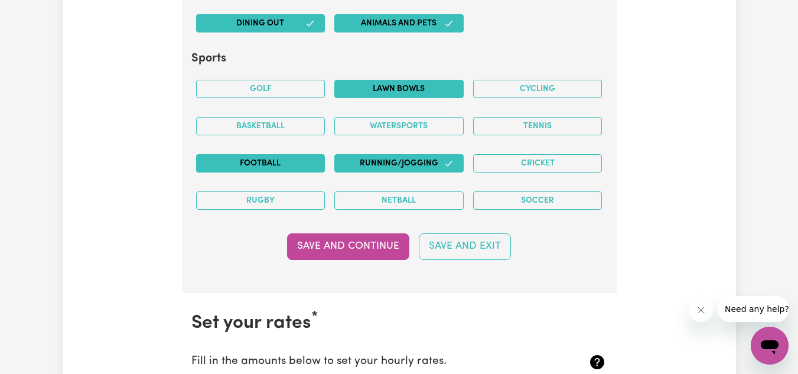
click at [419, 93] on button "Lawn bowls" at bounding box center [398, 89] width 129 height 18
click at [412, 90] on button "Lawn bowls" at bounding box center [398, 89] width 129 height 18
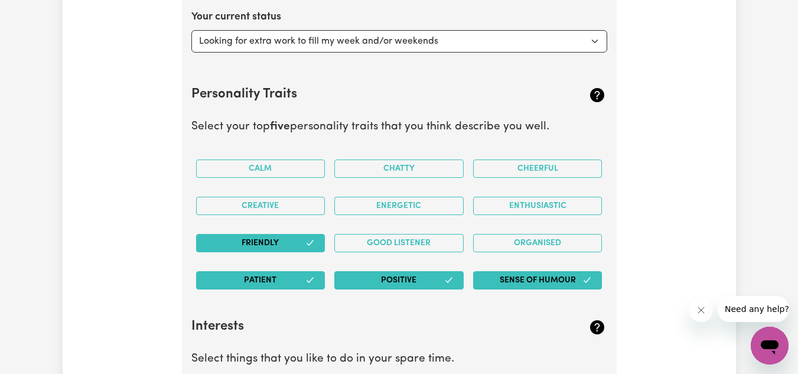
scroll to position [2781, 0]
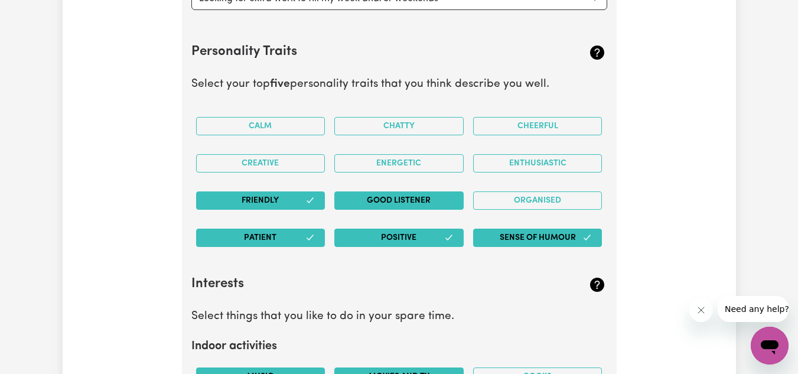
click at [417, 191] on button "Good Listener" at bounding box center [398, 200] width 129 height 18
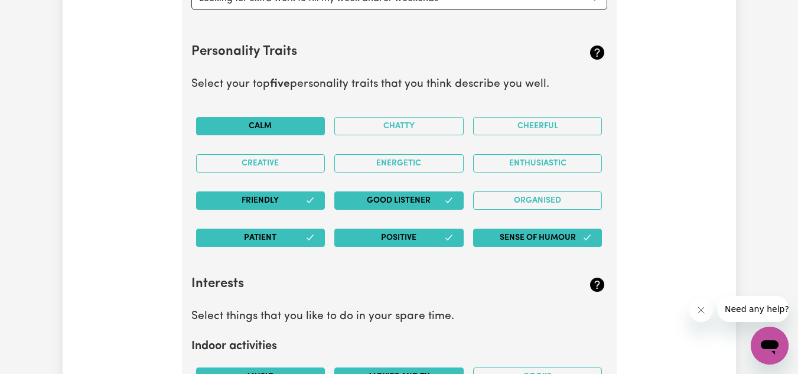
click at [242, 121] on button "Calm" at bounding box center [260, 126] width 129 height 18
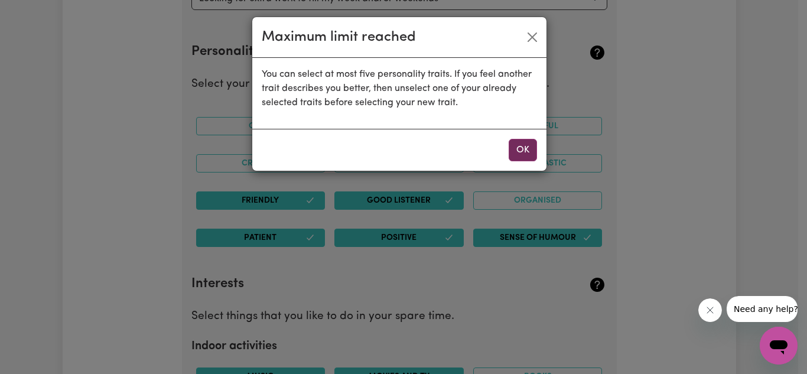
click at [526, 148] on button "OK" at bounding box center [523, 150] width 28 height 22
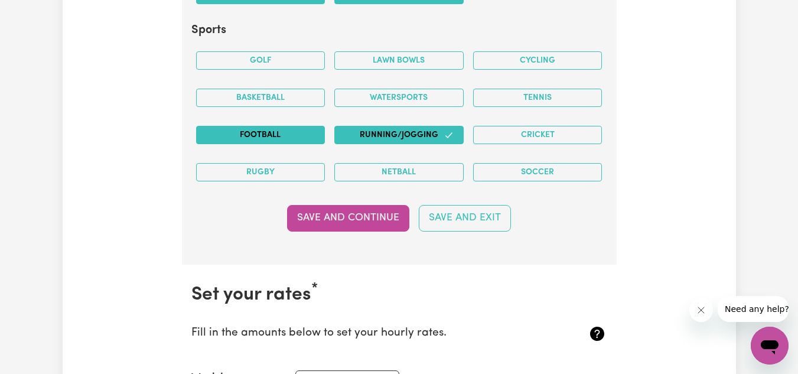
scroll to position [3433, 0]
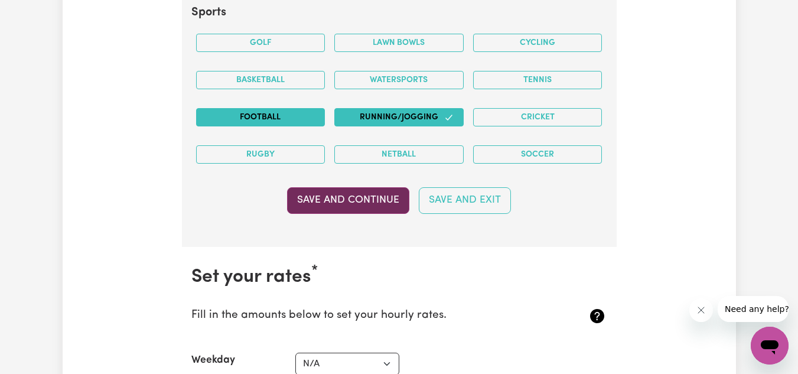
click at [342, 207] on button "Save and Continue" at bounding box center [348, 200] width 122 height 26
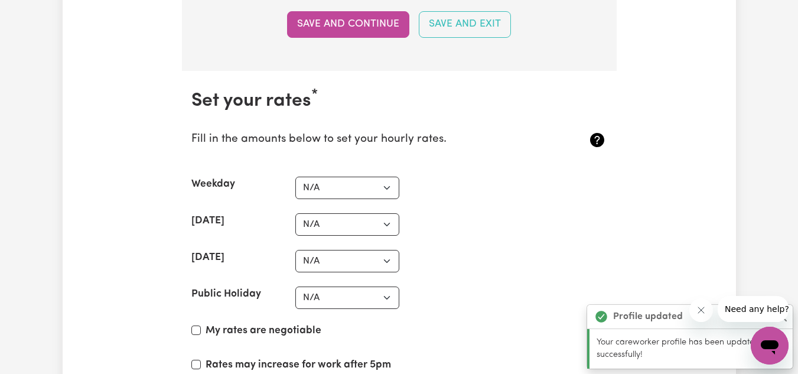
scroll to position [3679, 0]
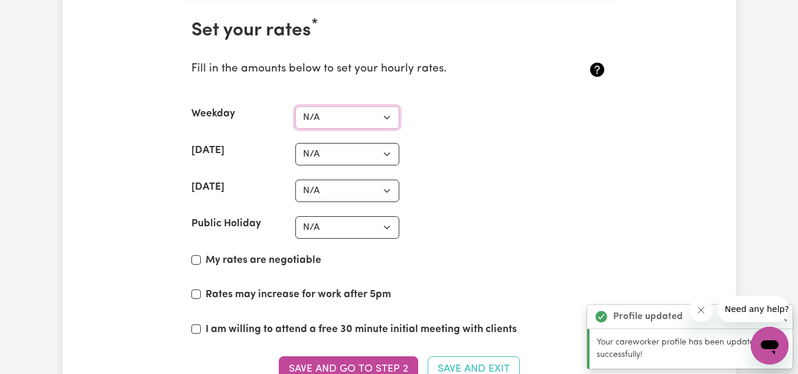
click at [330, 126] on select "N/A $37 $38 $39 $40 $41 $42 $43 $44 $45 $46 $47 $48 $49 $50 $51 $52 $53 $54 $55…" at bounding box center [347, 117] width 104 height 22
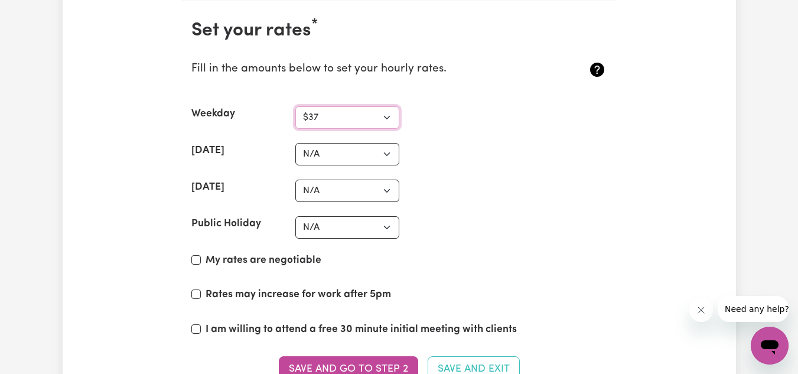
click at [295, 106] on select "N/A $37 $38 $39 $40 $41 $42 $43 $44 $45 $46 $47 $48 $49 $50 $51 $52 $53 $54 $55…" at bounding box center [347, 117] width 104 height 22
click at [372, 117] on select "N/A $37 $38 $39 $40 $41 $42 $43 $44 $45 $46 $47 $48 $49 $50 $51 $52 $53 $54 $55…" at bounding box center [347, 117] width 104 height 22
click at [423, 151] on div "[DATE] N/A $37 $38 $39 $40 $41 $42 $43 $44 $45 $46 $47 $48 $49 $50 $51 $52 $53 …" at bounding box center [399, 154] width 416 height 22
drag, startPoint x: 369, startPoint y: 110, endPoint x: 330, endPoint y: 148, distance: 53.9
click at [330, 148] on section "Set your rates * Fill in the amounts below to set your hourly rates. Weekday N/…" at bounding box center [399, 208] width 435 height 415
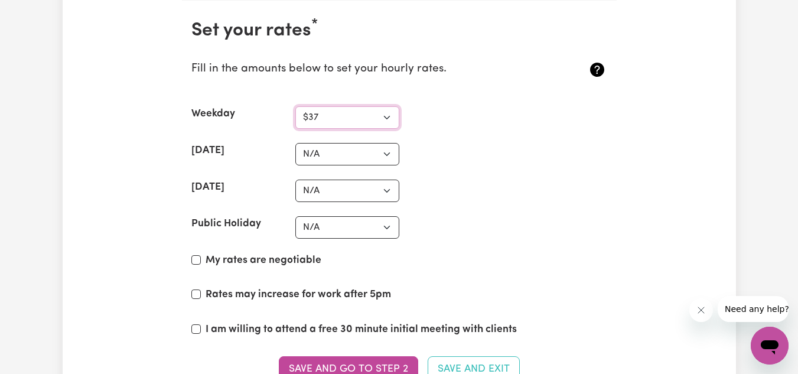
click at [295, 106] on select "N/A $37 $38 $39 $40 $41 $42 $43 $44 $45 $46 $47 $48 $49 $50 $51 $52 $53 $54 $55…" at bounding box center [347, 117] width 104 height 22
click at [347, 157] on select "N/A $37 $38 $39 $40 $41 $42 $43 $44 $45 $46 $47 $48 $49 $50 $51 $52 $53 $54 $55…" at bounding box center [347, 154] width 104 height 22
click at [295, 143] on select "N/A $37 $38 $39 $40 $41 $42 $43 $44 $45 $46 $47 $48 $49 $50 $51 $52 $53 $54 $55…" at bounding box center [347, 154] width 104 height 22
click at [332, 232] on select "N/A $37 $38 $39 $40 $41 $42 $43 $44 $45 $46 $47 $48 $49 $50 $51 $52 $53 $54 $55…" at bounding box center [347, 227] width 104 height 22
click at [295, 216] on select "N/A $37 $38 $39 $40 $41 $42 $43 $44 $45 $46 $47 $48 $49 $50 $51 $52 $53 $54 $55…" at bounding box center [347, 227] width 104 height 22
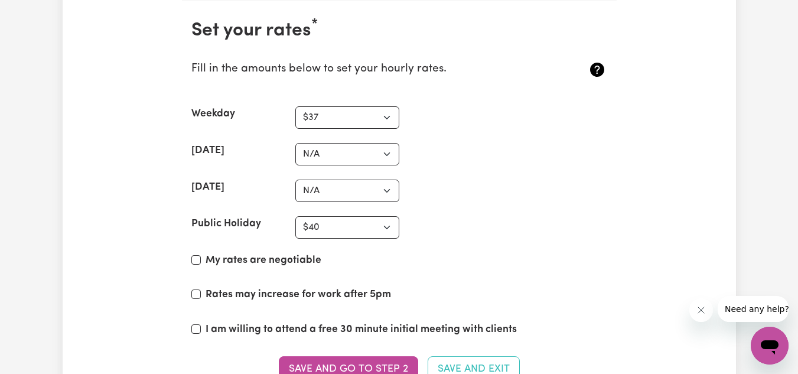
drag, startPoint x: 488, startPoint y: 183, endPoint x: 465, endPoint y: 183, distance: 23.0
click at [465, 183] on div "[DATE] N/A $37 $38 $39 $40 $41 $42 $43 $44 $45 $46 $47 $48 $49 $50 $51 $52 $53 …" at bounding box center [399, 191] width 416 height 22
click at [197, 254] on div "My rates are negotiable" at bounding box center [399, 263] width 416 height 20
click at [196, 261] on input "My rates are negotiable" at bounding box center [195, 259] width 9 height 9
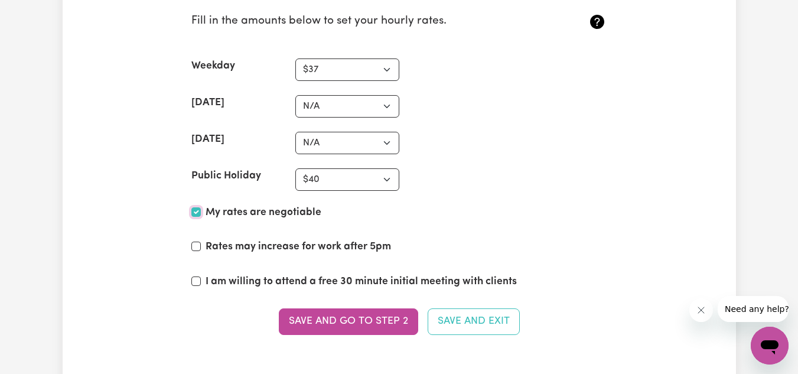
scroll to position [3727, 0]
click at [187, 309] on section "Set your rates * Fill in the amounts below to set your hourly rates. Weekday N/…" at bounding box center [399, 159] width 435 height 415
click at [196, 276] on input "I am willing to attend a free 30 minute initial meeting with clients" at bounding box center [195, 280] width 9 height 9
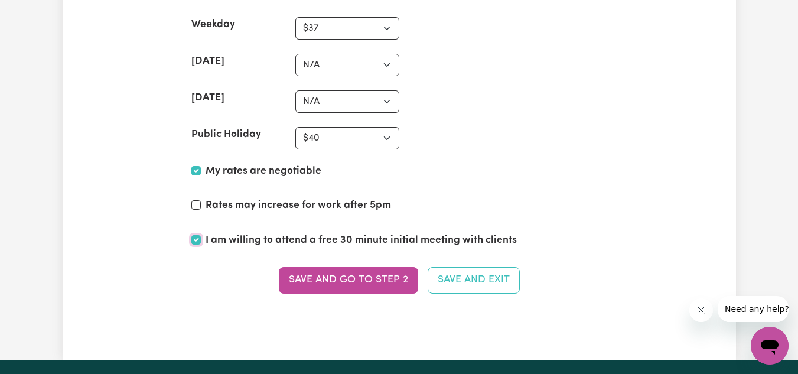
scroll to position [3767, 0]
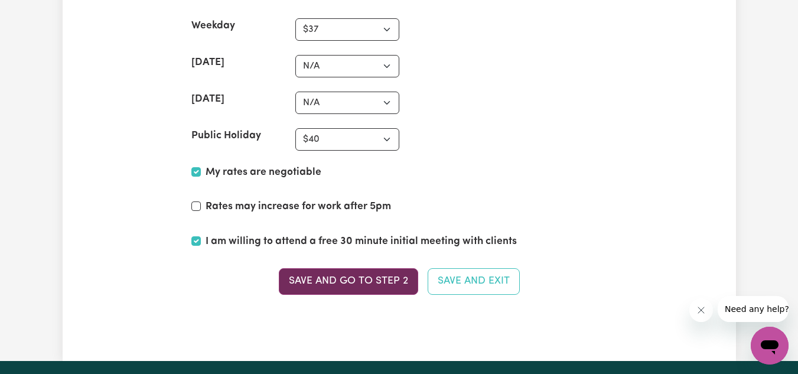
click at [324, 286] on button "Save and go to Step 2" at bounding box center [348, 281] width 139 height 26
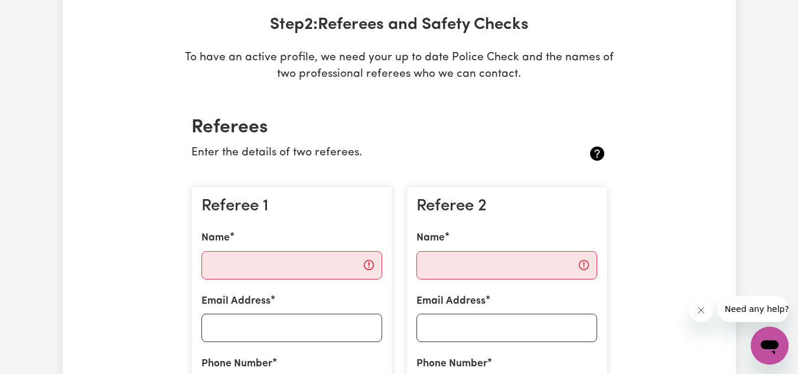
scroll to position [0, 0]
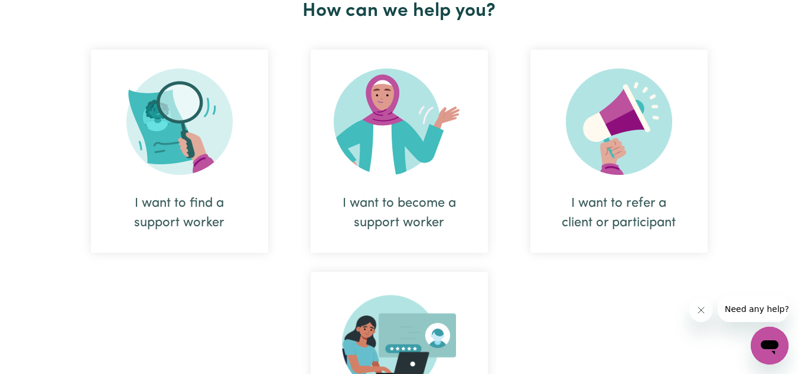
scroll to position [472, 0]
click at [398, 164] on img at bounding box center [399, 121] width 131 height 106
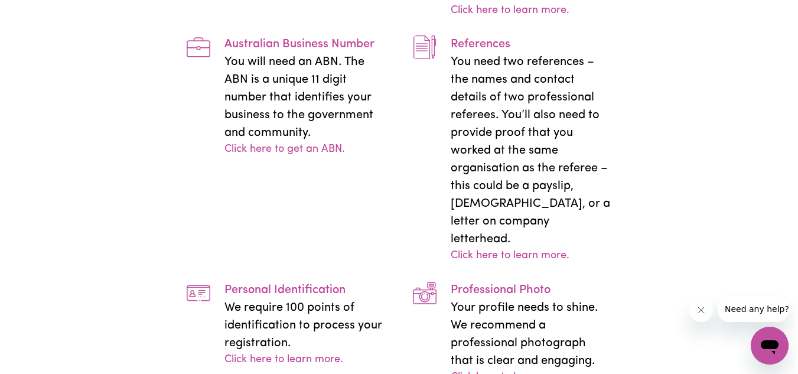
scroll to position [2366, 0]
click at [519, 18] on link "Click here to learn more." at bounding box center [510, 10] width 119 height 16
